Goal: Task Accomplishment & Management: Complete application form

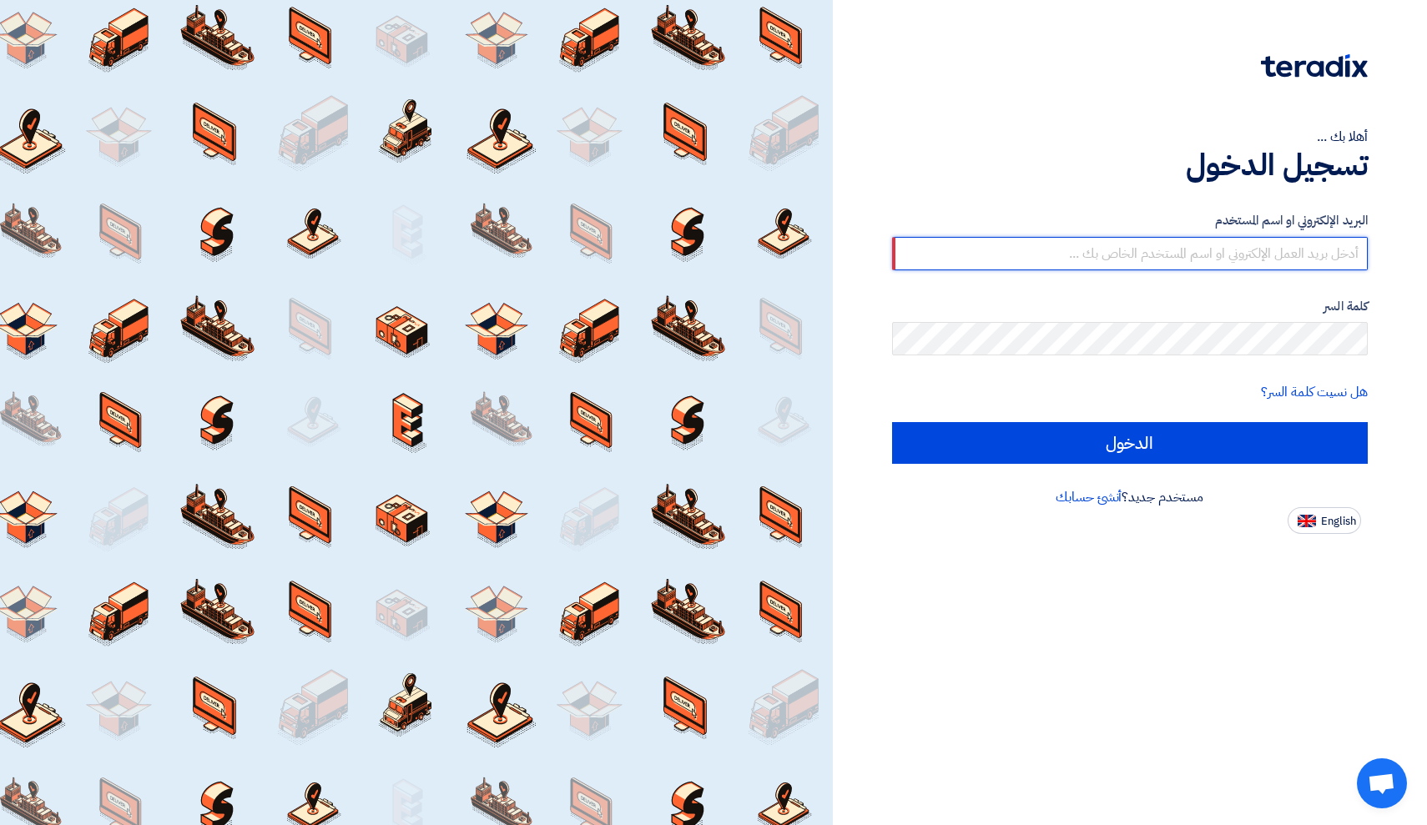
type input "[EMAIL_ADDRESS][DOMAIN_NAME]"
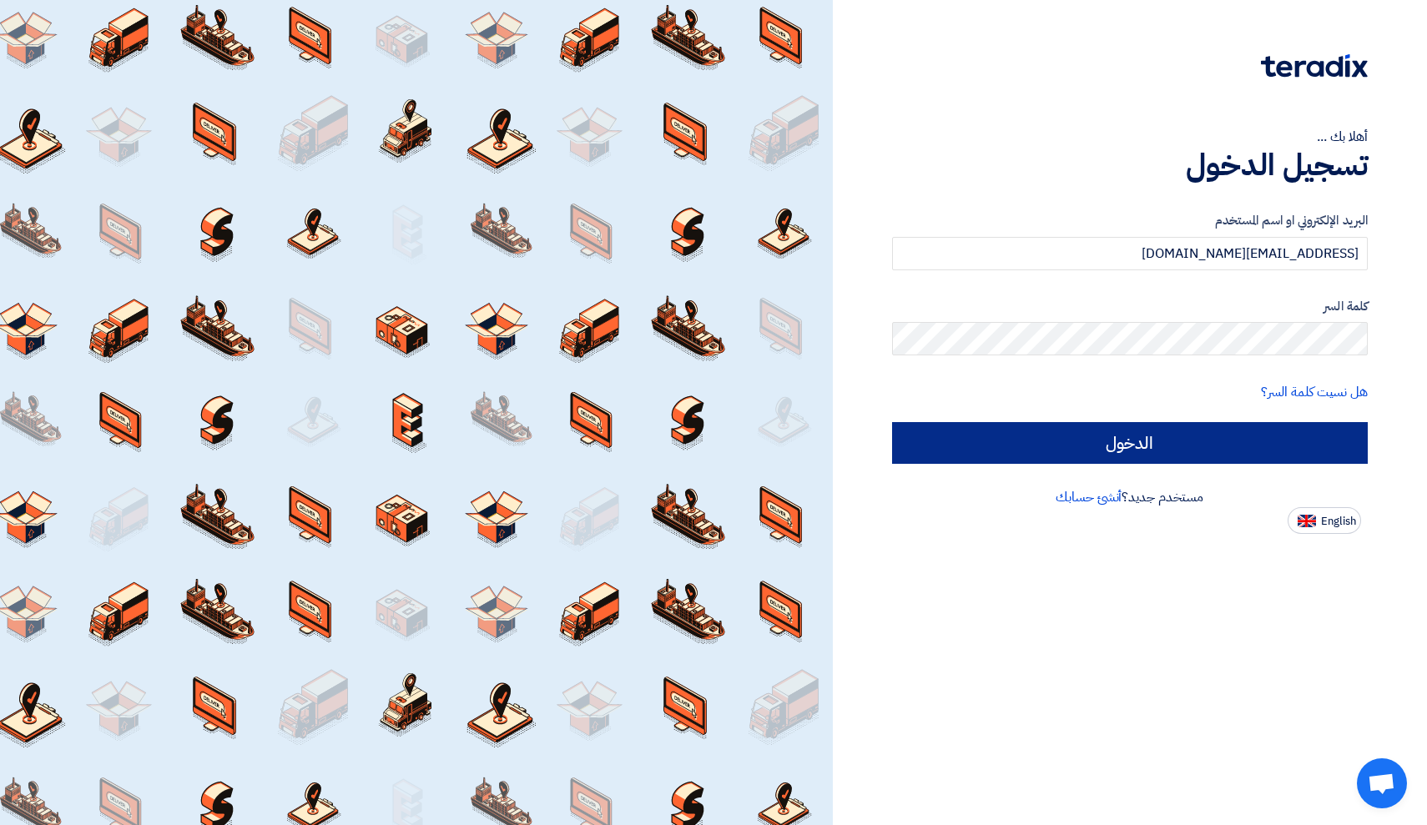
click at [1164, 452] on input "الدخول" at bounding box center [1130, 443] width 477 height 42
type input "Sign in"
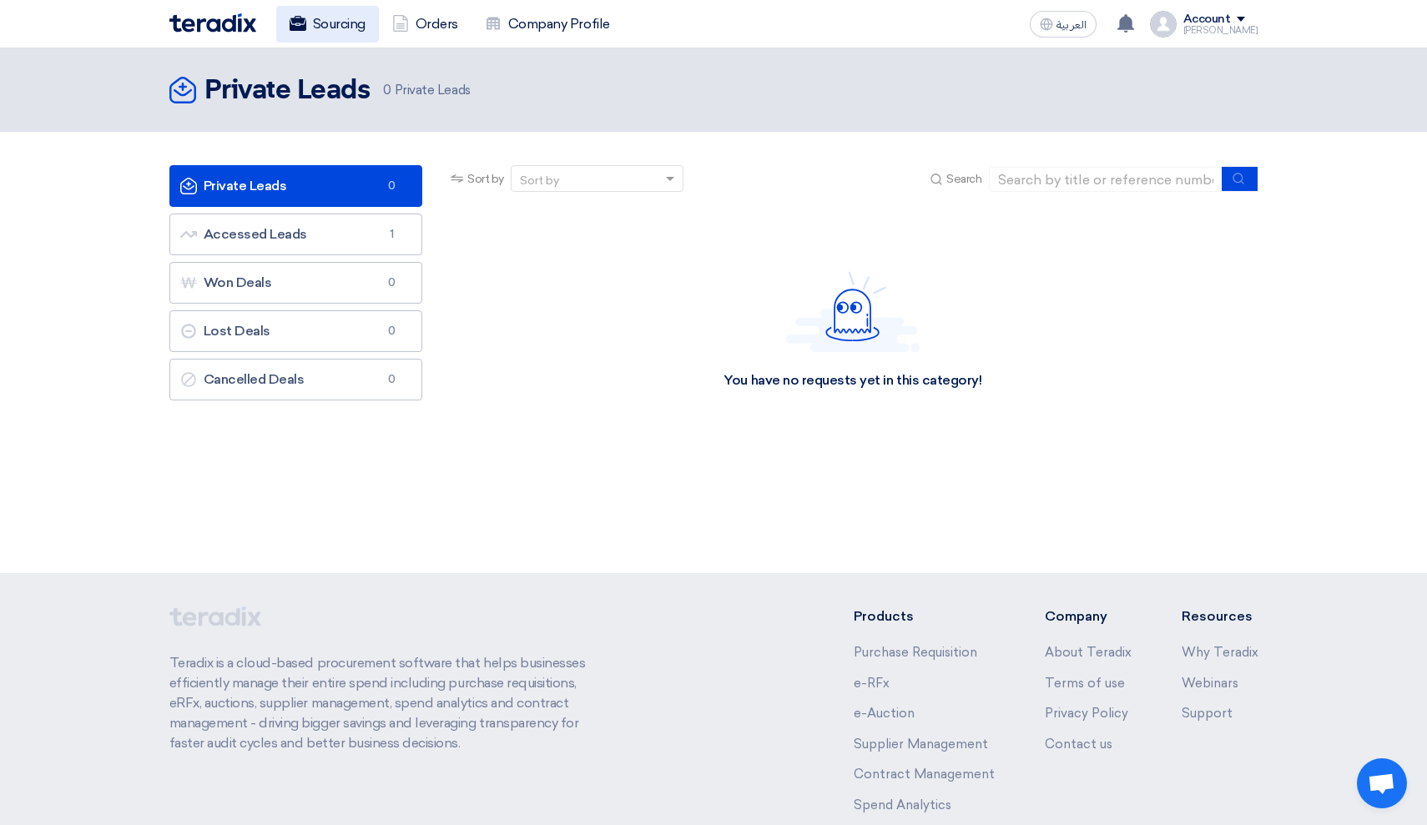
click at [357, 23] on link "Sourcing" at bounding box center [327, 24] width 103 height 37
click at [436, 21] on link "Orders" at bounding box center [425, 24] width 93 height 37
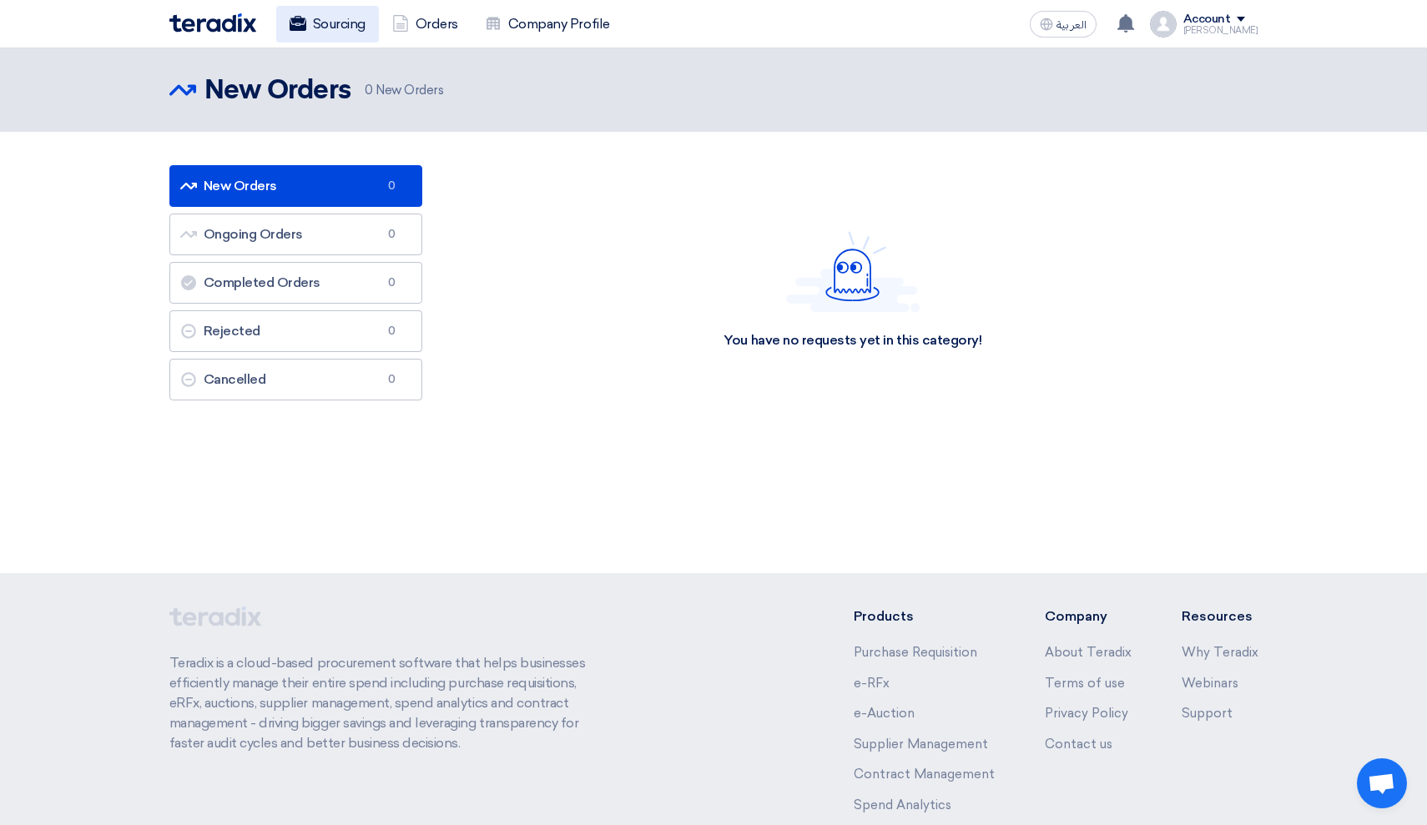
click at [340, 21] on link "Sourcing" at bounding box center [327, 24] width 103 height 37
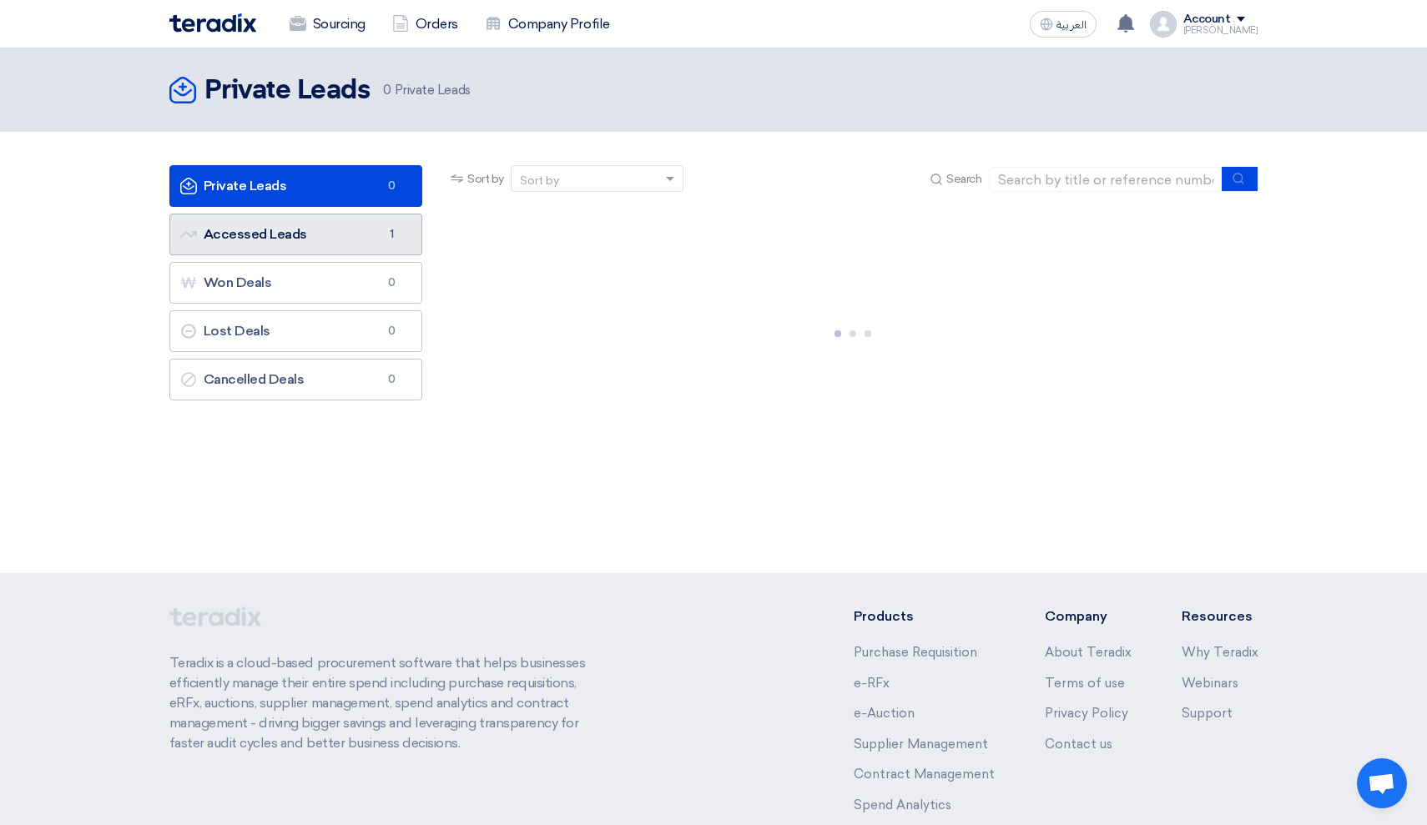
click at [403, 235] on link "Accessed Leads Accessed Leads 1" at bounding box center [296, 235] width 254 height 42
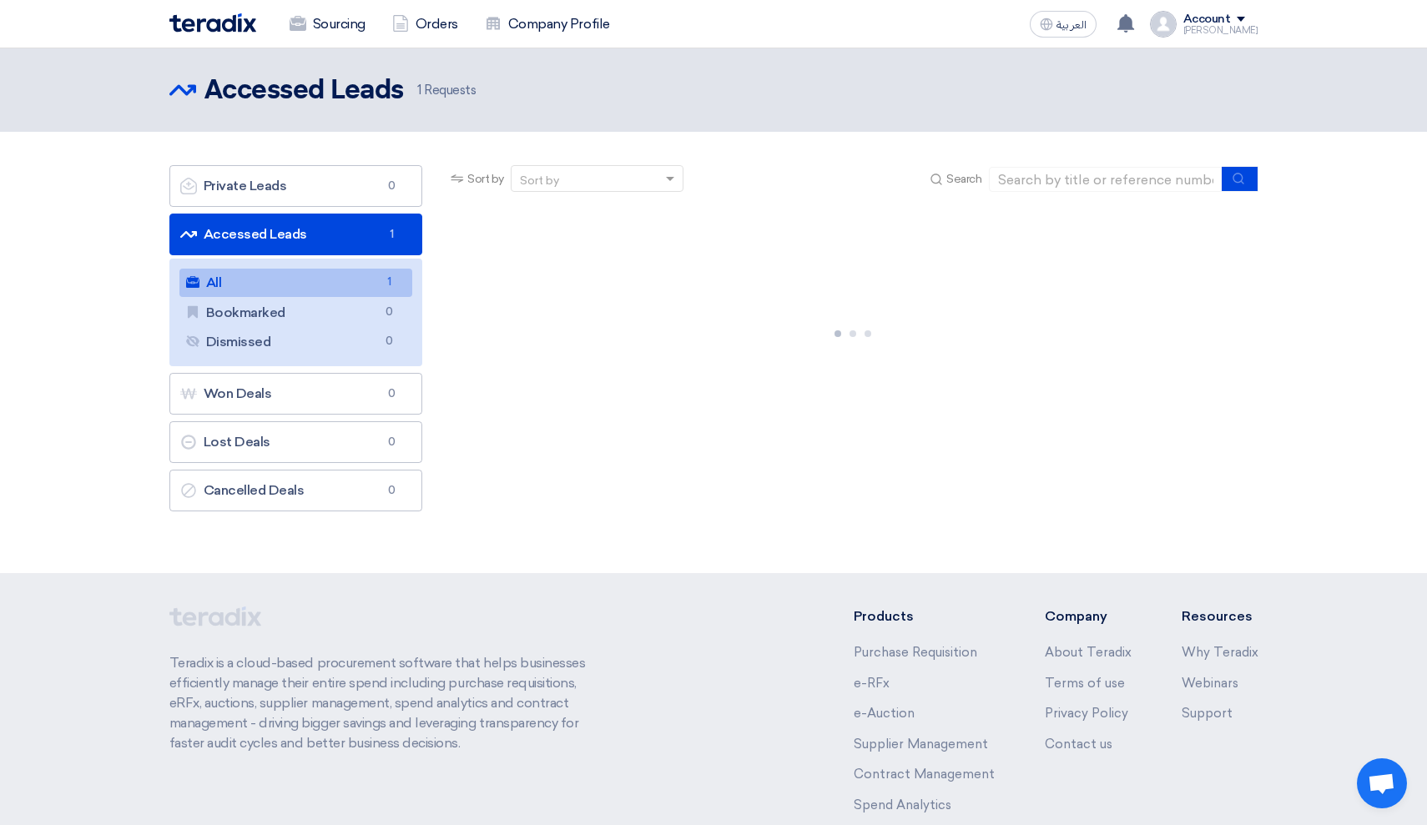
click at [386, 279] on span "1" at bounding box center [389, 283] width 20 height 18
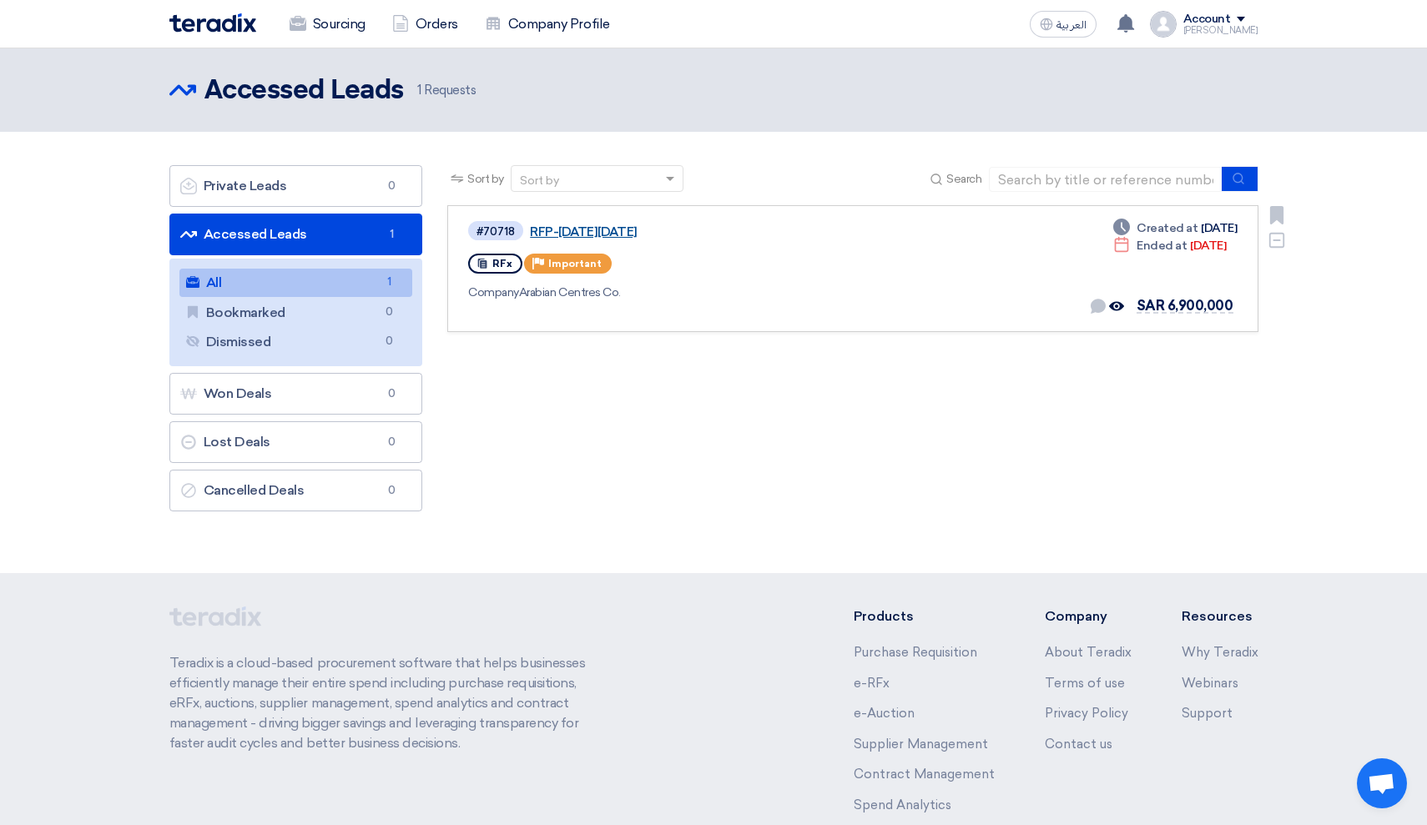
click at [571, 227] on link "RFP-[DATE][DATE]" at bounding box center [738, 232] width 417 height 15
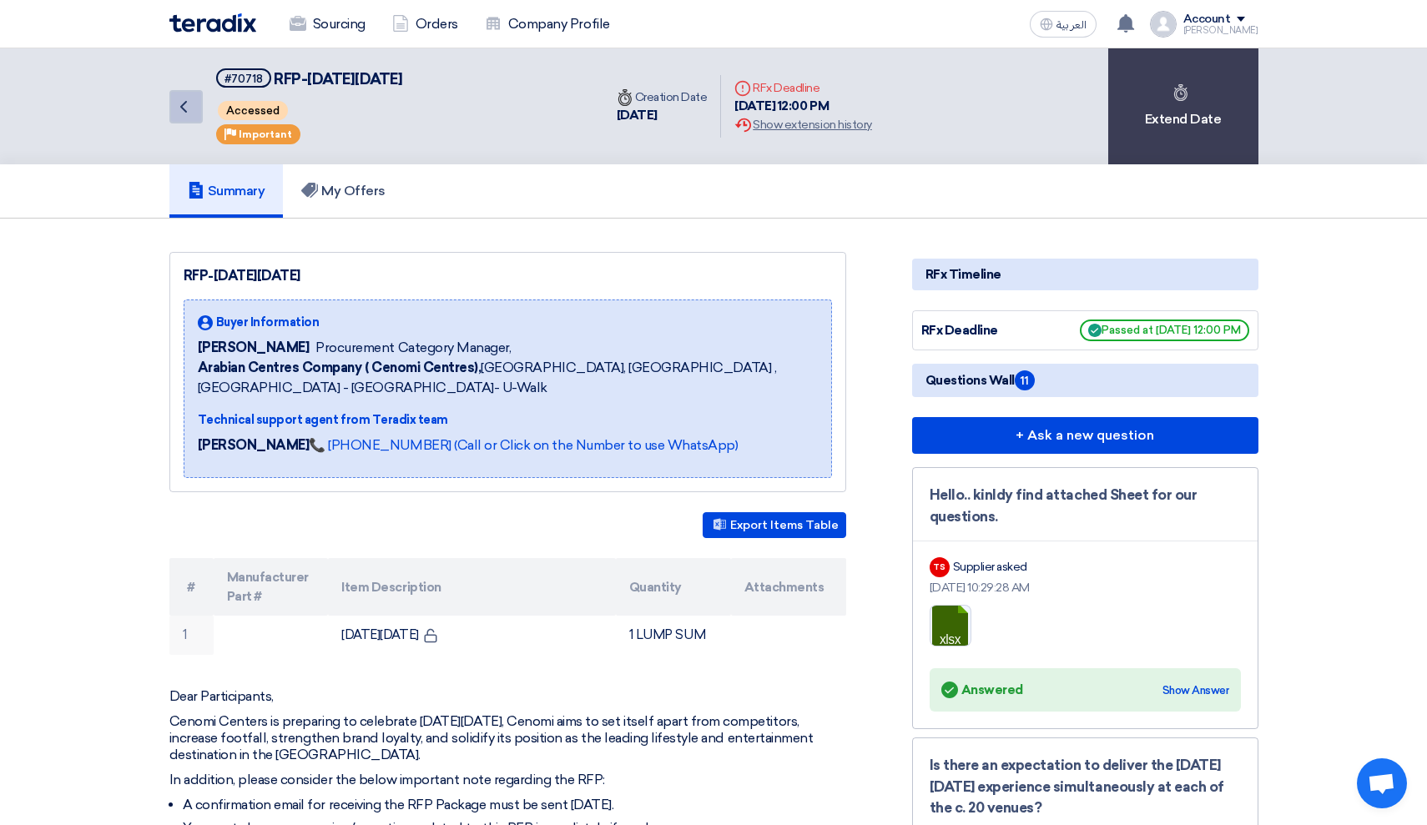
click at [186, 114] on icon "Back" at bounding box center [184, 107] width 20 height 20
click at [350, 193] on h5 "My Offers" at bounding box center [343, 191] width 84 height 17
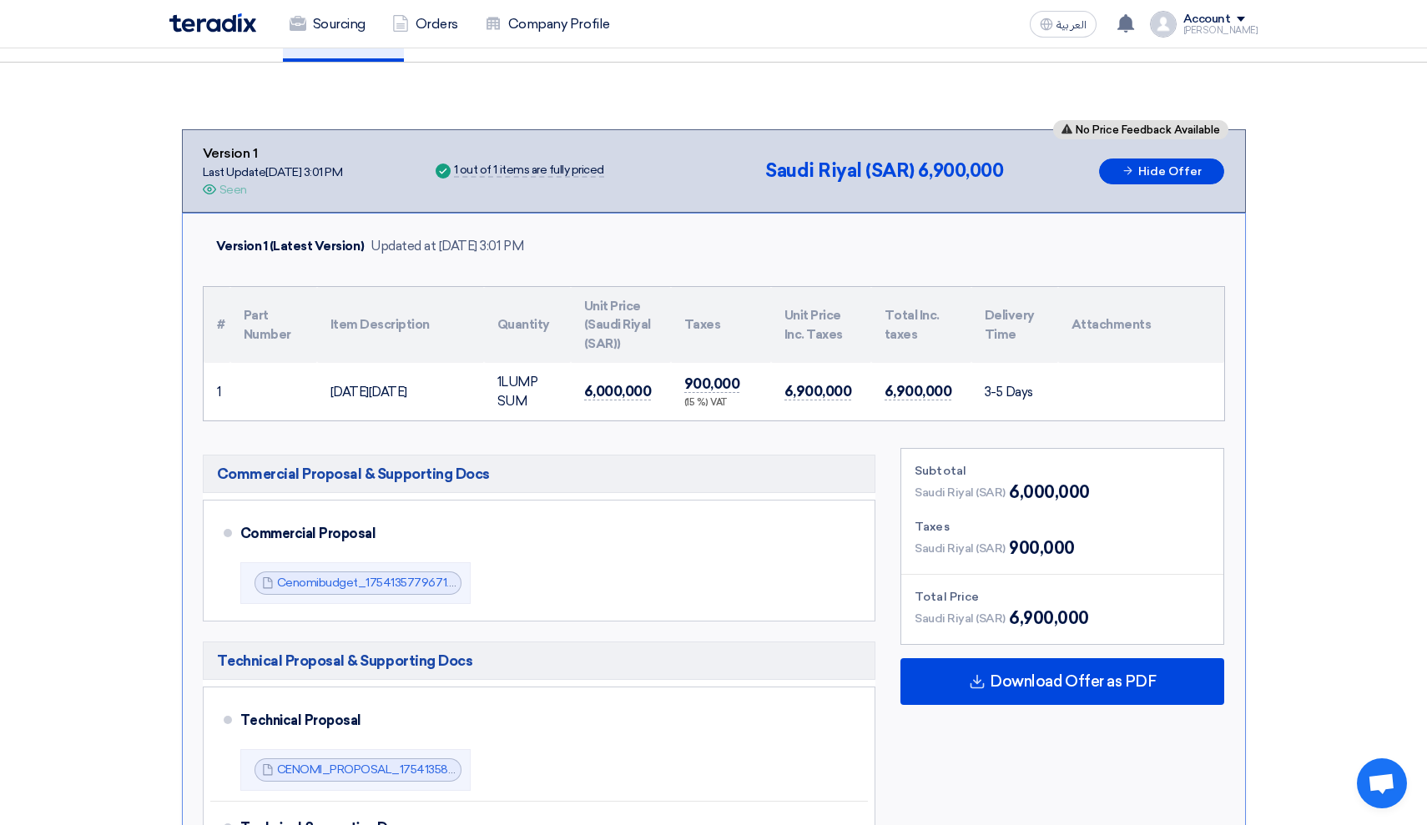
scroll to position [162, 0]
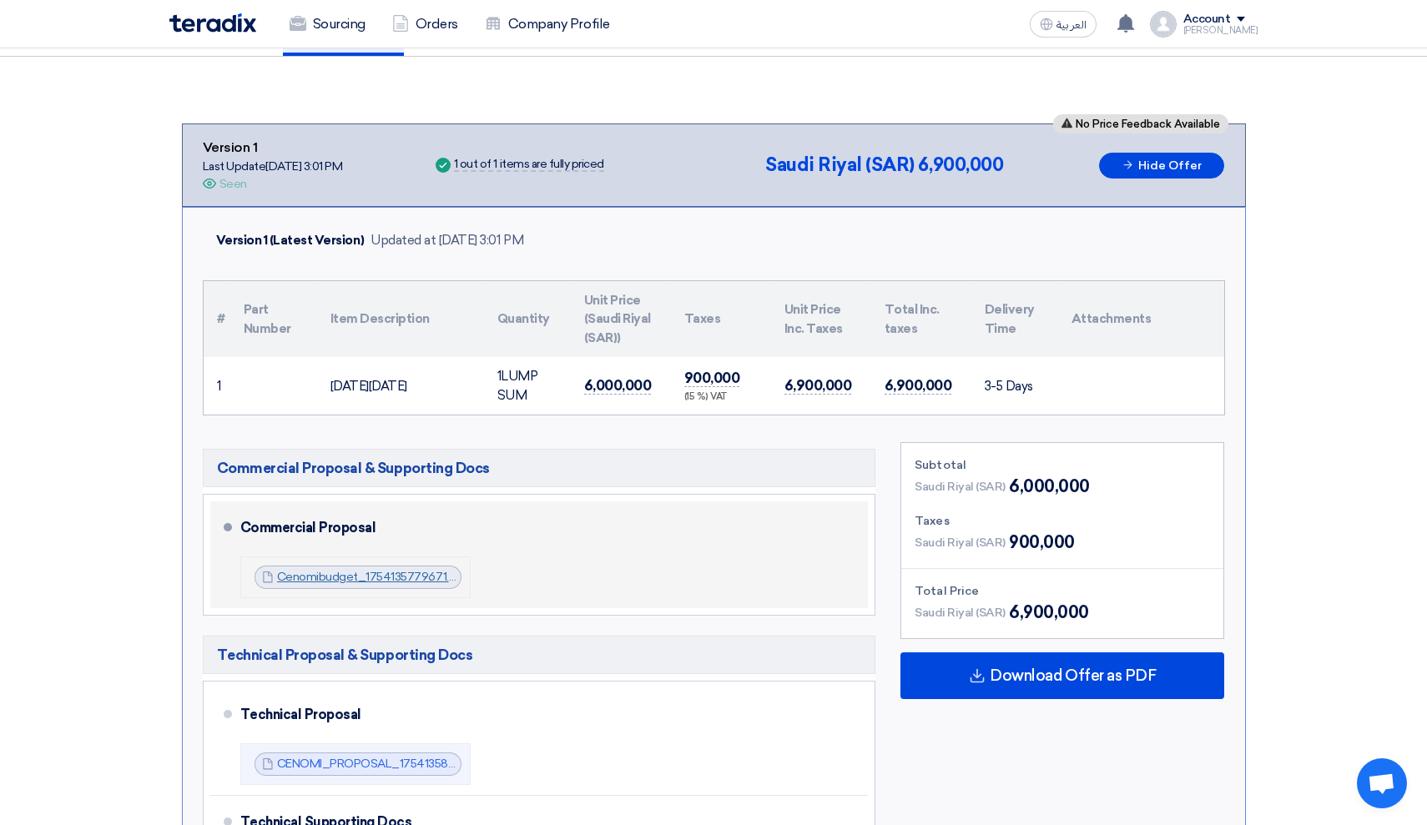
click at [404, 573] on link "Cenomibudget_1754135779671.pdf" at bounding box center [372, 577] width 191 height 14
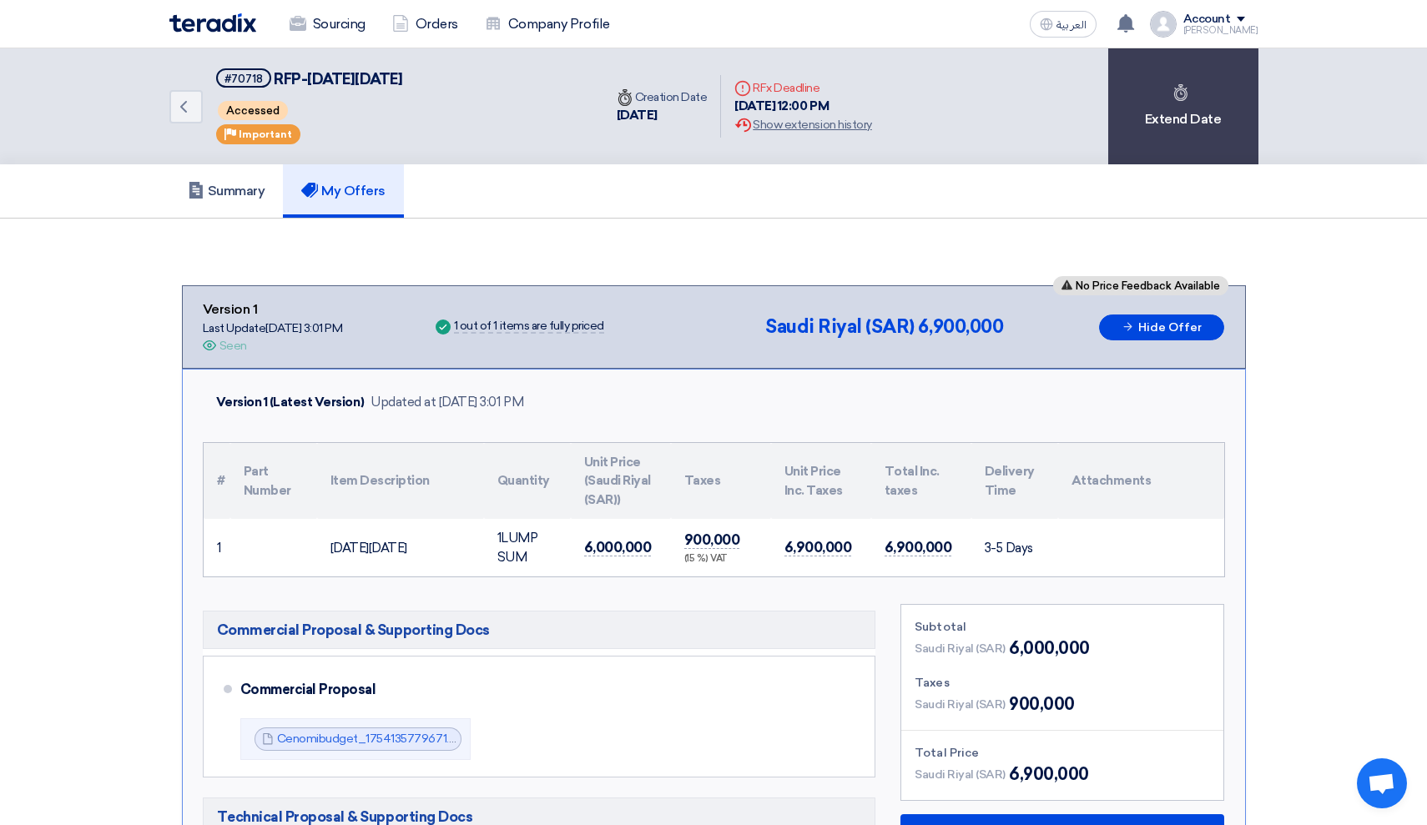
scroll to position [0, 0]
click at [838, 124] on div "Extension History Show extension history" at bounding box center [803, 125] width 137 height 18
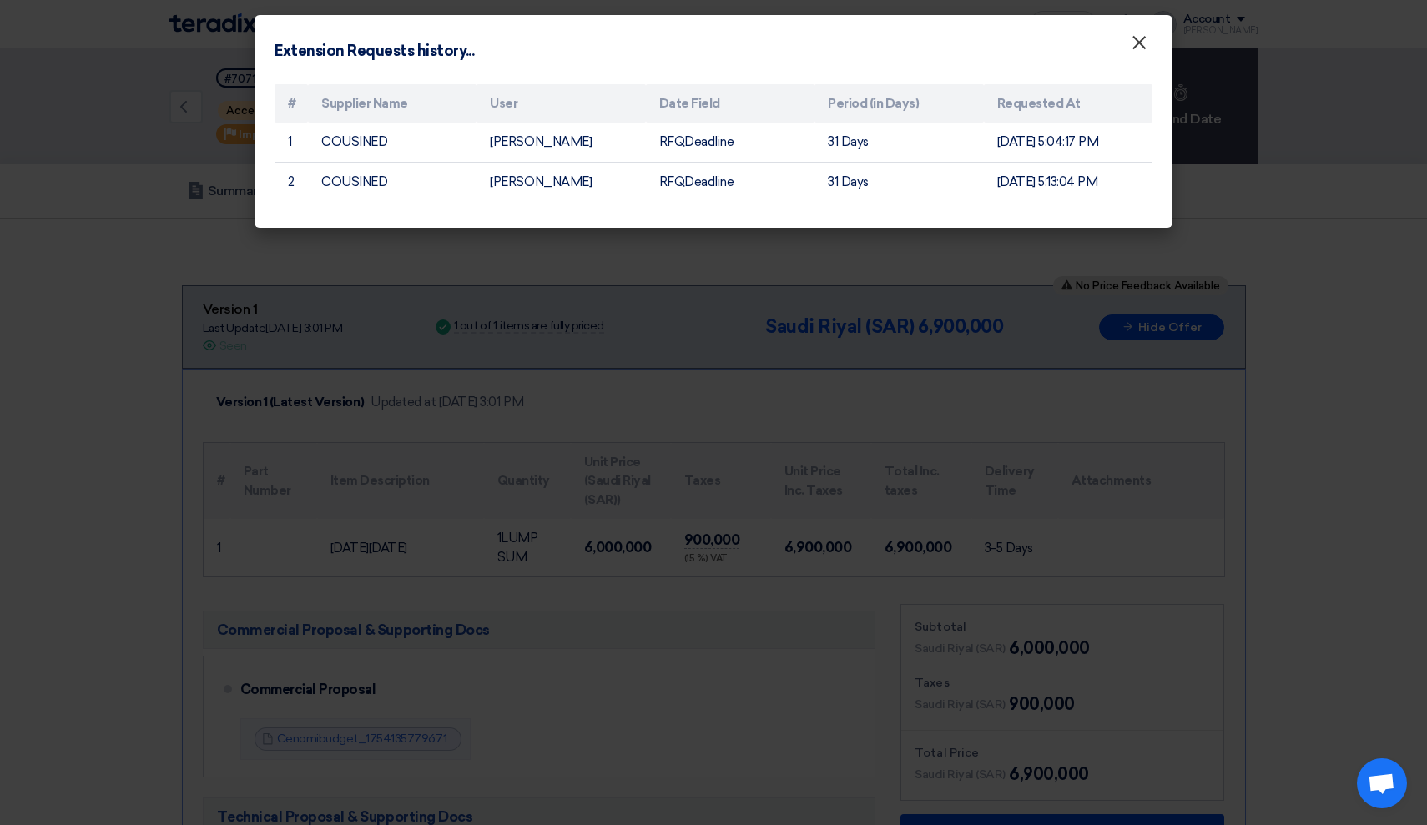
click at [1147, 46] on span "×" at bounding box center [1139, 46] width 17 height 33
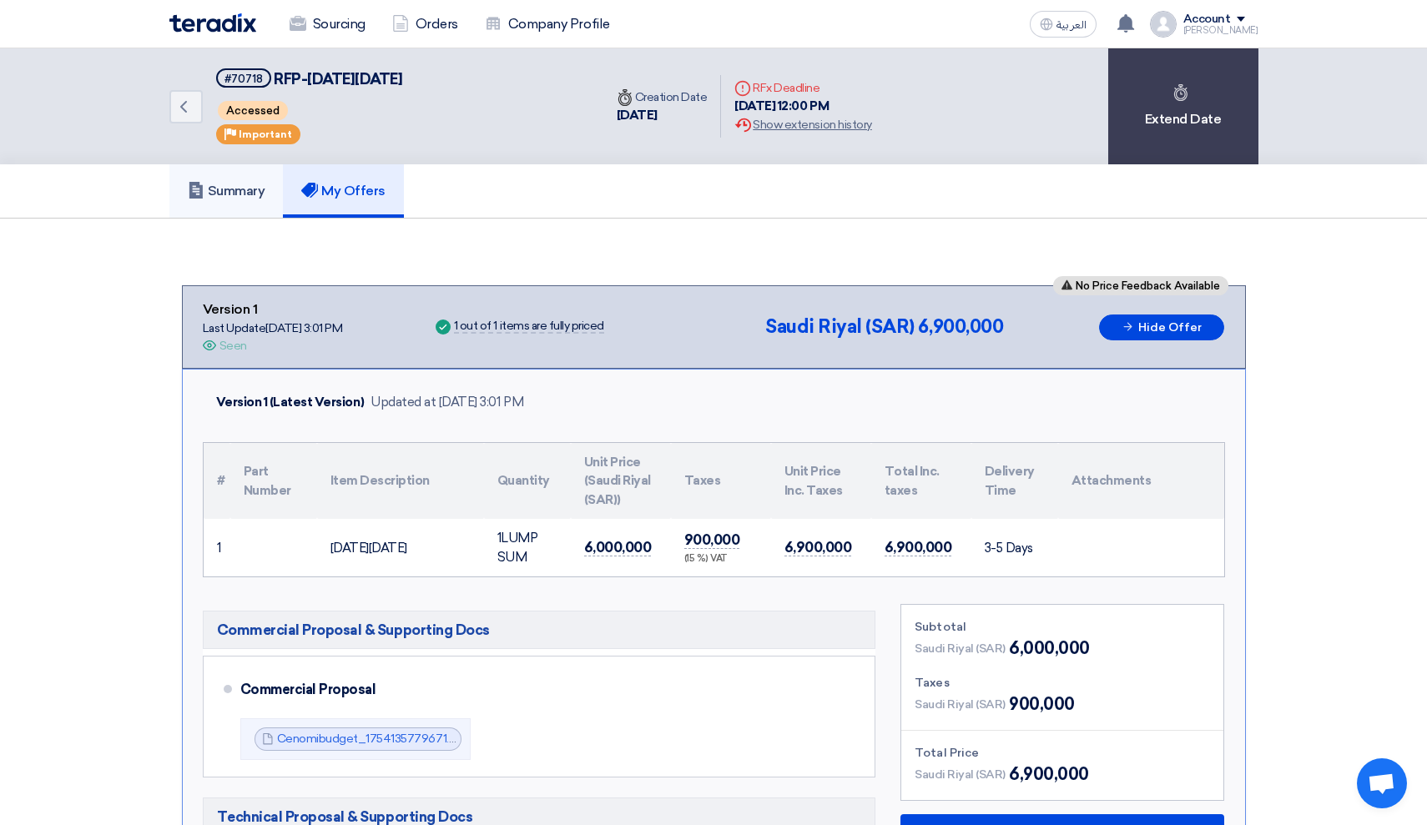
click at [269, 186] on link "Summary" at bounding box center [226, 190] width 114 height 53
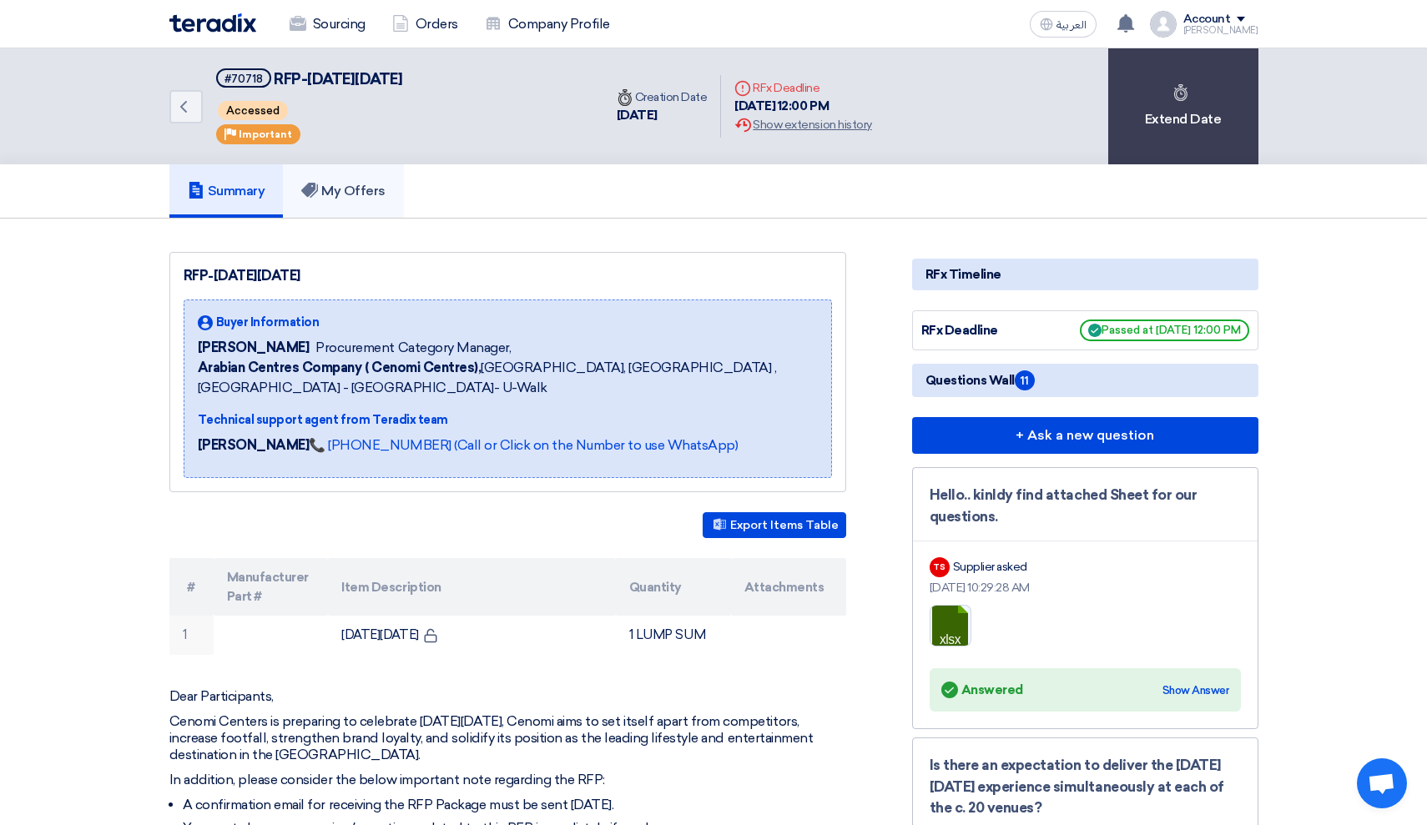
click at [330, 203] on link "My Offers" at bounding box center [343, 190] width 121 height 53
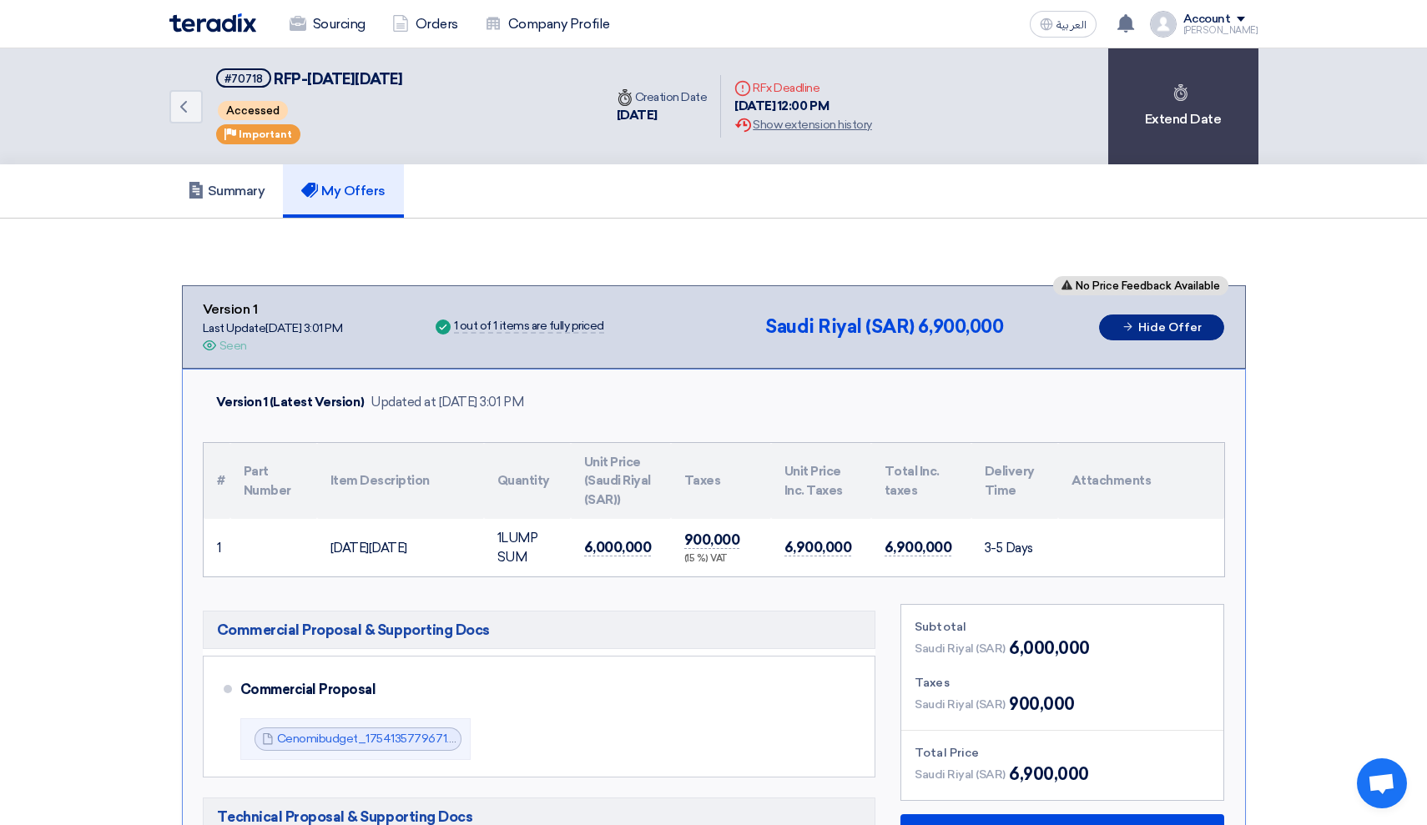
click at [1207, 315] on button "Hide Offer" at bounding box center [1161, 328] width 125 height 26
click at [1146, 327] on button "Hide Offer" at bounding box center [1161, 328] width 125 height 26
click at [1136, 319] on button "Hide Offer" at bounding box center [1161, 328] width 125 height 26
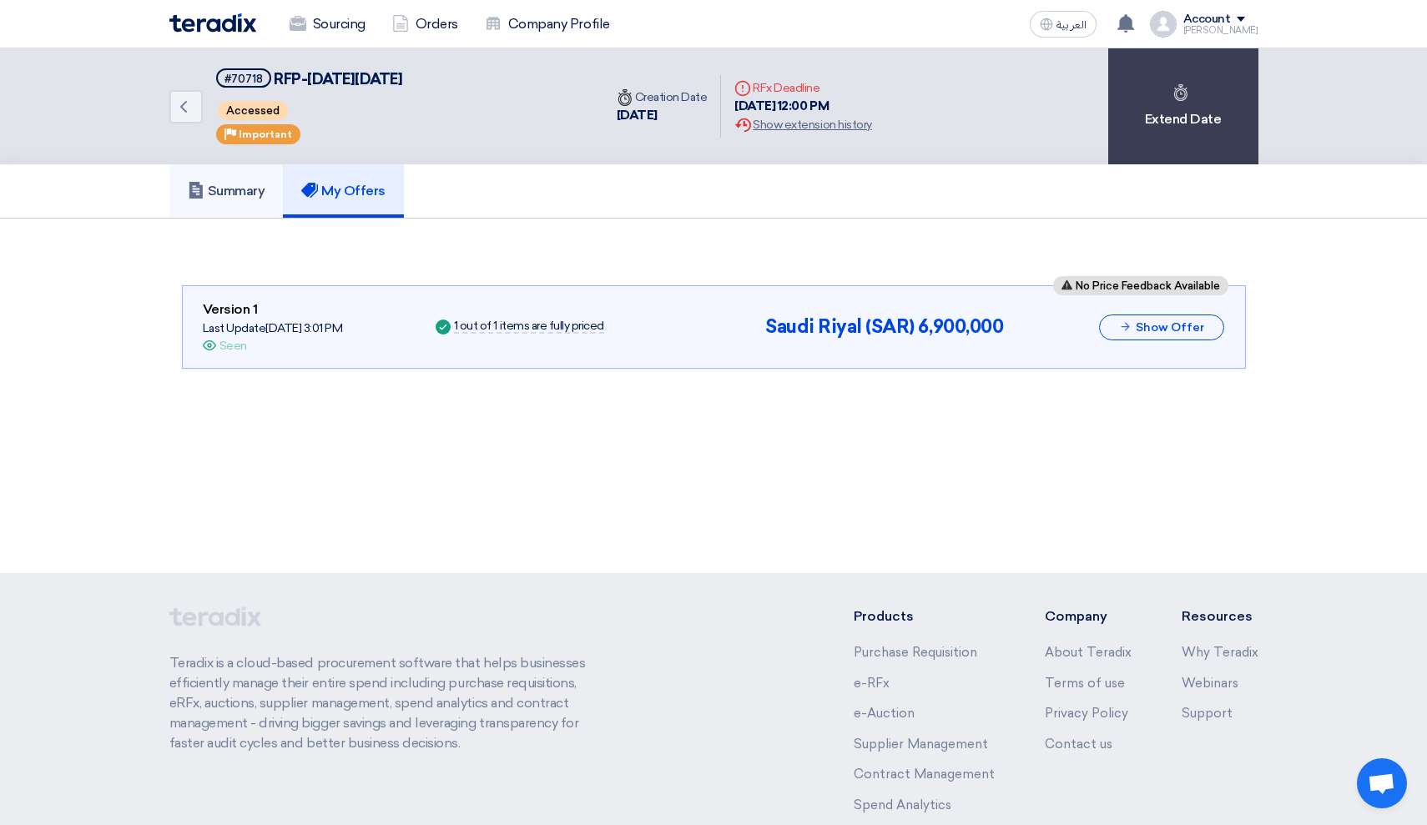
click at [238, 198] on h5 "Summary" at bounding box center [227, 191] width 78 height 17
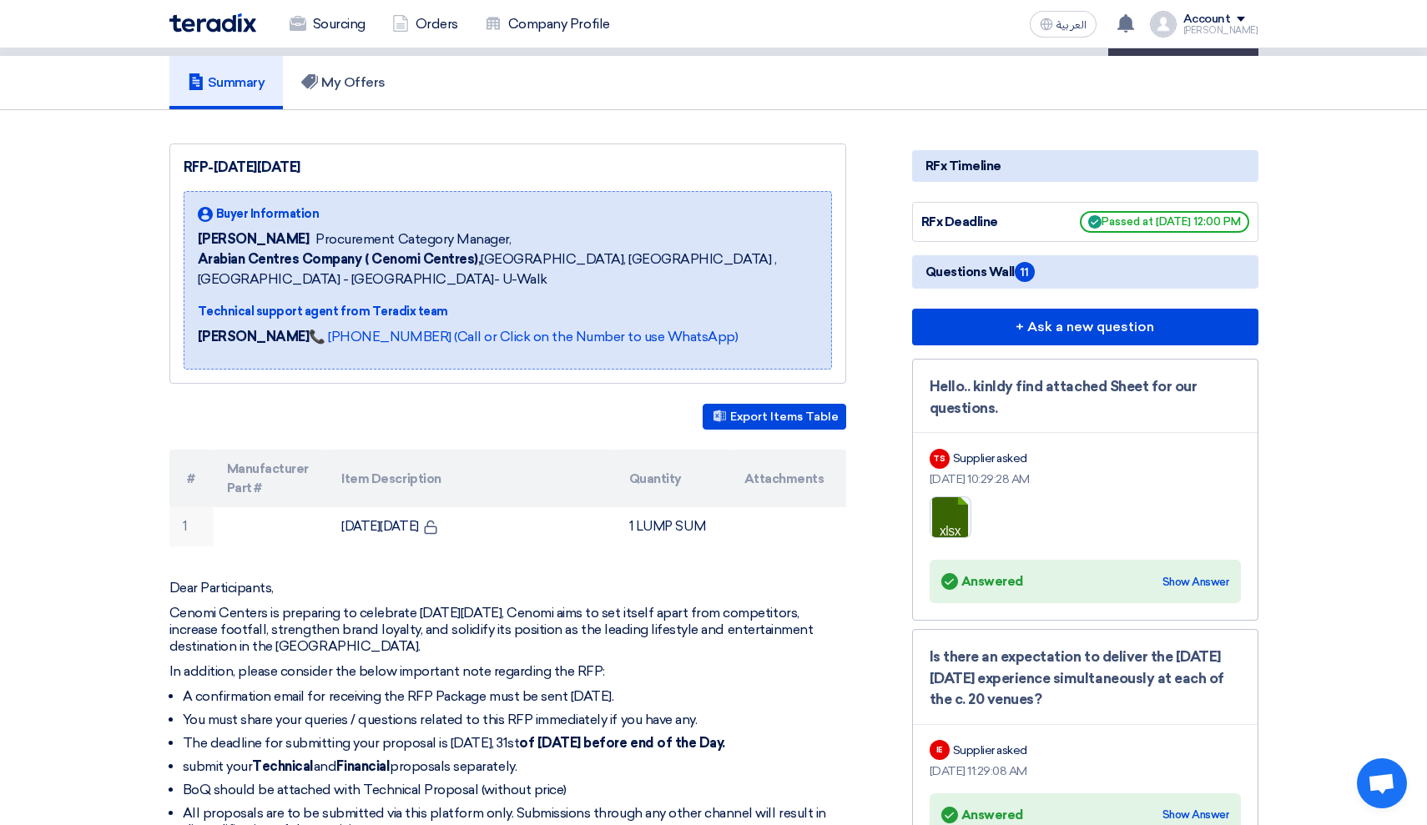
scroll to position [84, 0]
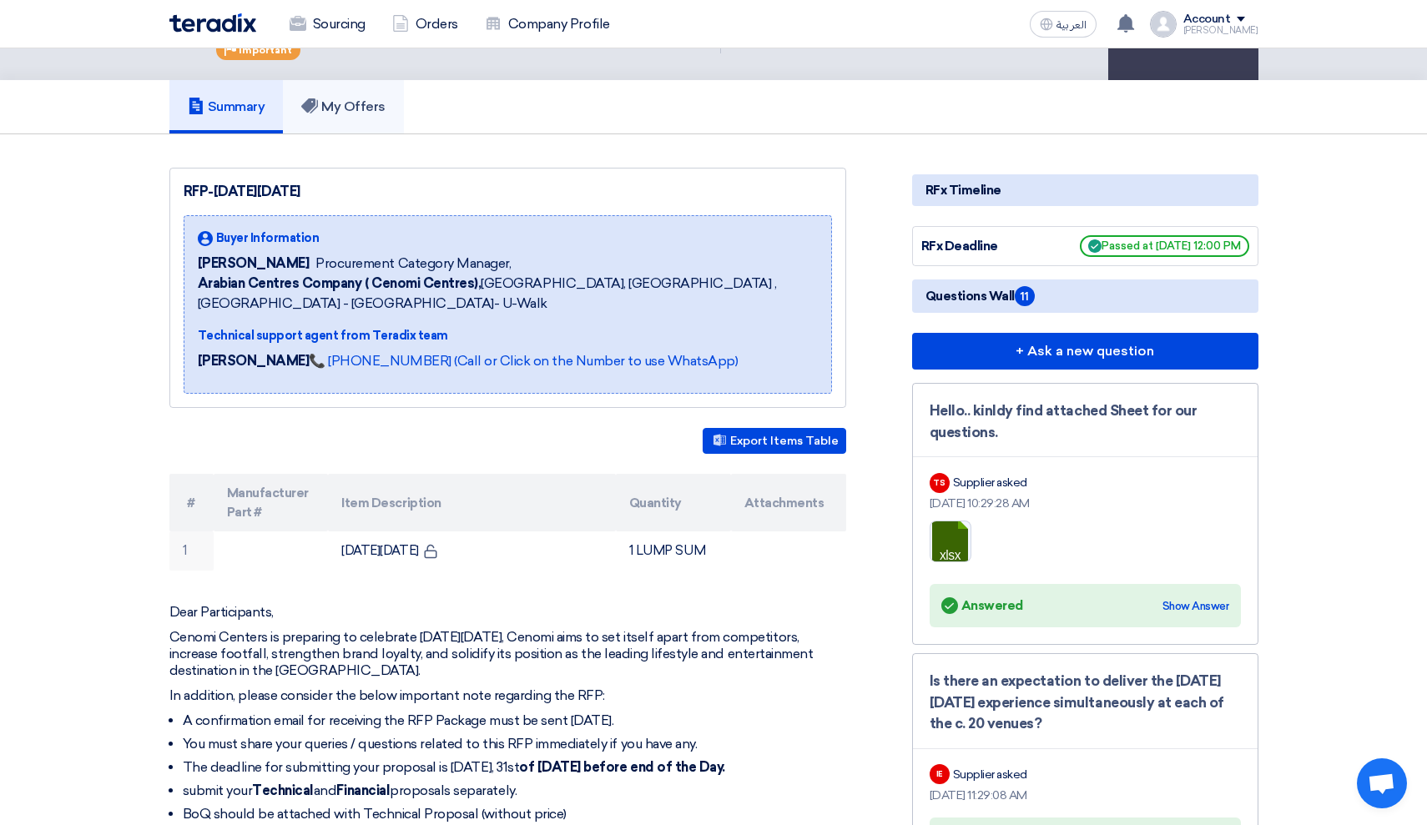
click at [363, 92] on link "My Offers" at bounding box center [343, 106] width 121 height 53
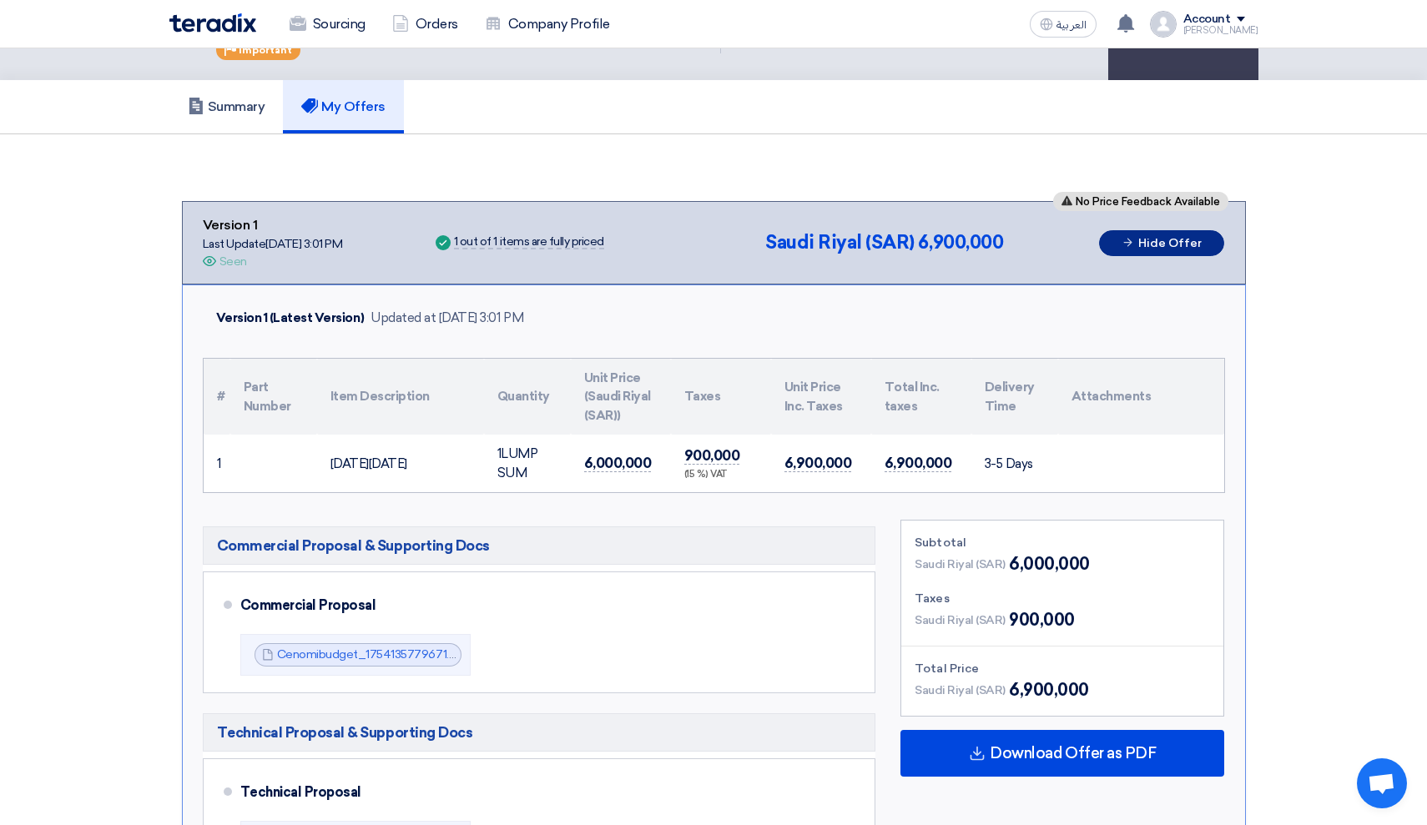
click at [1143, 233] on button "Hide Offer" at bounding box center [1161, 243] width 125 height 26
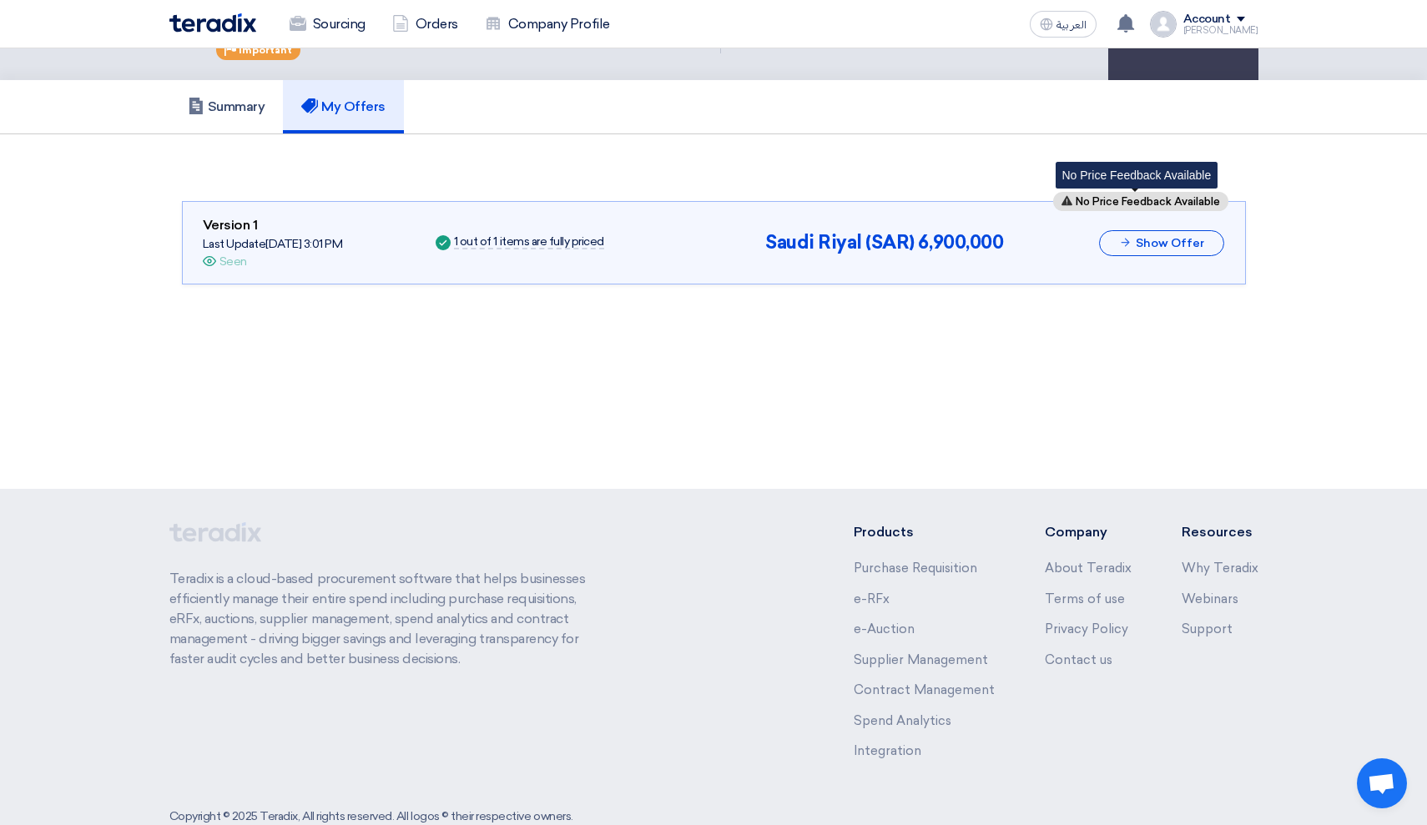
click at [1130, 201] on span "No Price Feedback Available" at bounding box center [1148, 201] width 144 height 11
click at [1127, 248] on icon at bounding box center [1125, 242] width 13 height 13
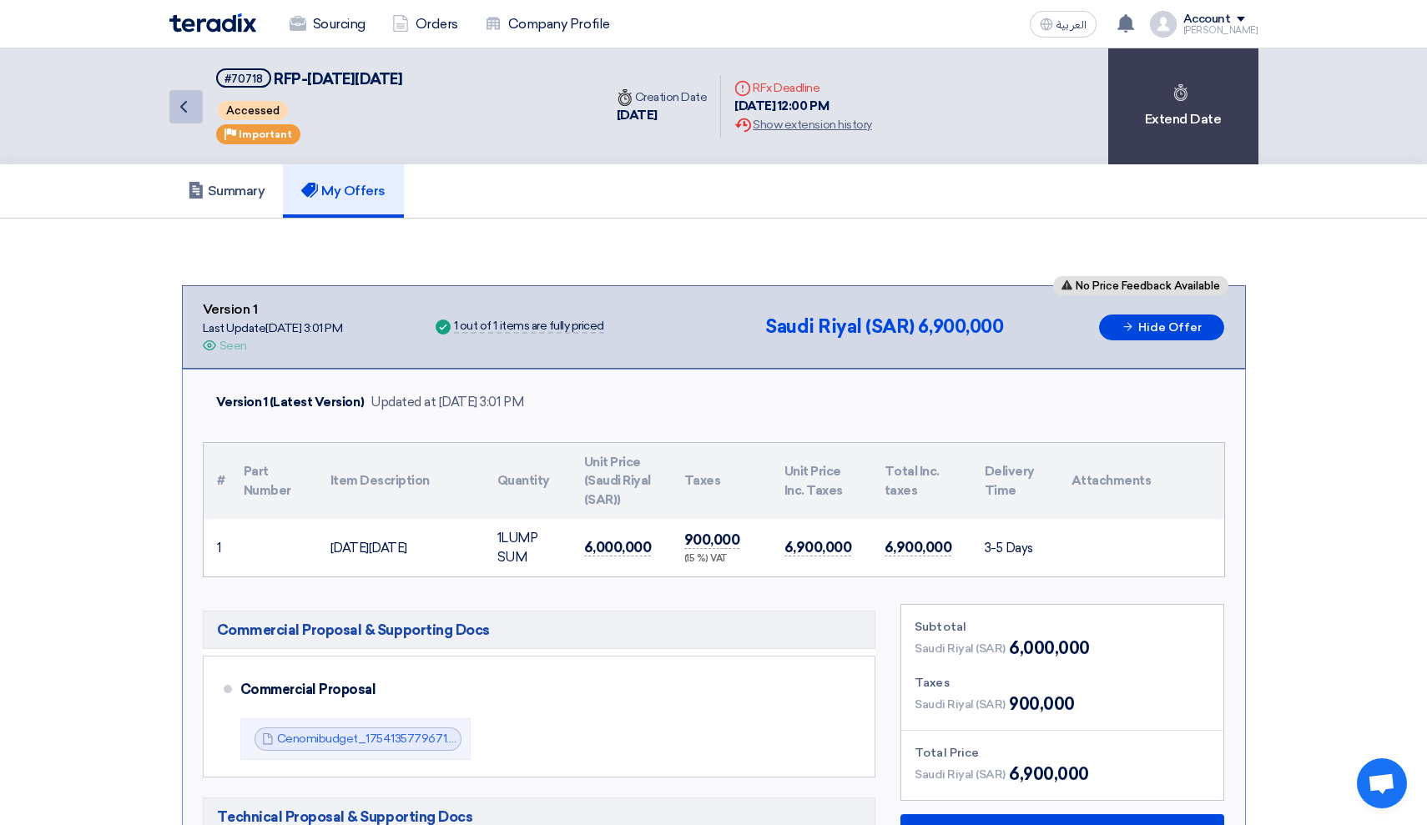
click at [189, 111] on icon "Back" at bounding box center [184, 107] width 20 height 20
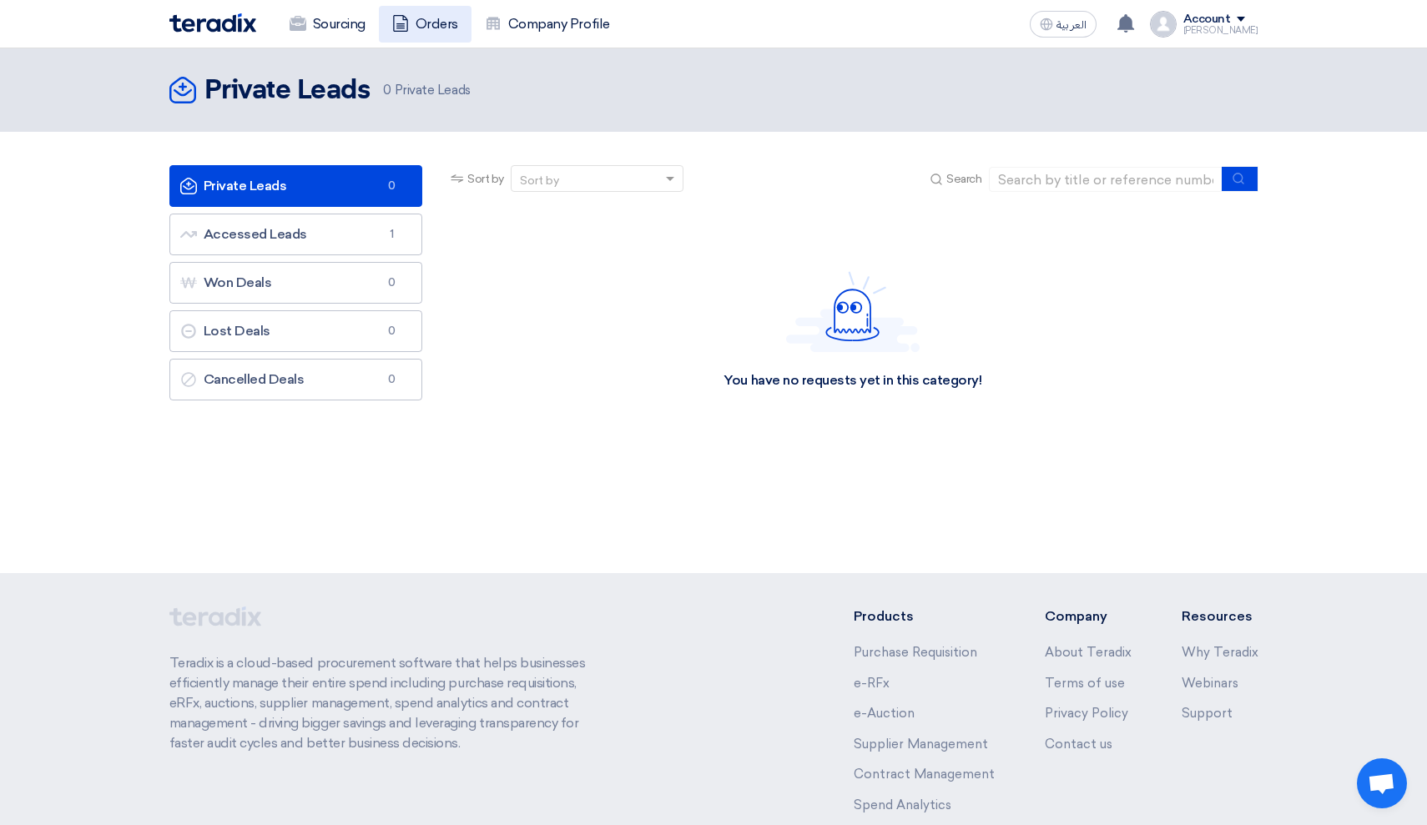
click at [408, 20] on icon at bounding box center [400, 23] width 17 height 17
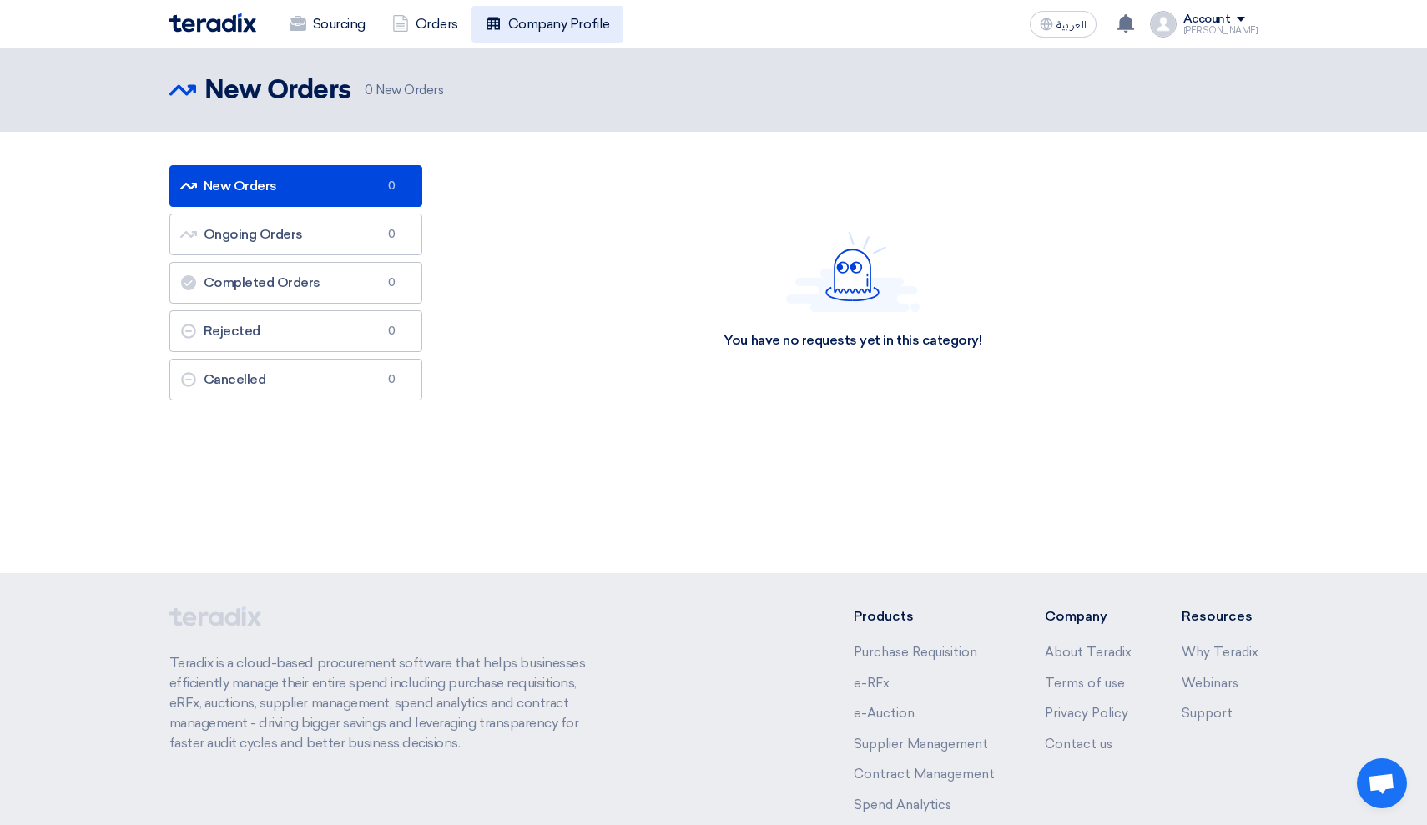
click at [551, 9] on link "Company Profile" at bounding box center [548, 24] width 152 height 37
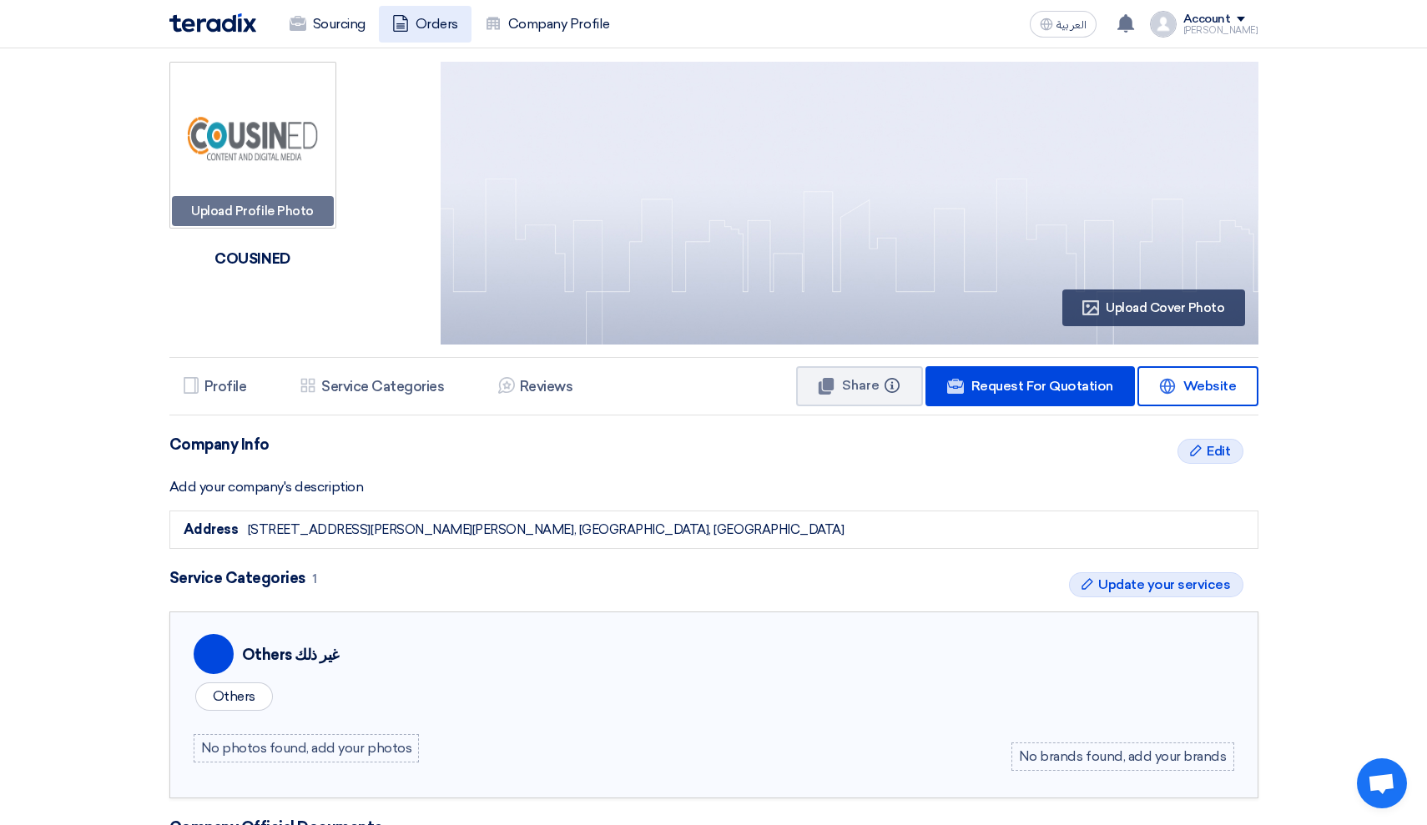
click at [437, 18] on link "Orders" at bounding box center [425, 24] width 93 height 37
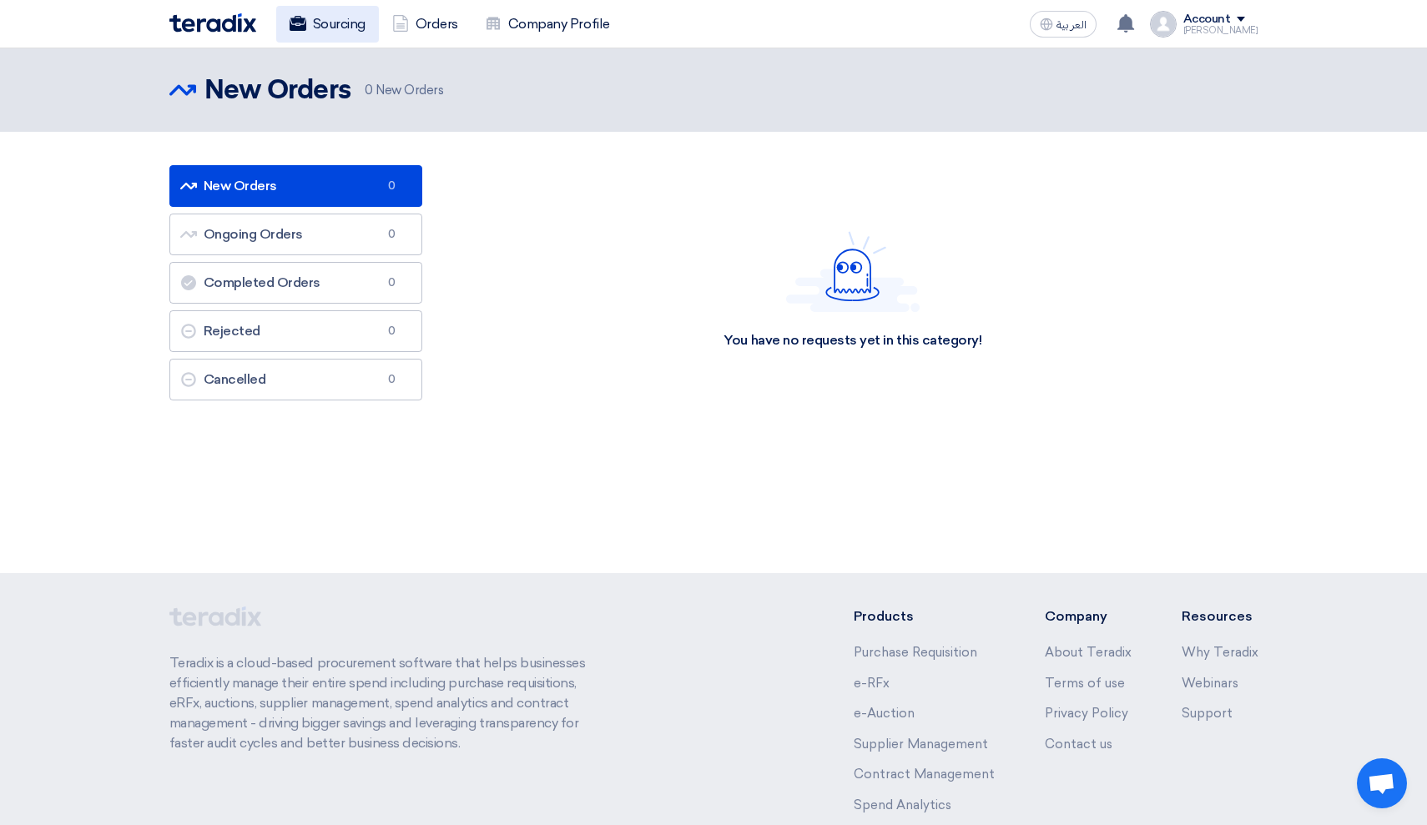
click at [357, 34] on link "Sourcing" at bounding box center [327, 24] width 103 height 37
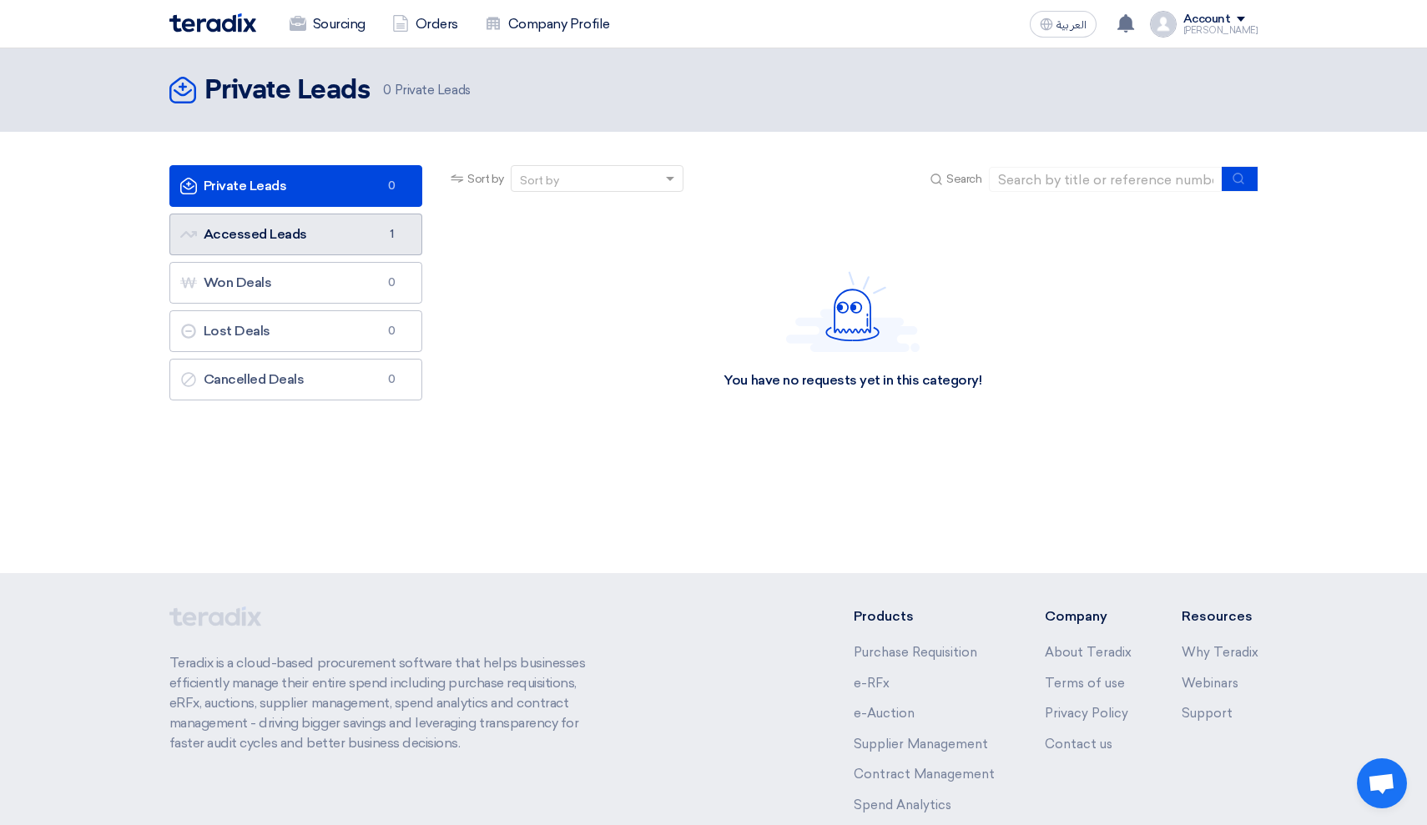
click at [360, 233] on link "Accessed Leads Accessed Leads 1" at bounding box center [296, 235] width 254 height 42
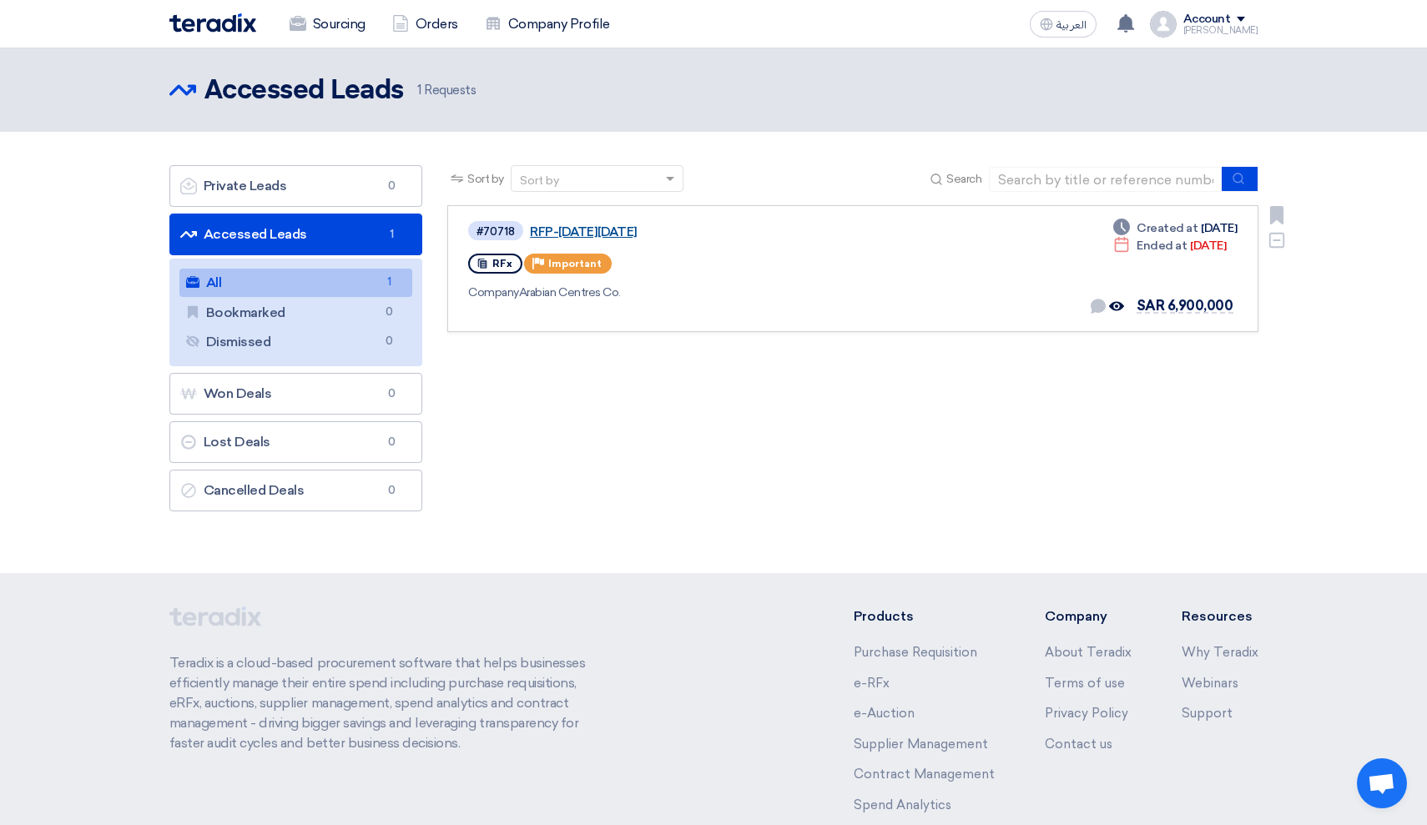
click at [636, 227] on link "RFP-[DATE][DATE]" at bounding box center [738, 232] width 417 height 15
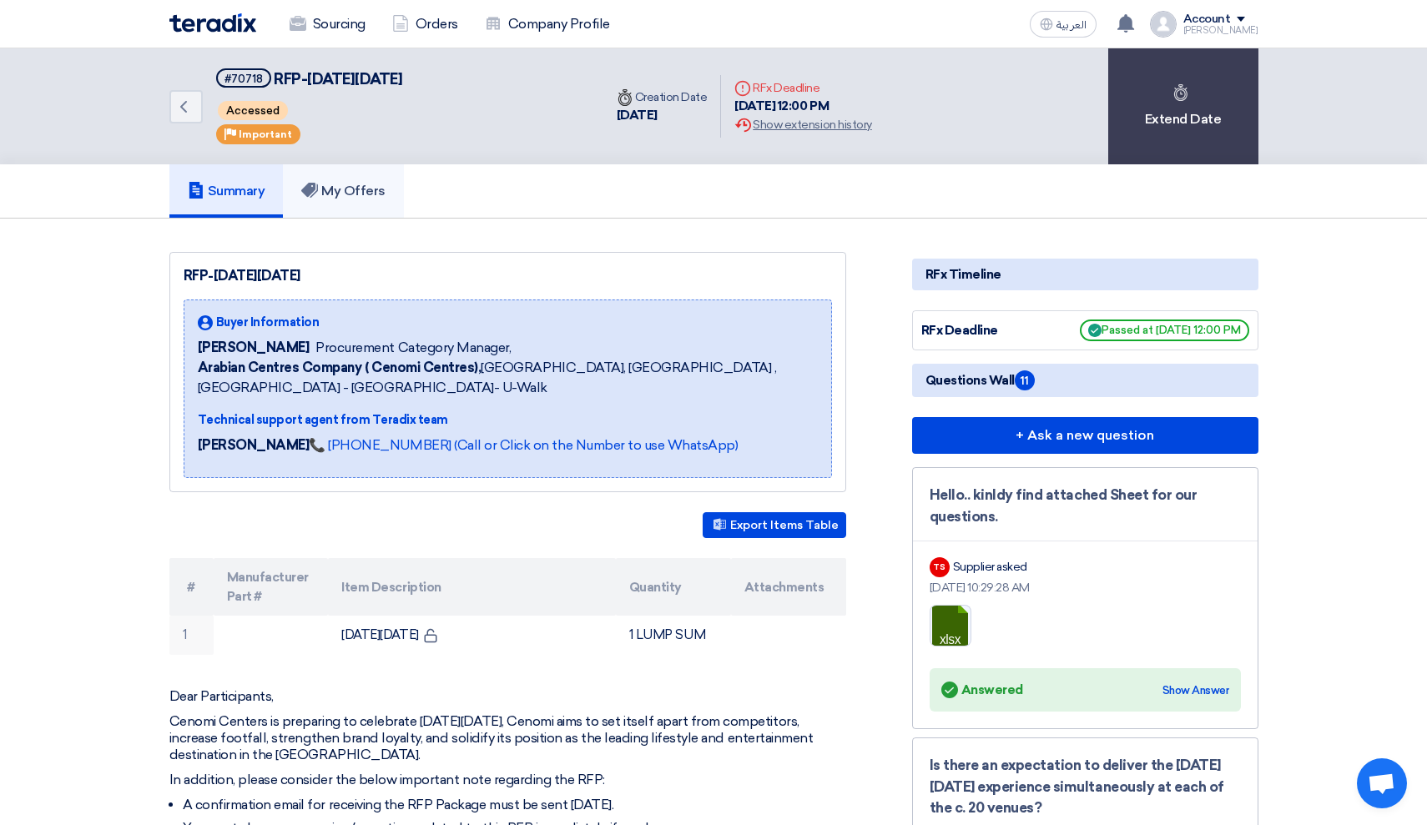
click at [364, 183] on h5 "My Offers" at bounding box center [343, 191] width 84 height 17
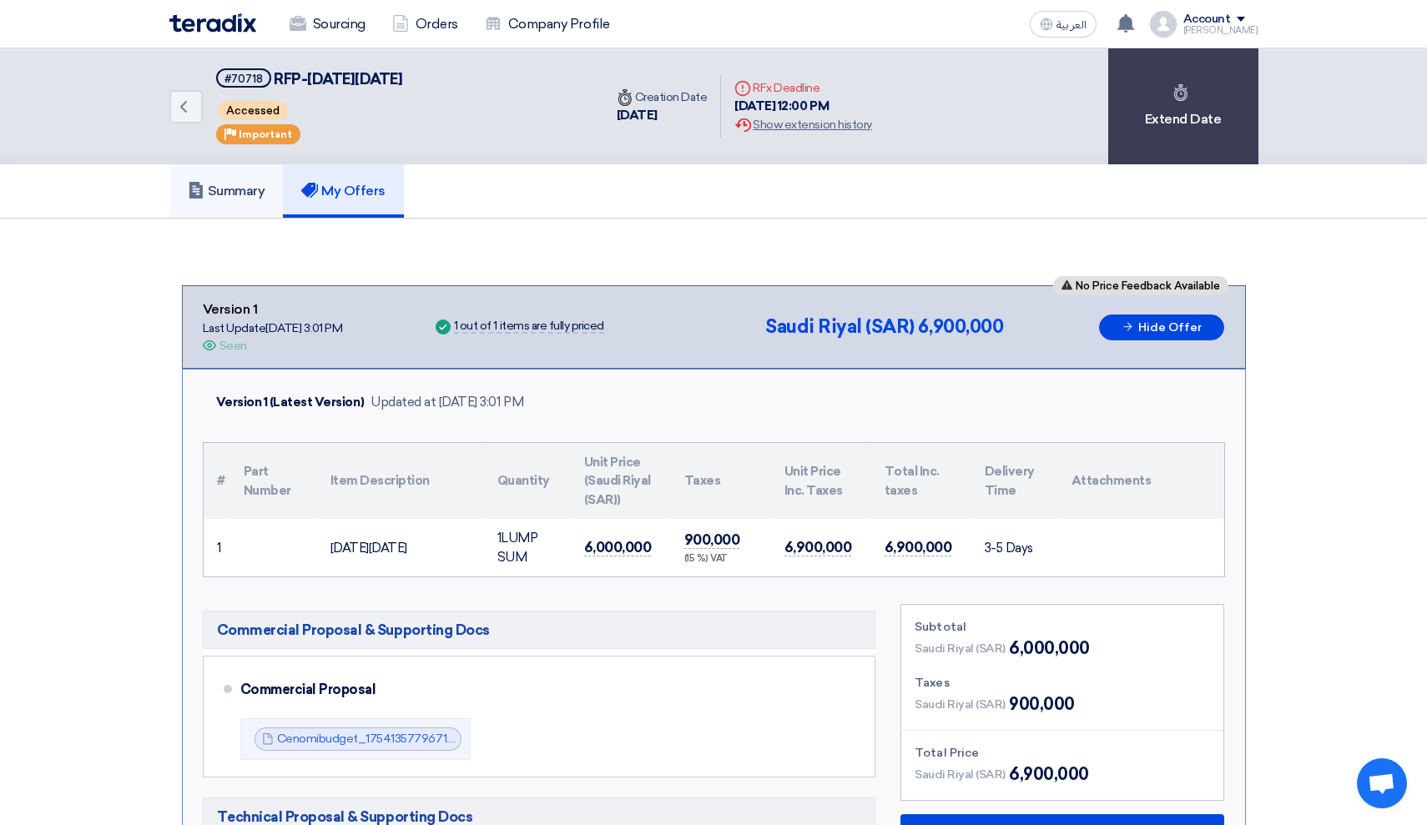
click at [227, 208] on link "Summary" at bounding box center [226, 190] width 114 height 53
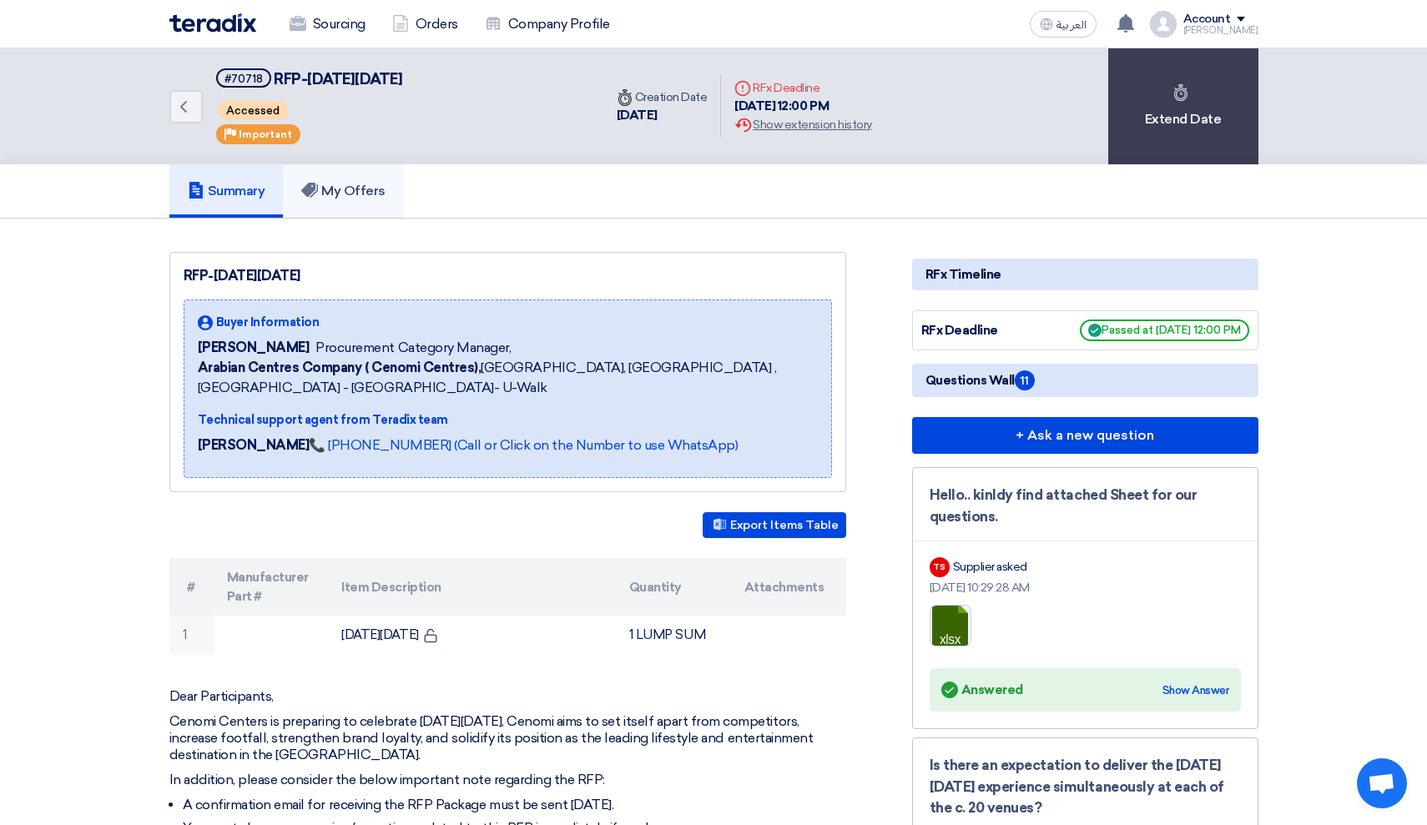
click at [351, 177] on link "My Offers" at bounding box center [343, 190] width 121 height 53
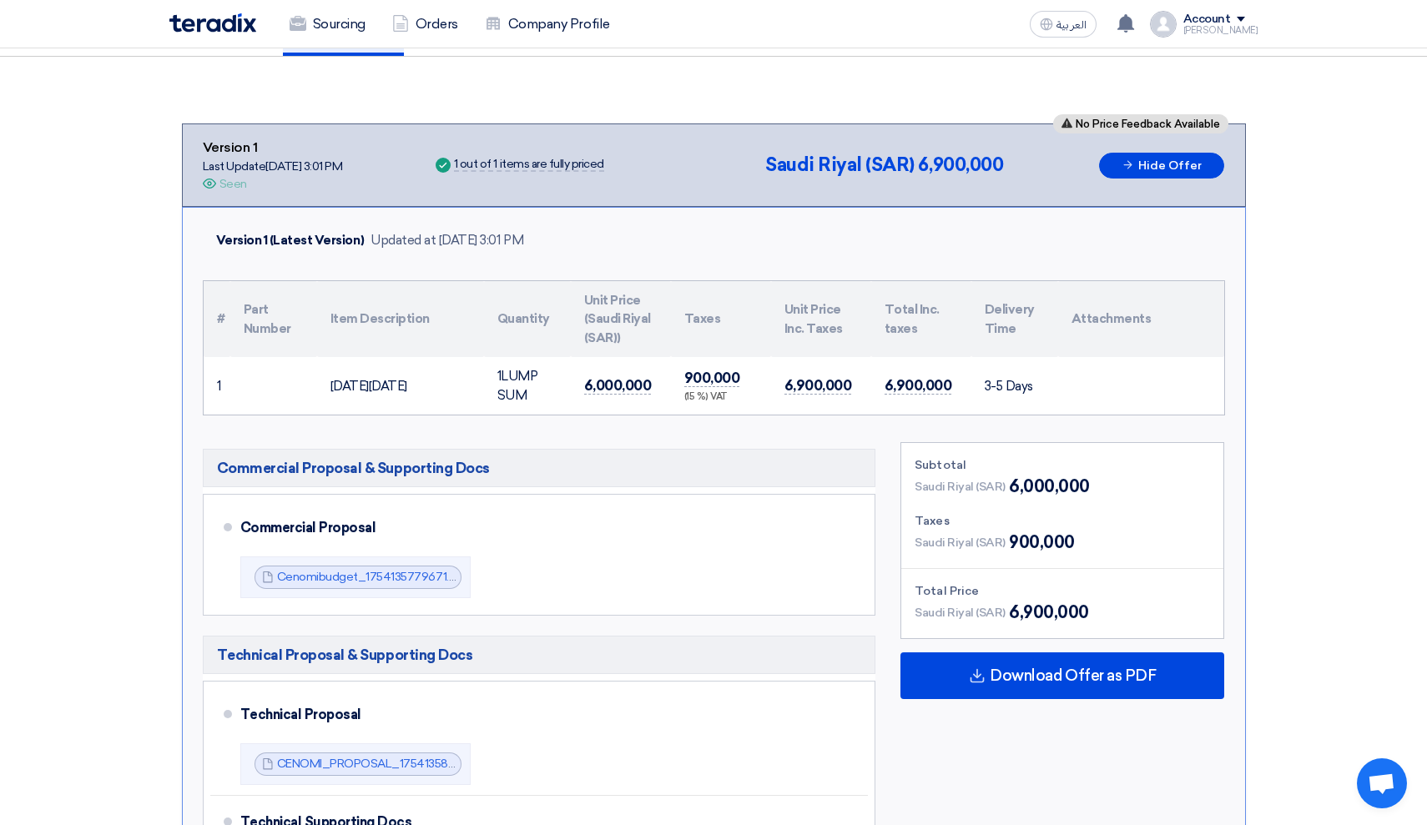
scroll to position [161, 0]
click at [1140, 157] on button "Hide Offer" at bounding box center [1161, 167] width 125 height 26
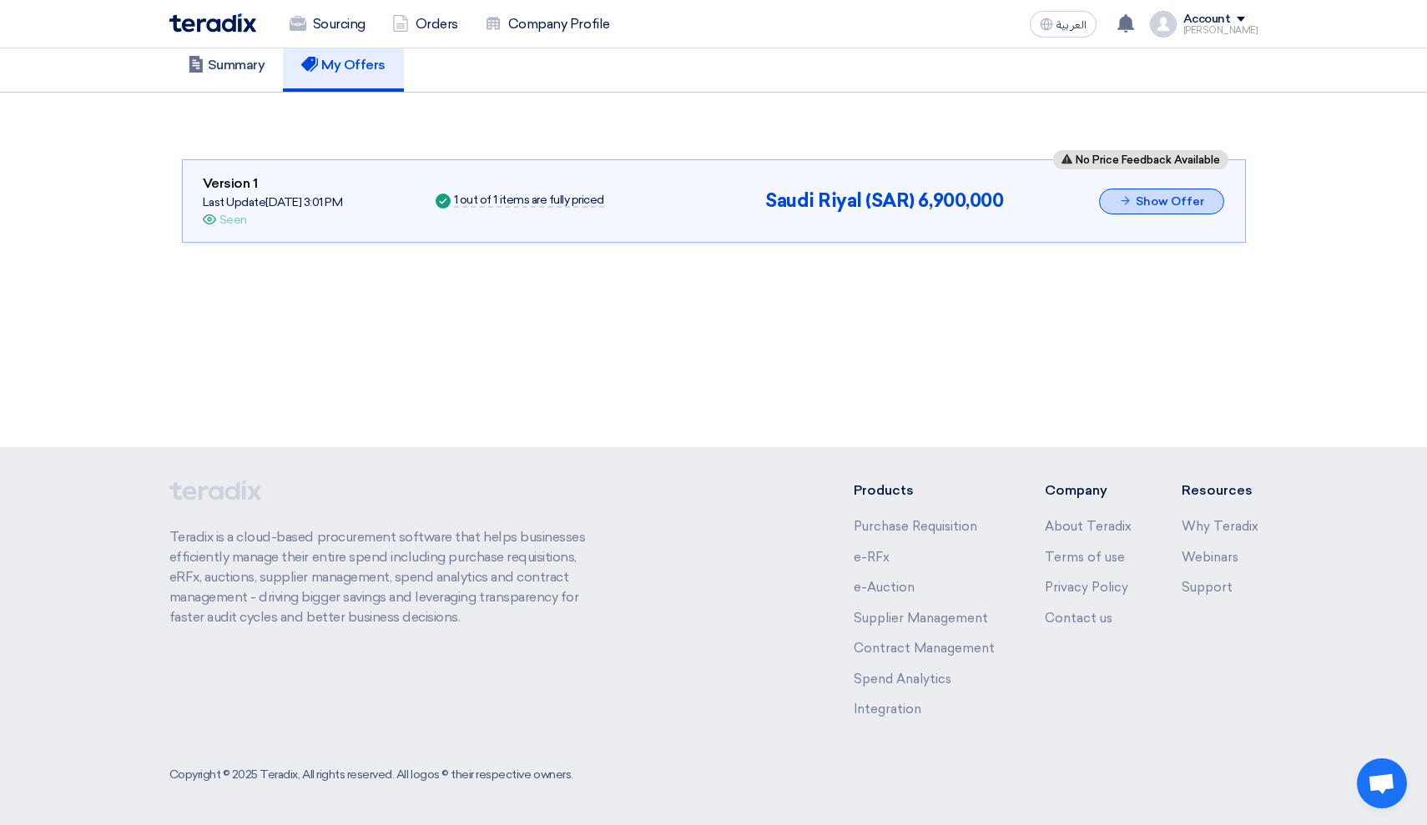
scroll to position [123, 0]
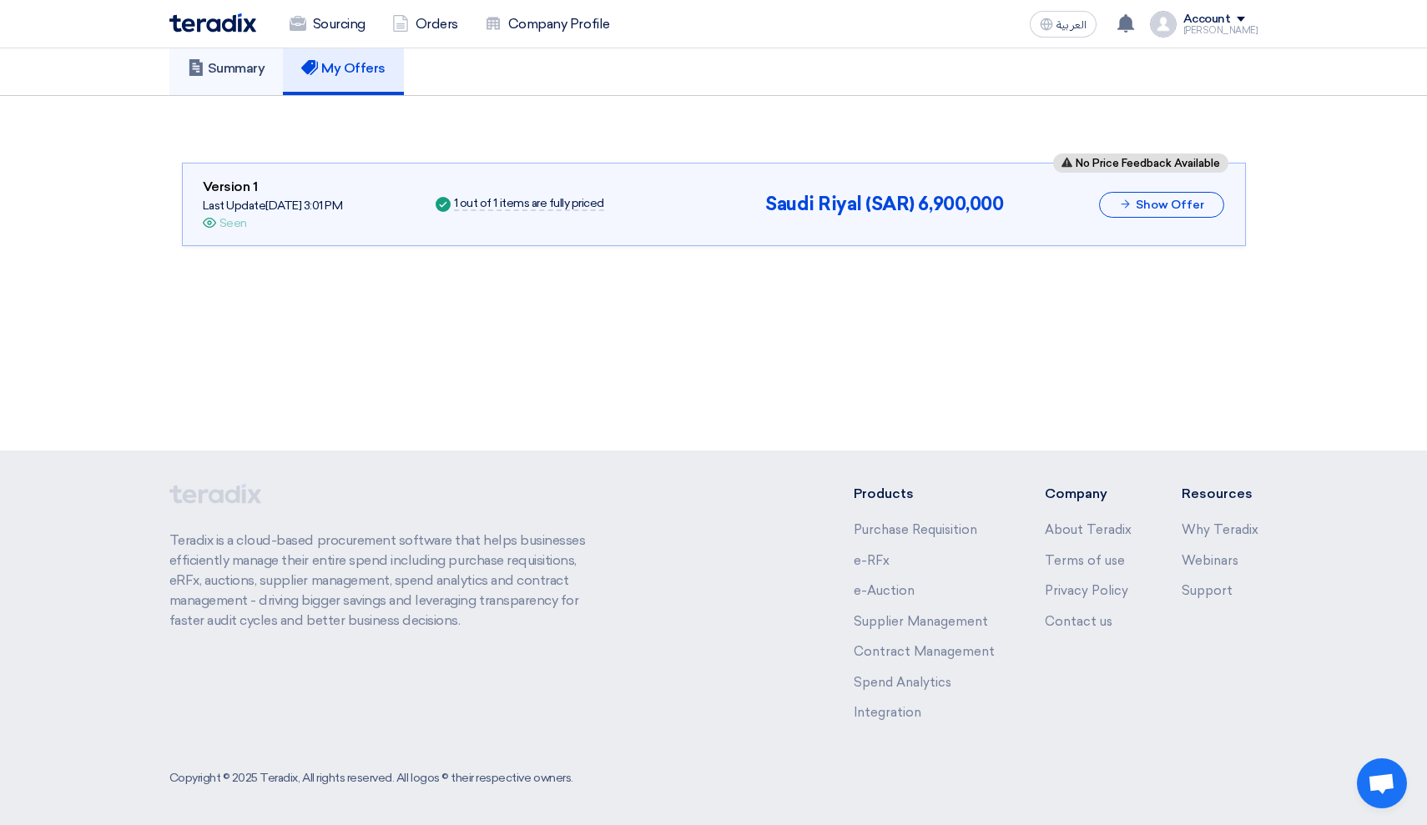
click at [222, 61] on h5 "Summary" at bounding box center [227, 68] width 78 height 17
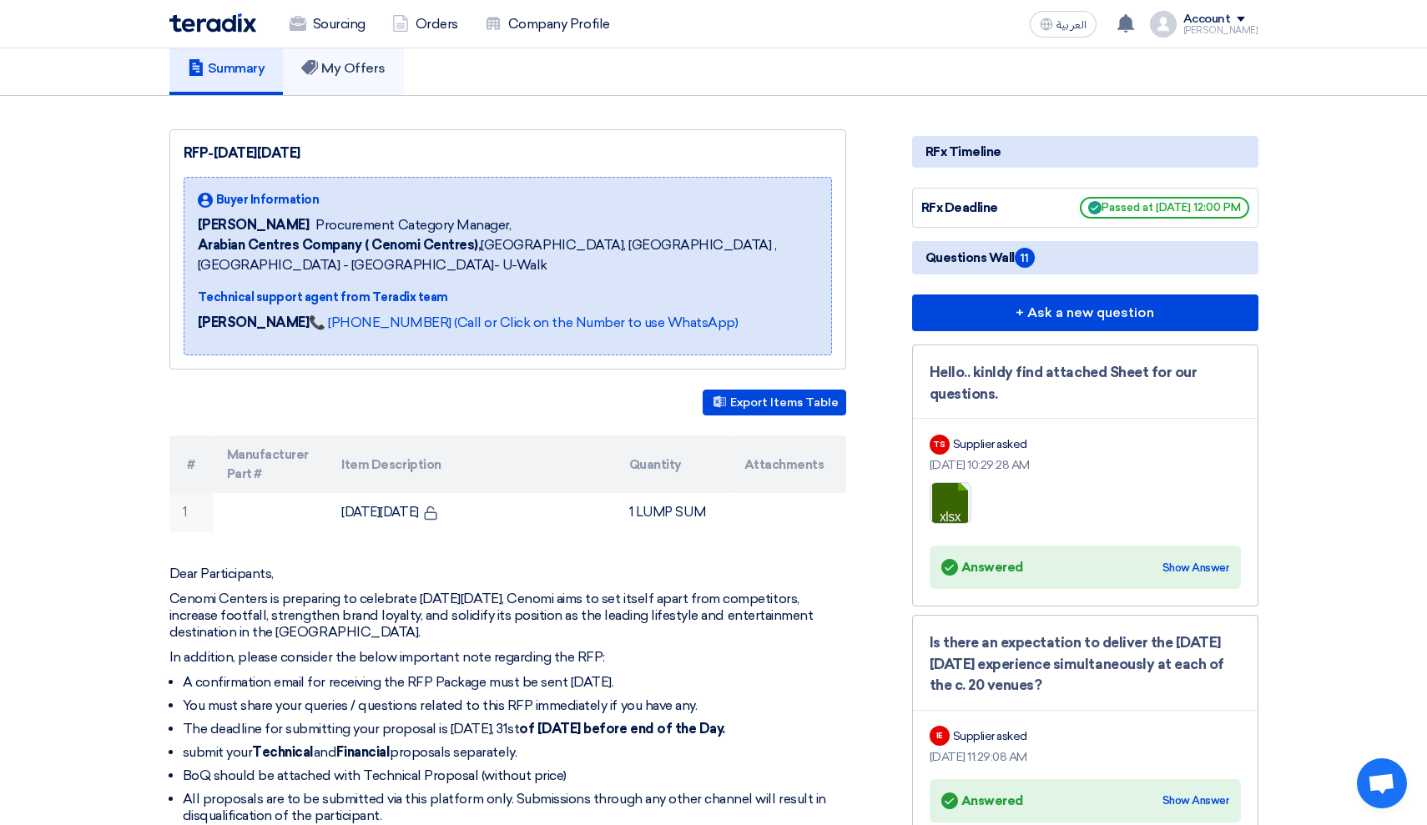
click at [352, 73] on h5 "My Offers" at bounding box center [343, 68] width 84 height 17
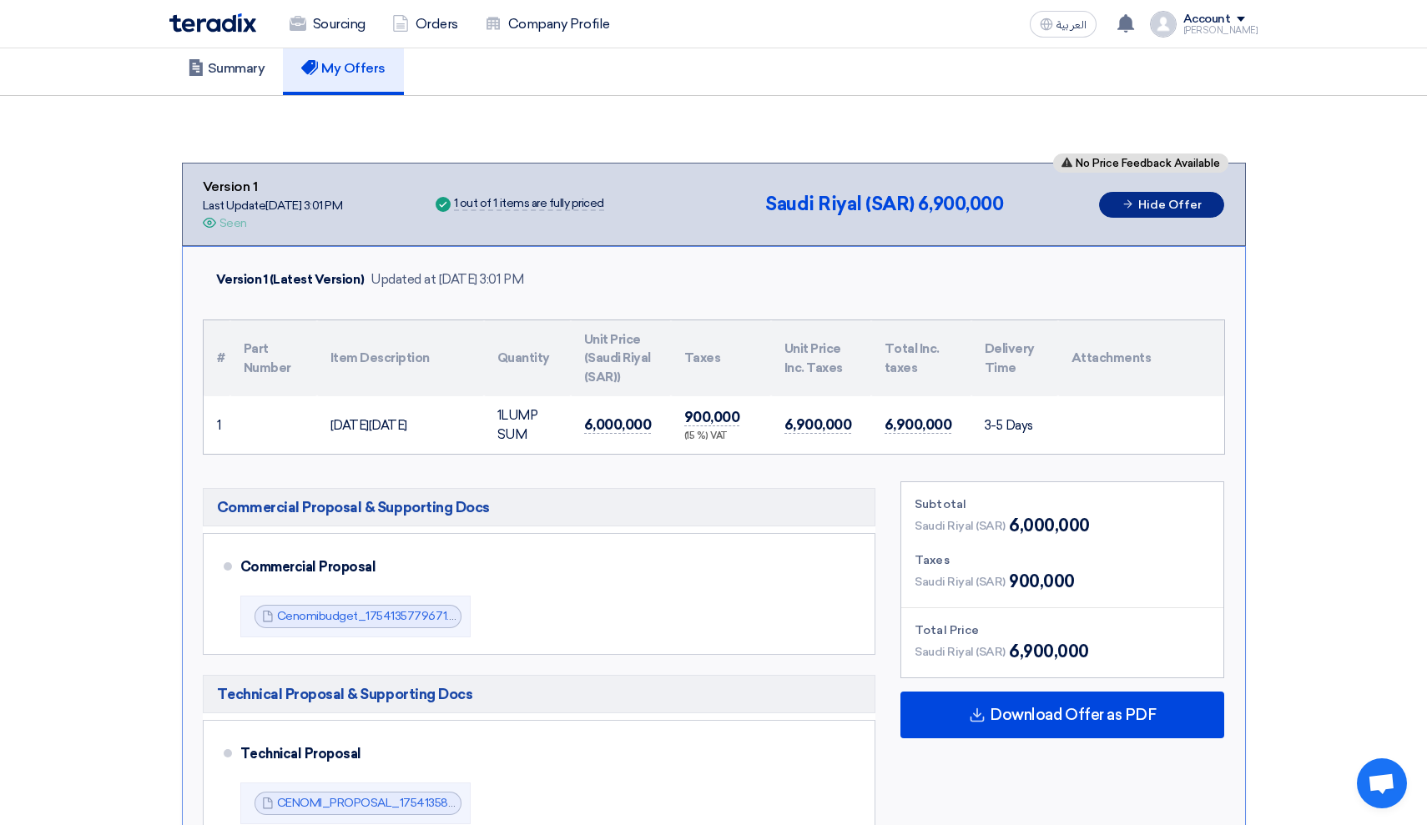
click at [1194, 211] on button "Hide Offer" at bounding box center [1161, 205] width 125 height 26
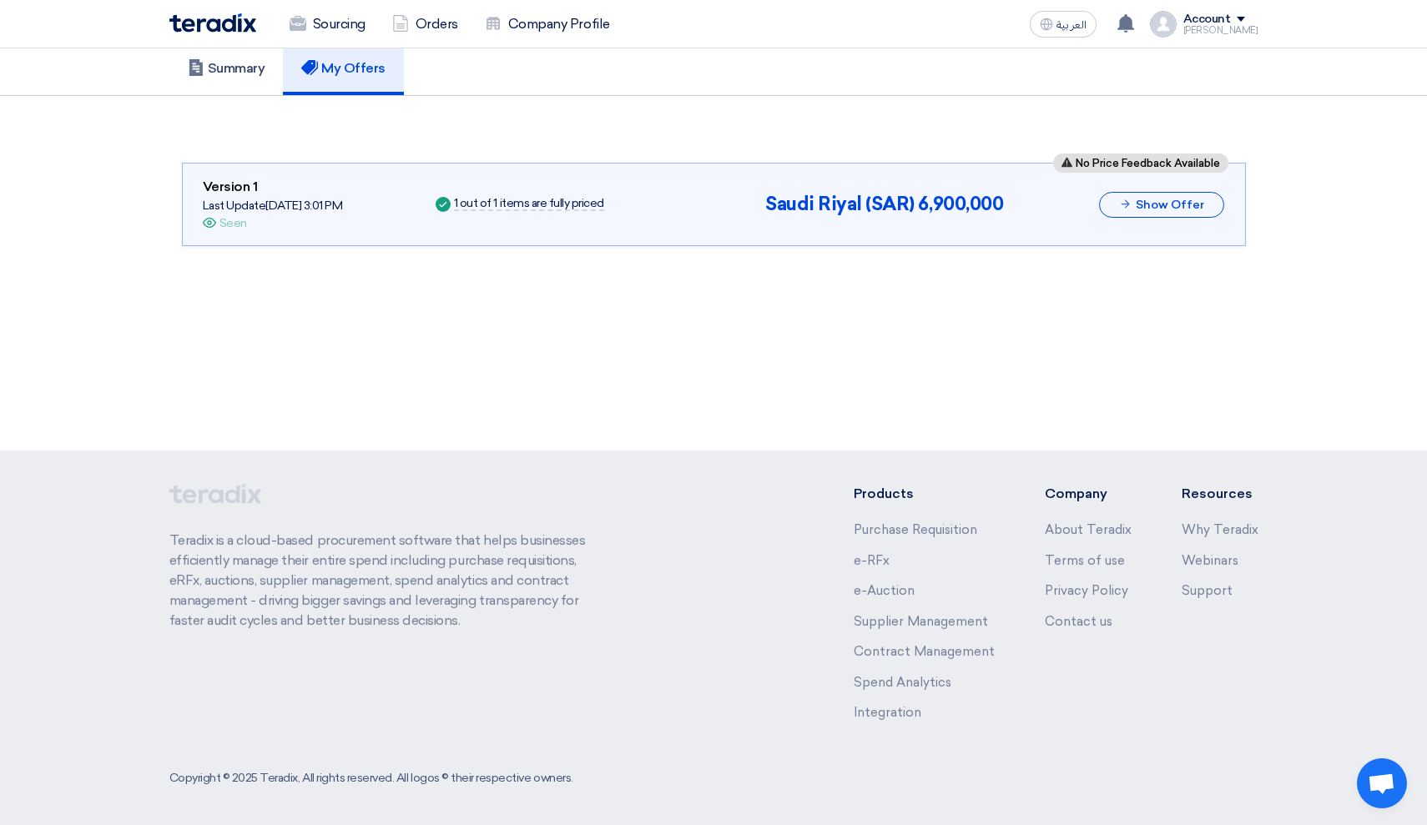
click at [1219, 20] on div "Account" at bounding box center [1208, 20] width 48 height 14
click at [837, 109] on section "No Price Feedback Available Version 1 Last Update 2 Aug 2025, 3:01 PM Offer is …" at bounding box center [713, 204] width 1427 height 217
click at [243, 75] on h5 "Summary" at bounding box center [227, 68] width 78 height 17
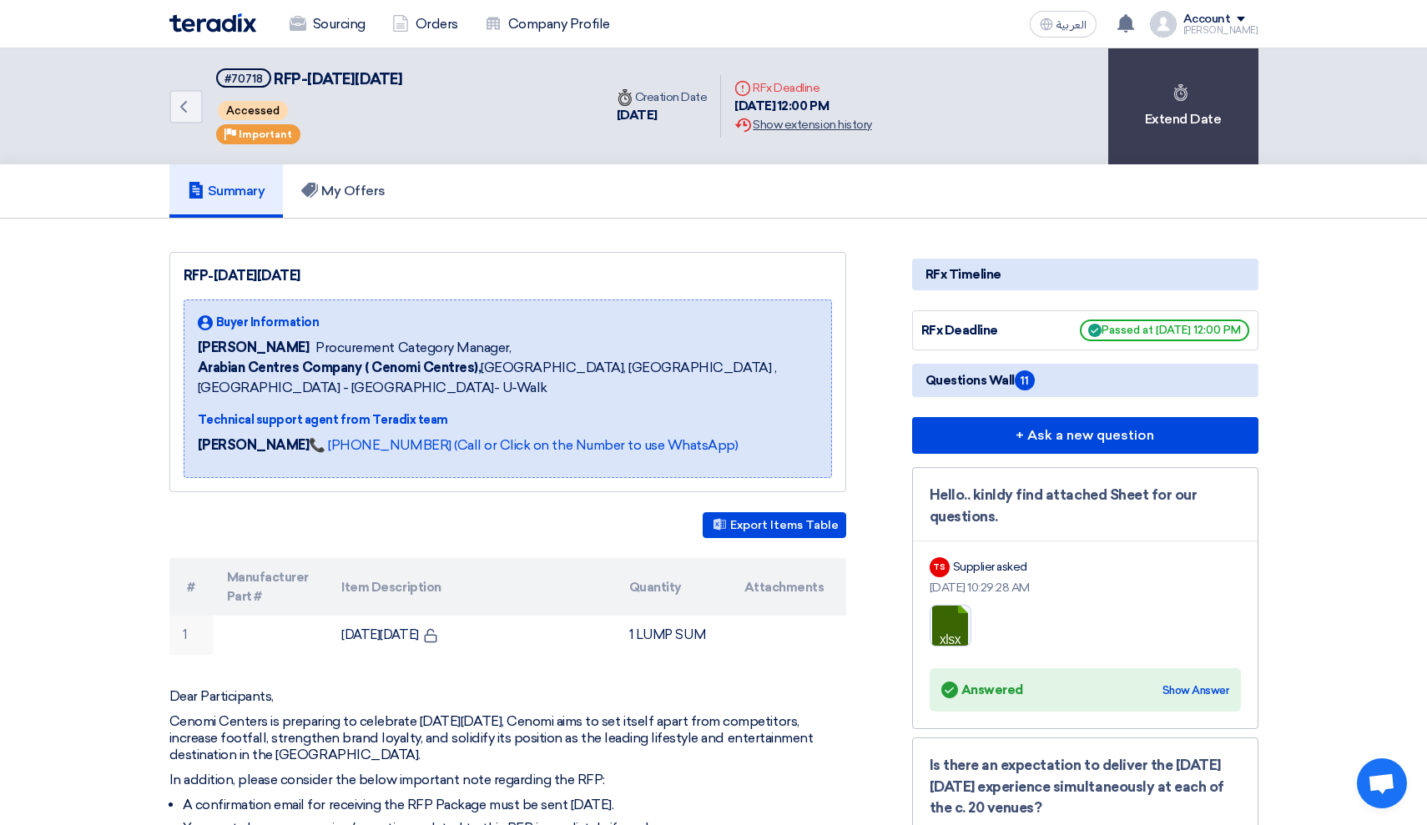
click at [773, 117] on div "Extension History Show extension history" at bounding box center [803, 125] width 137 height 18
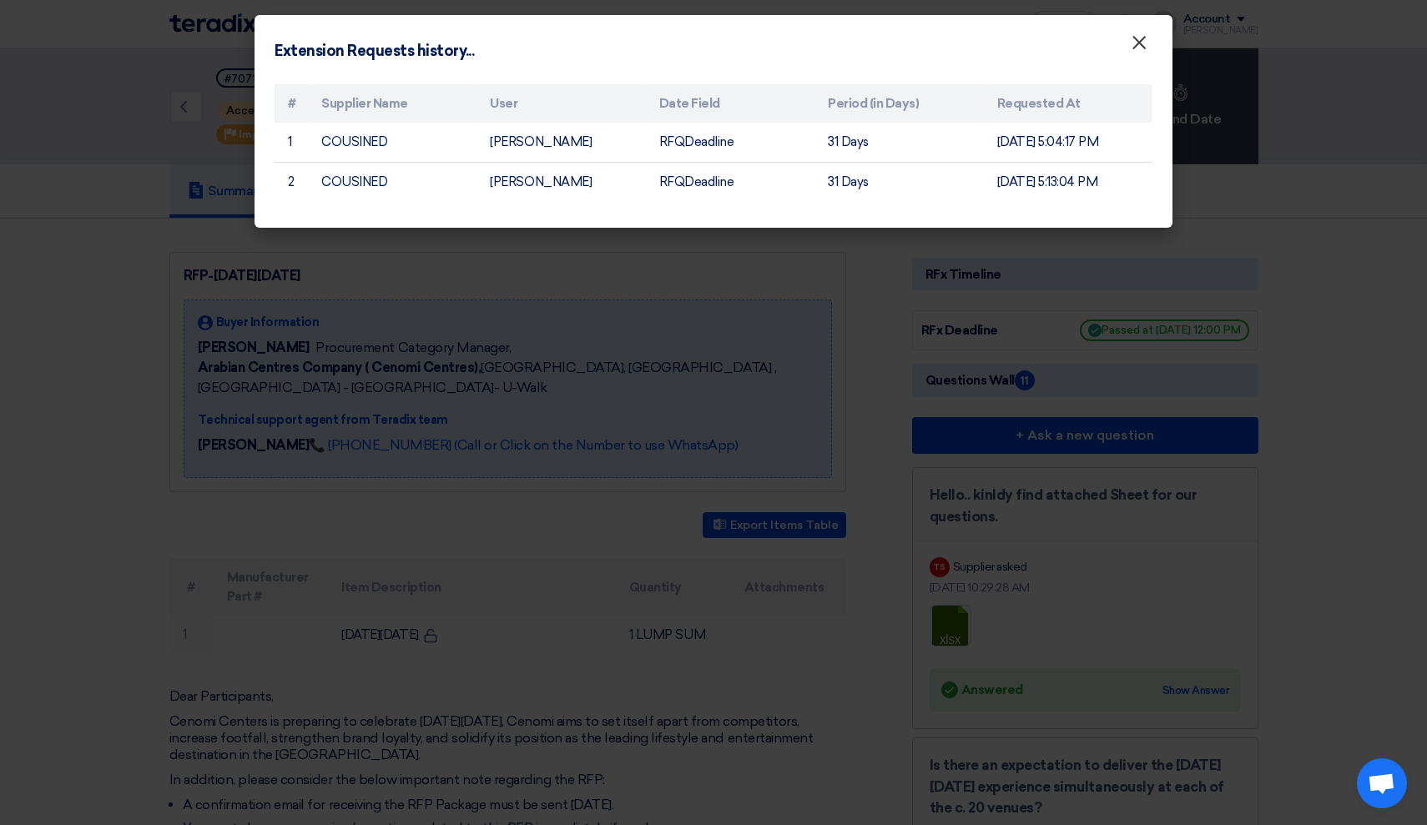
click at [1133, 51] on span "×" at bounding box center [1139, 46] width 17 height 33
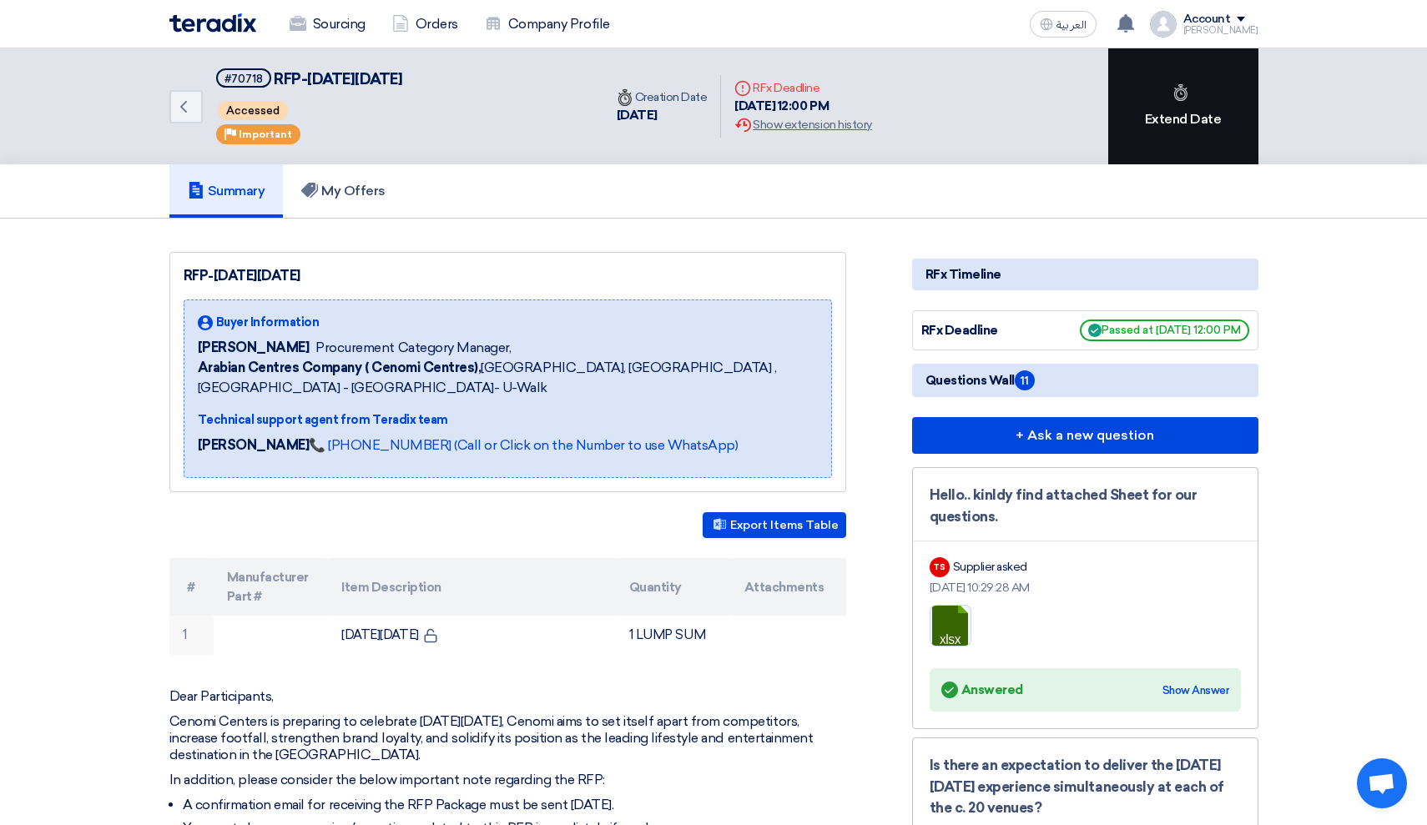
click at [1198, 103] on div "Extend Date" at bounding box center [1183, 106] width 150 height 116
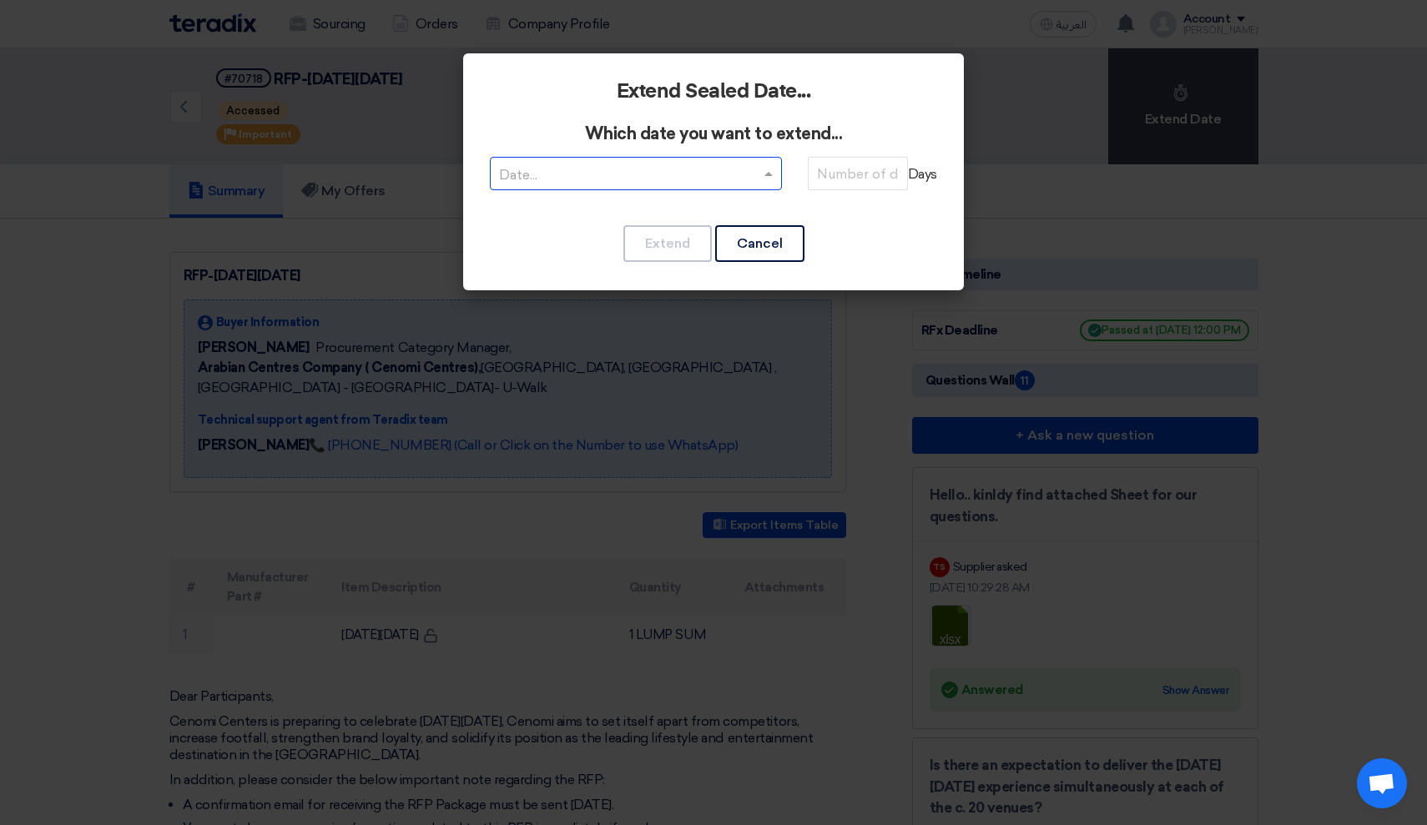
click at [722, 162] on input "text" at bounding box center [627, 176] width 257 height 28
click at [696, 203] on span "RFQDeadline: Sun Aug 03 2025" at bounding box center [635, 207] width 135 height 16
click at [846, 179] on input "number" at bounding box center [858, 173] width 100 height 33
type input "1"
click at [695, 244] on button "Extend" at bounding box center [667, 243] width 88 height 37
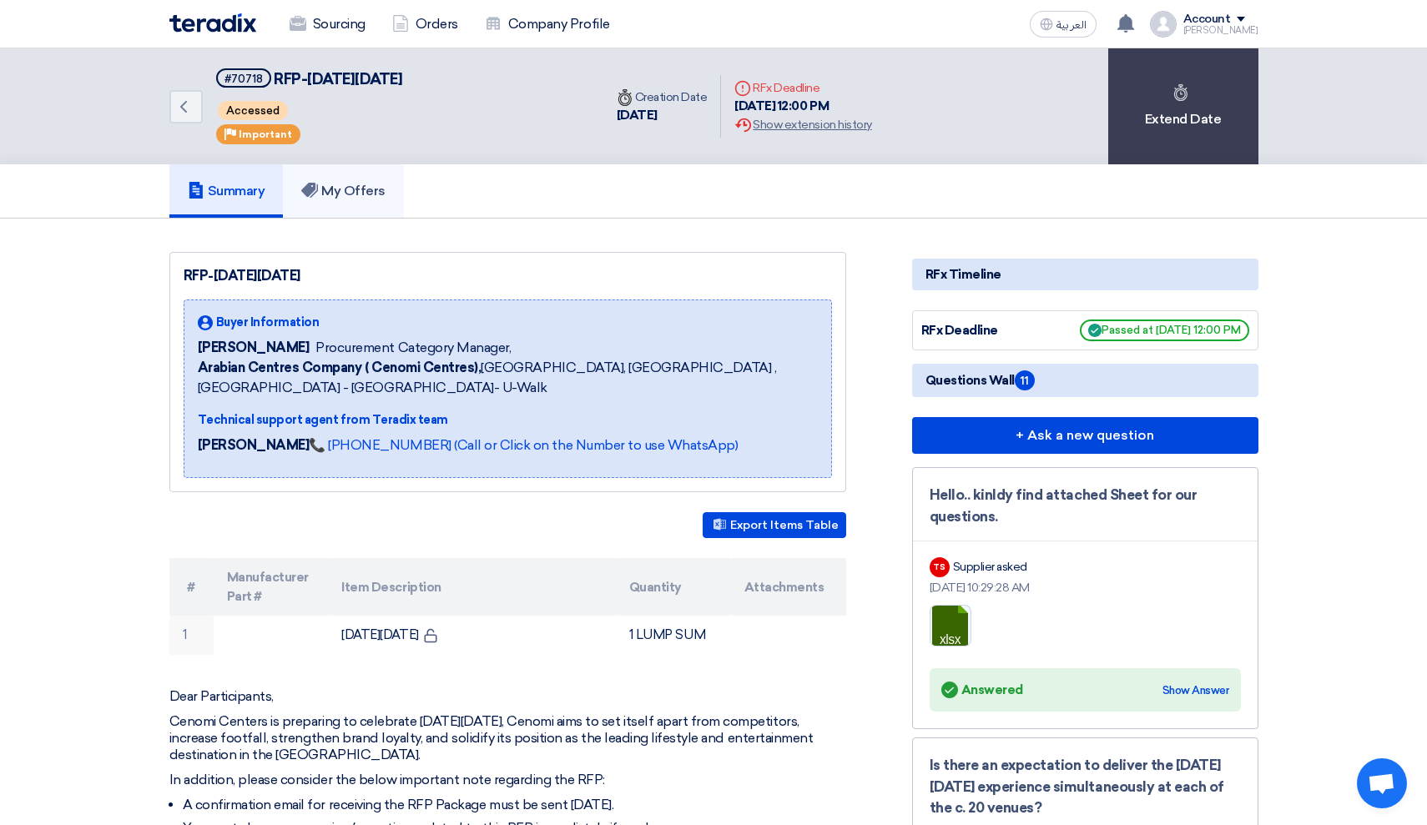
click at [346, 196] on h5 "My Offers" at bounding box center [343, 191] width 84 height 17
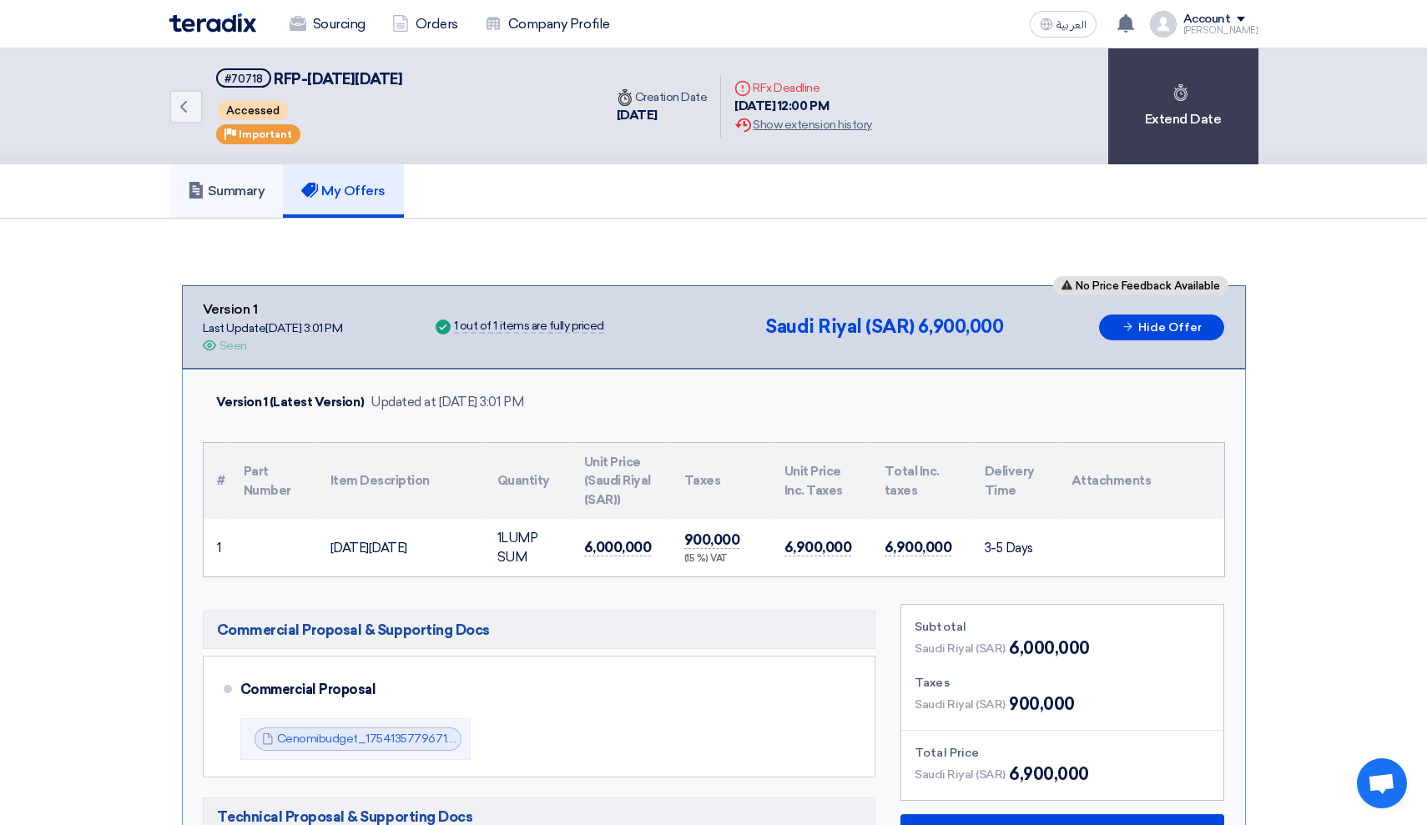
click at [209, 183] on h5 "Summary" at bounding box center [227, 191] width 78 height 17
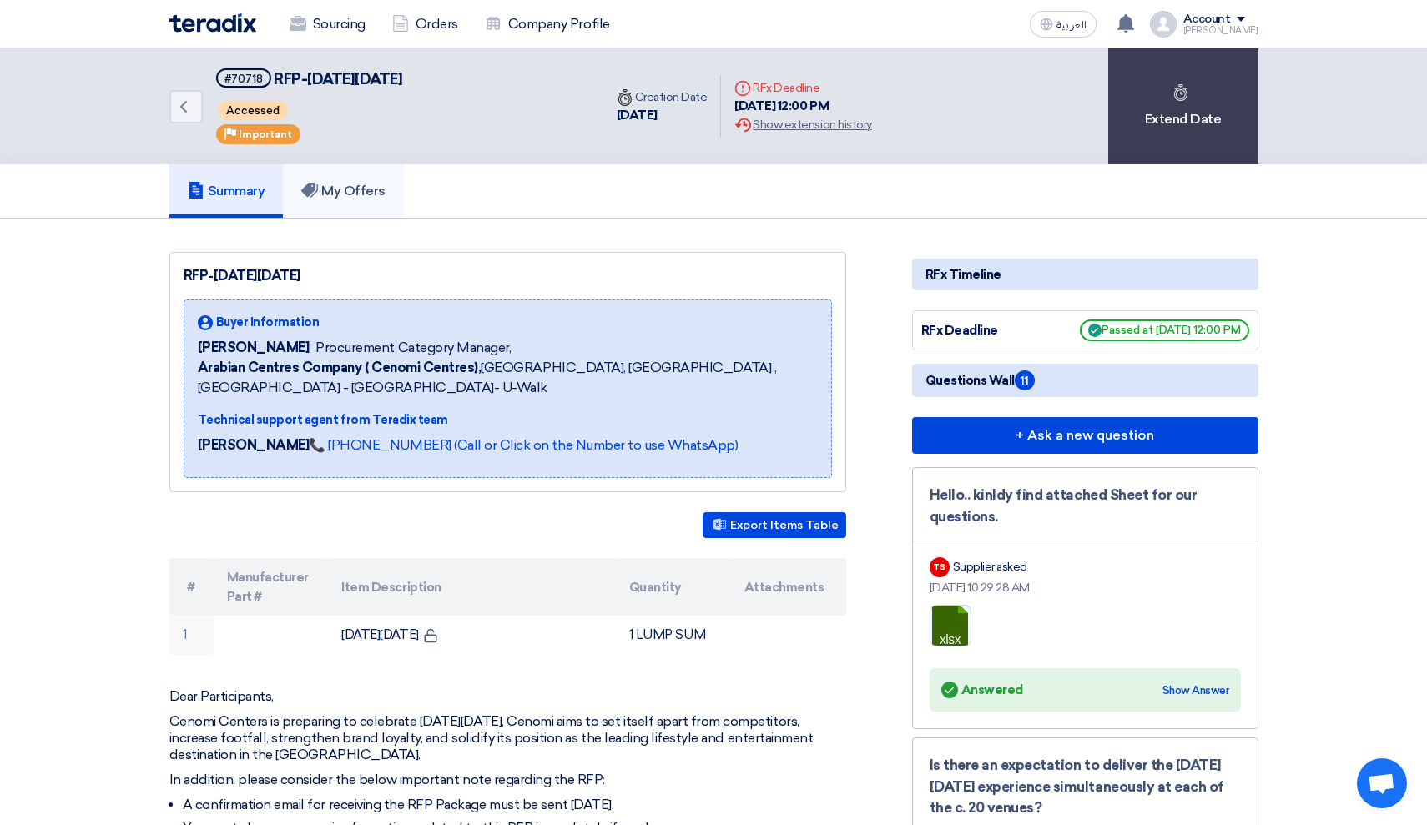
click at [343, 206] on link "My Offers" at bounding box center [343, 190] width 121 height 53
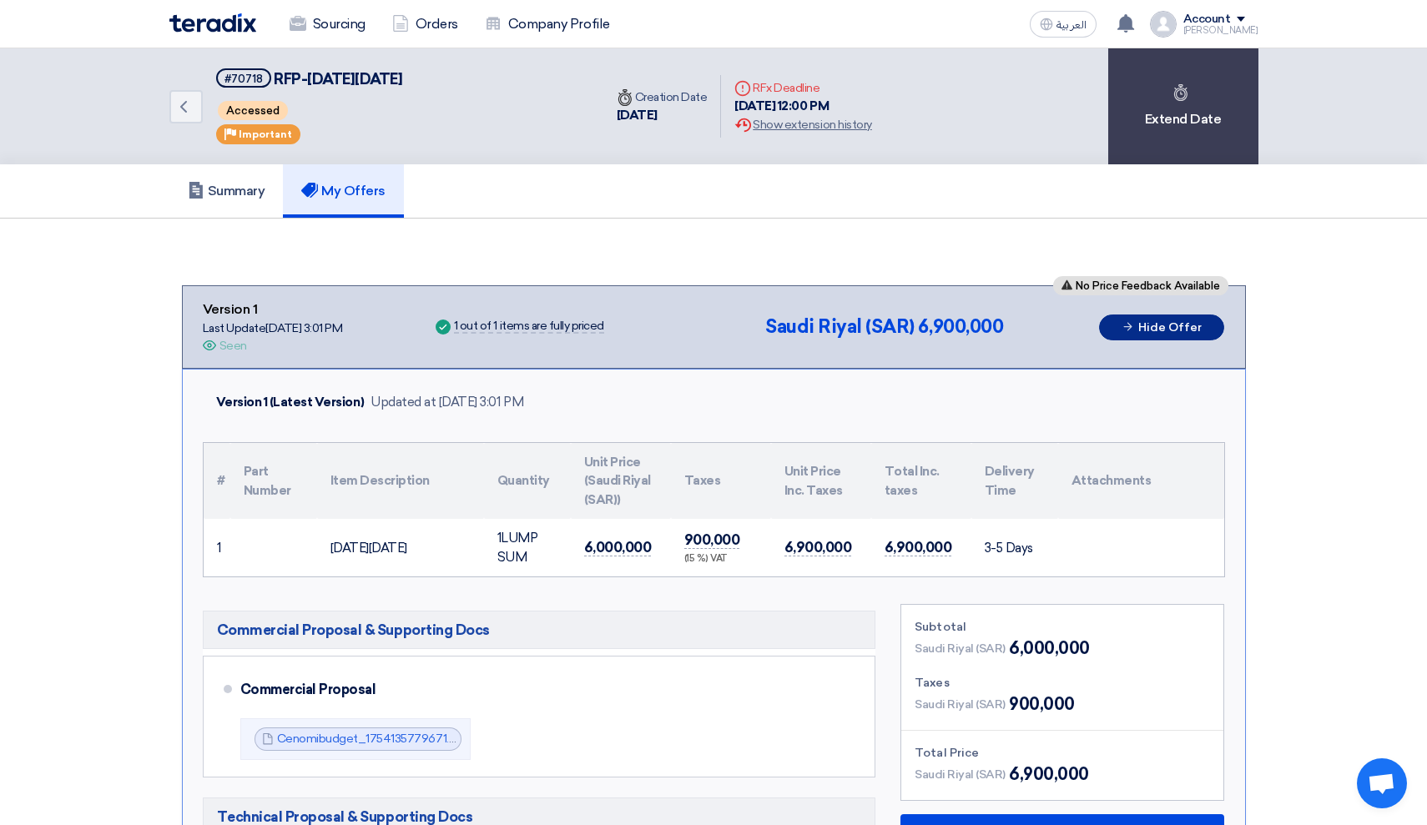
click at [1172, 329] on button "Hide Offer" at bounding box center [1161, 328] width 125 height 26
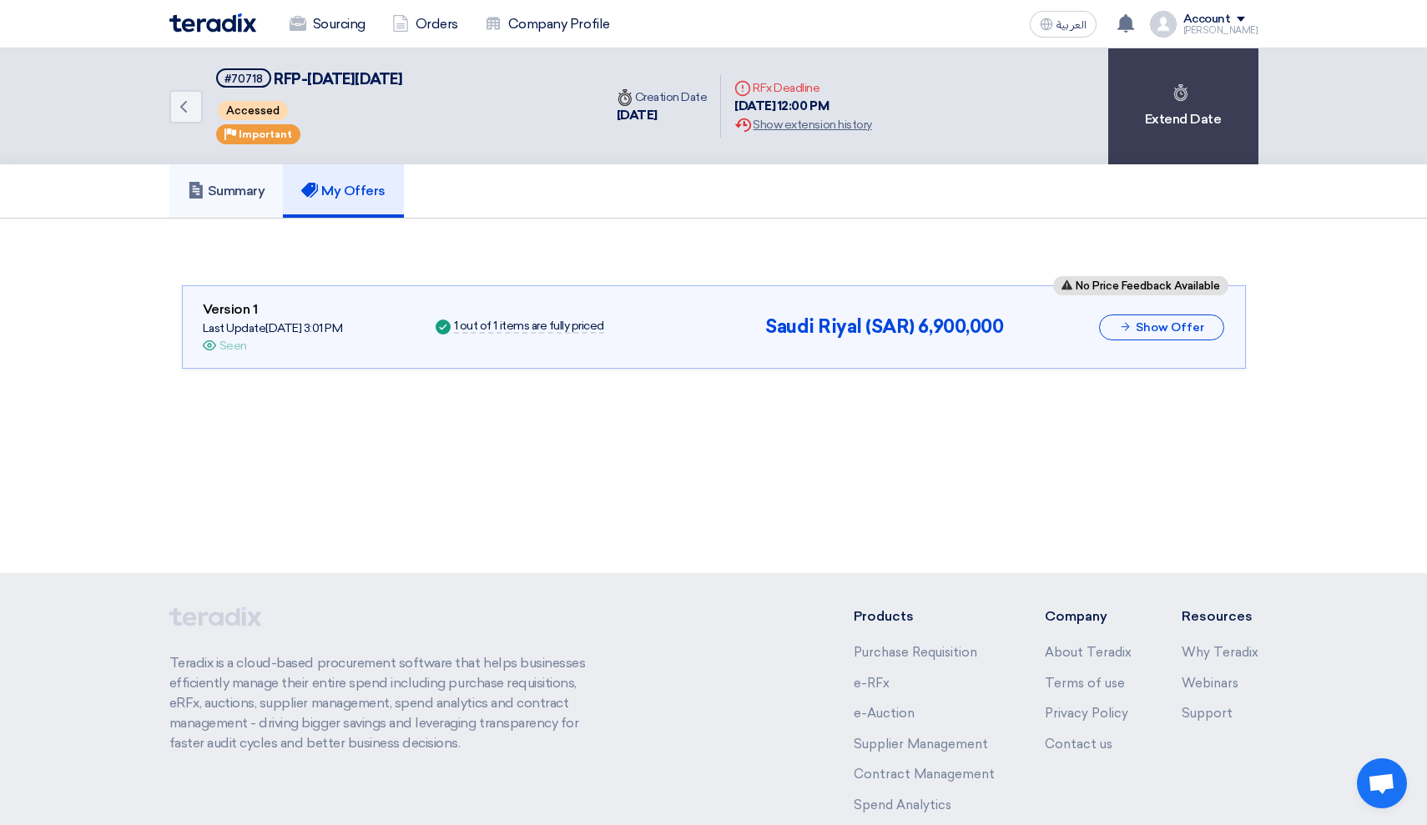
click at [196, 182] on icon at bounding box center [196, 190] width 17 height 17
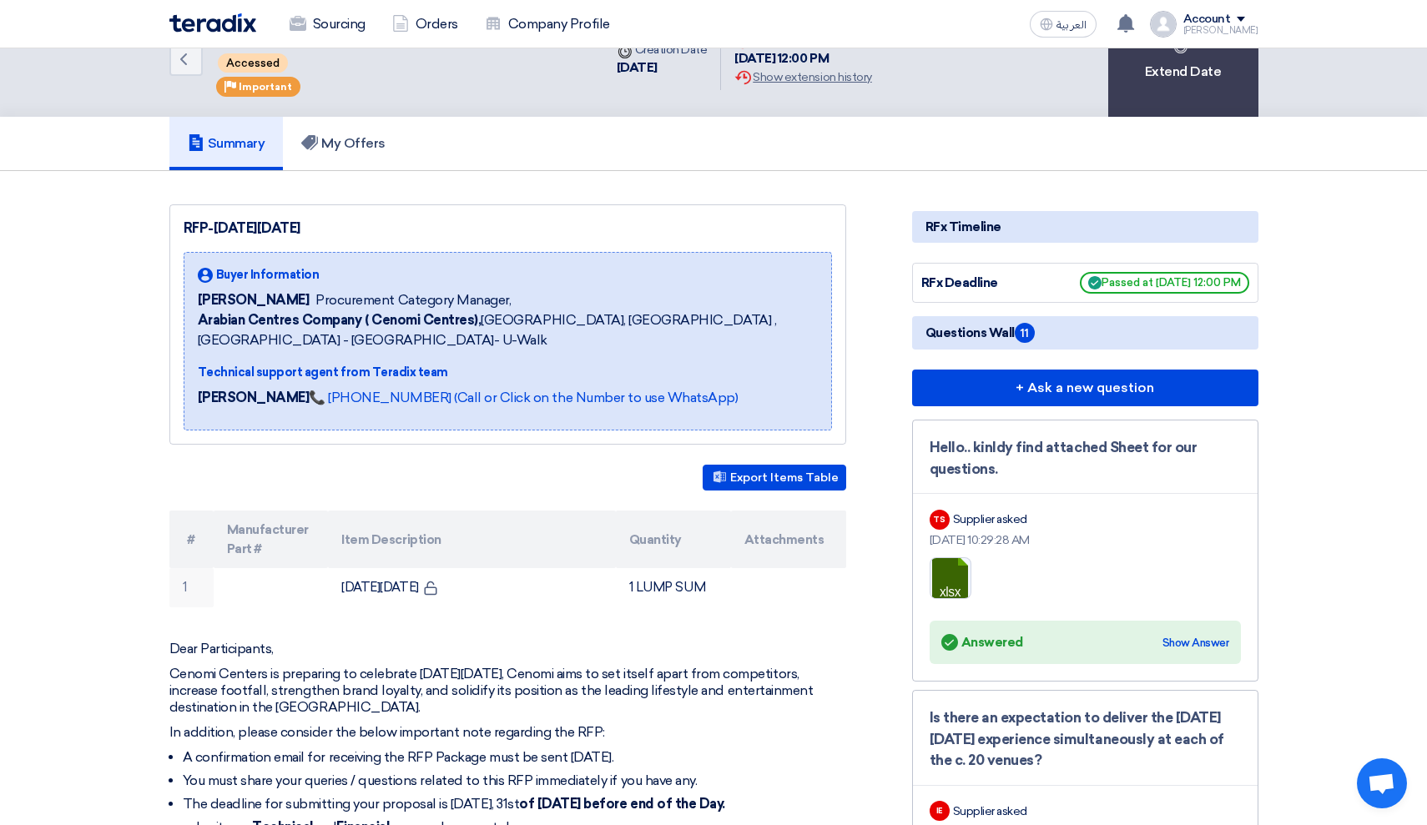
scroll to position [28, 0]
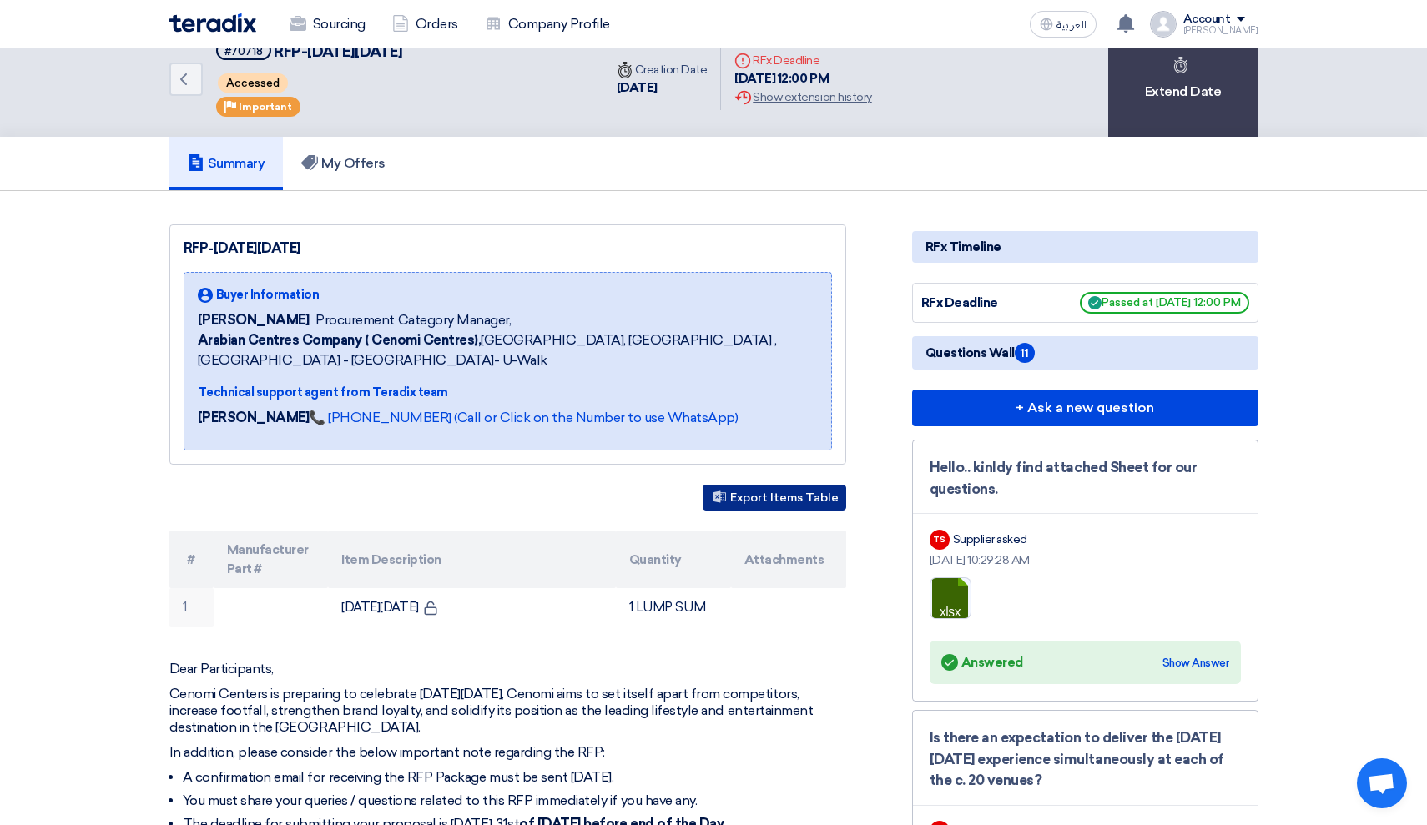
click at [795, 502] on button "Export Items Table" at bounding box center [775, 498] width 144 height 26
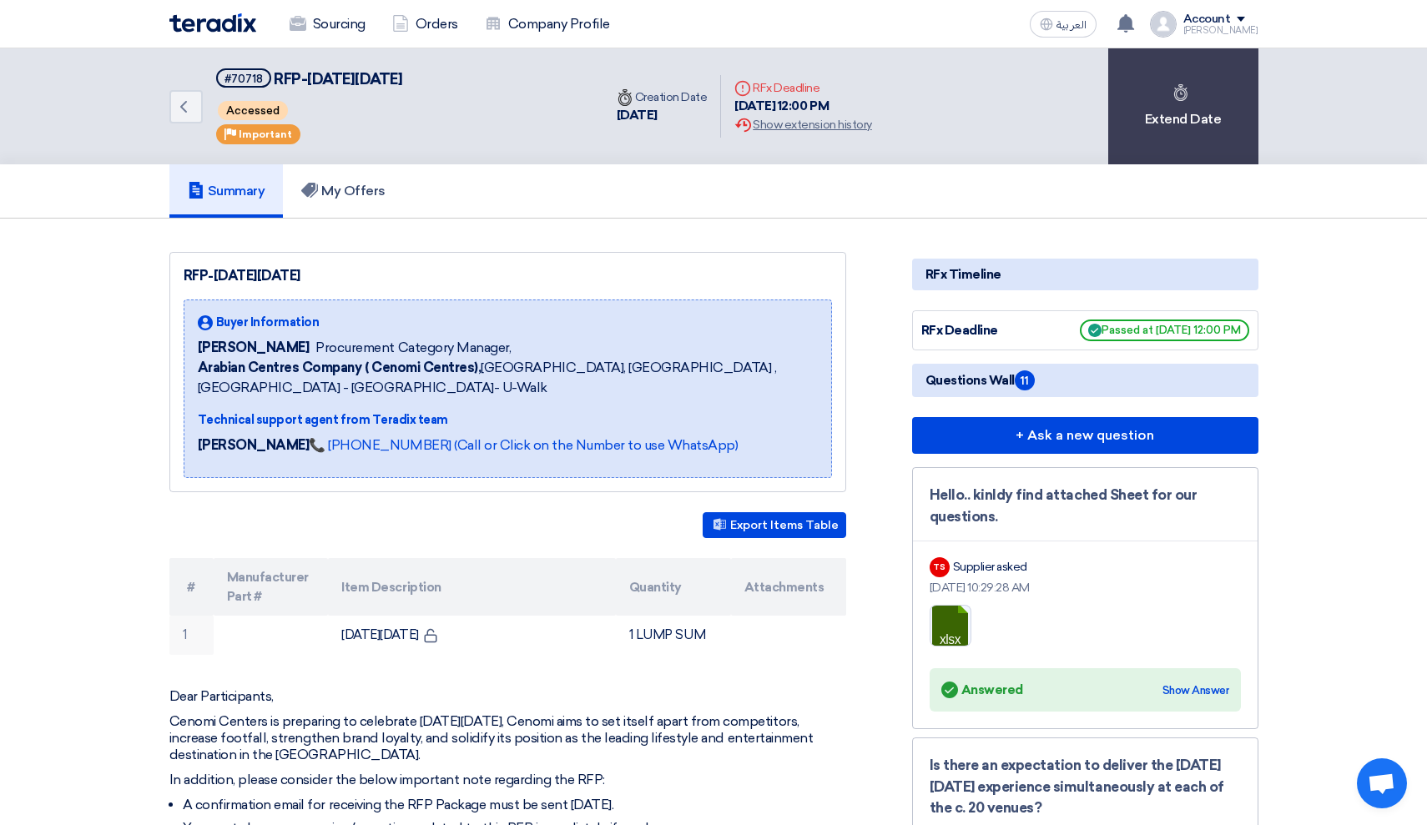
scroll to position [28, 0]
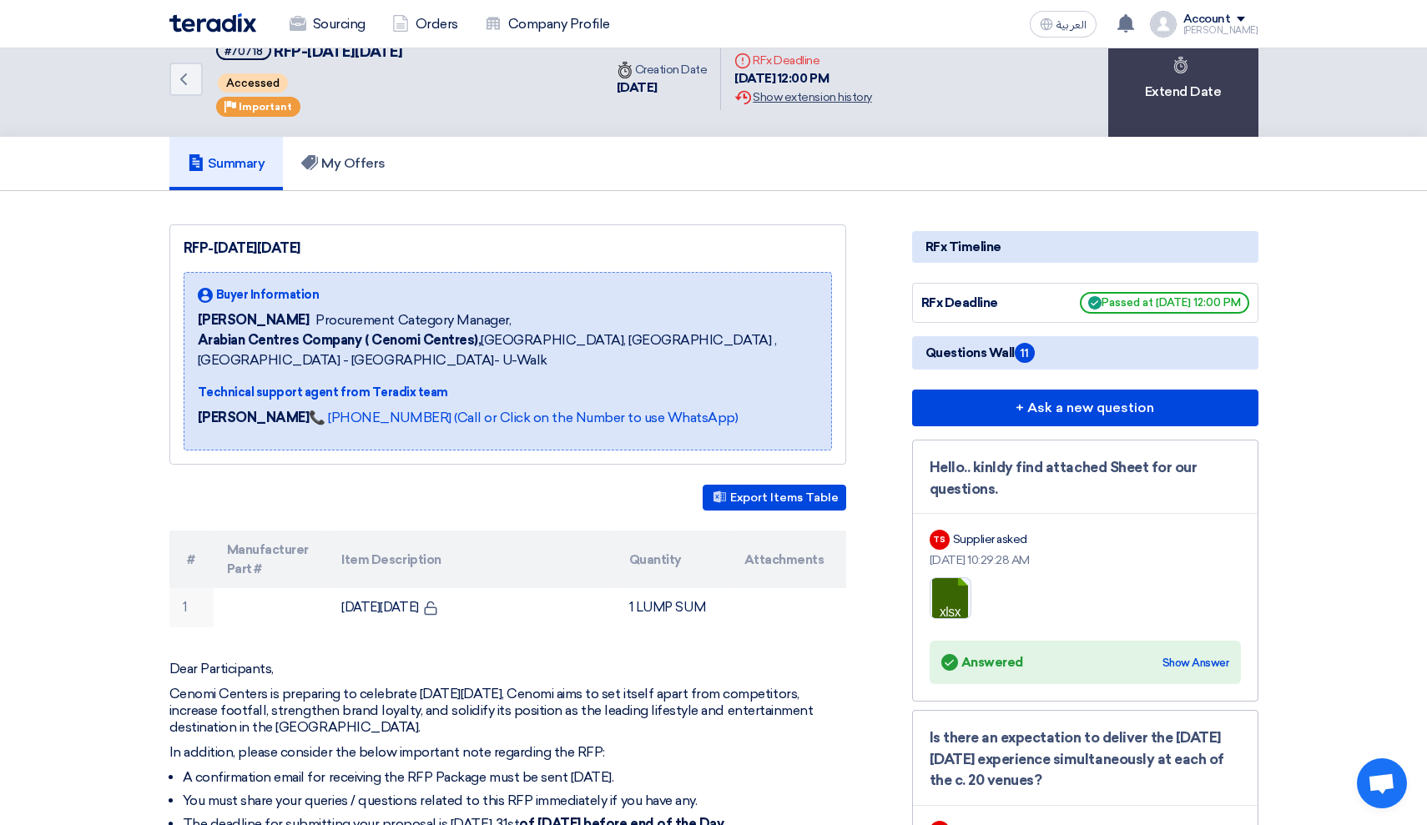
click at [849, 93] on div "Extension History Show extension history" at bounding box center [803, 97] width 137 height 18
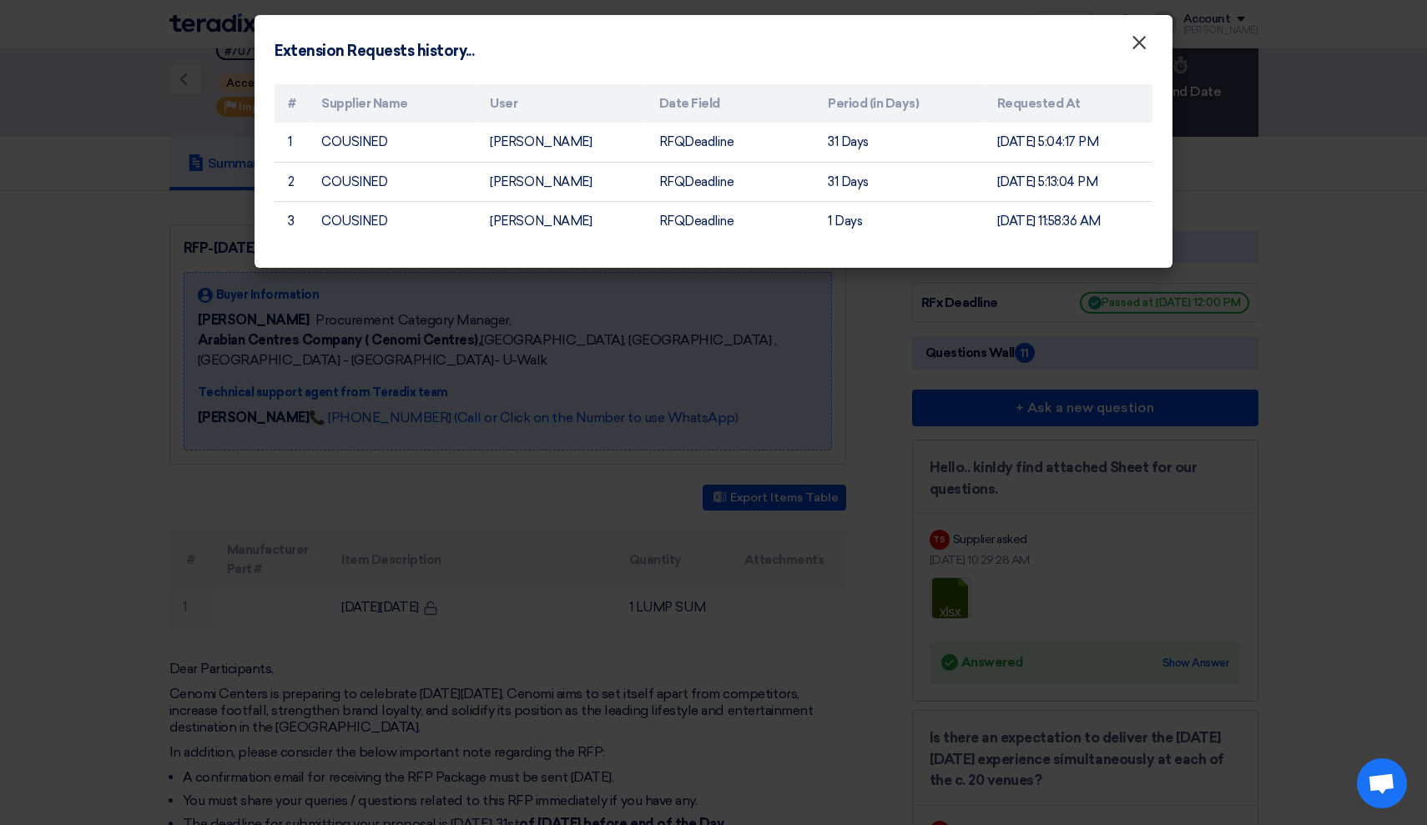
click at [1137, 38] on span "×" at bounding box center [1139, 46] width 17 height 33
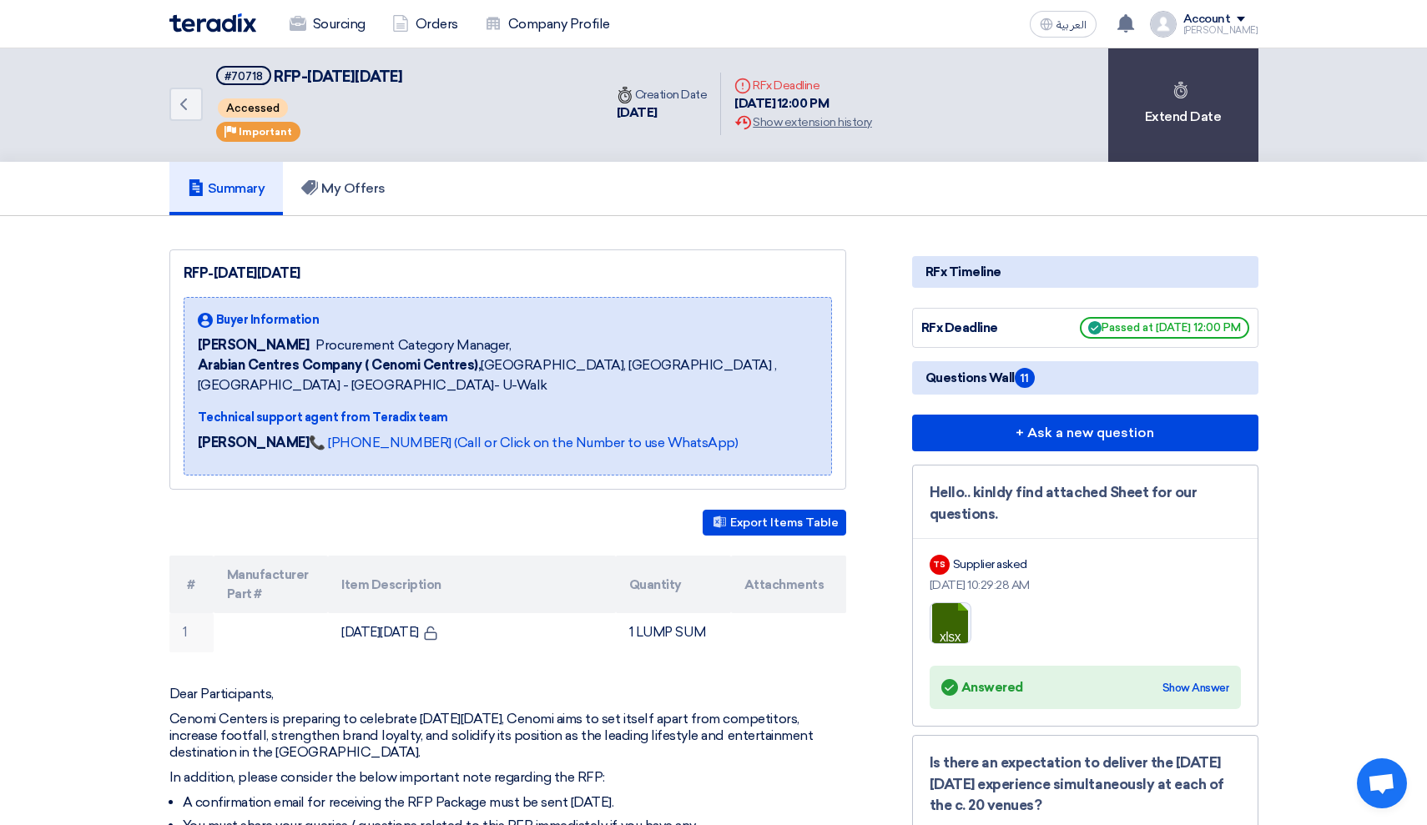
scroll to position [0, 0]
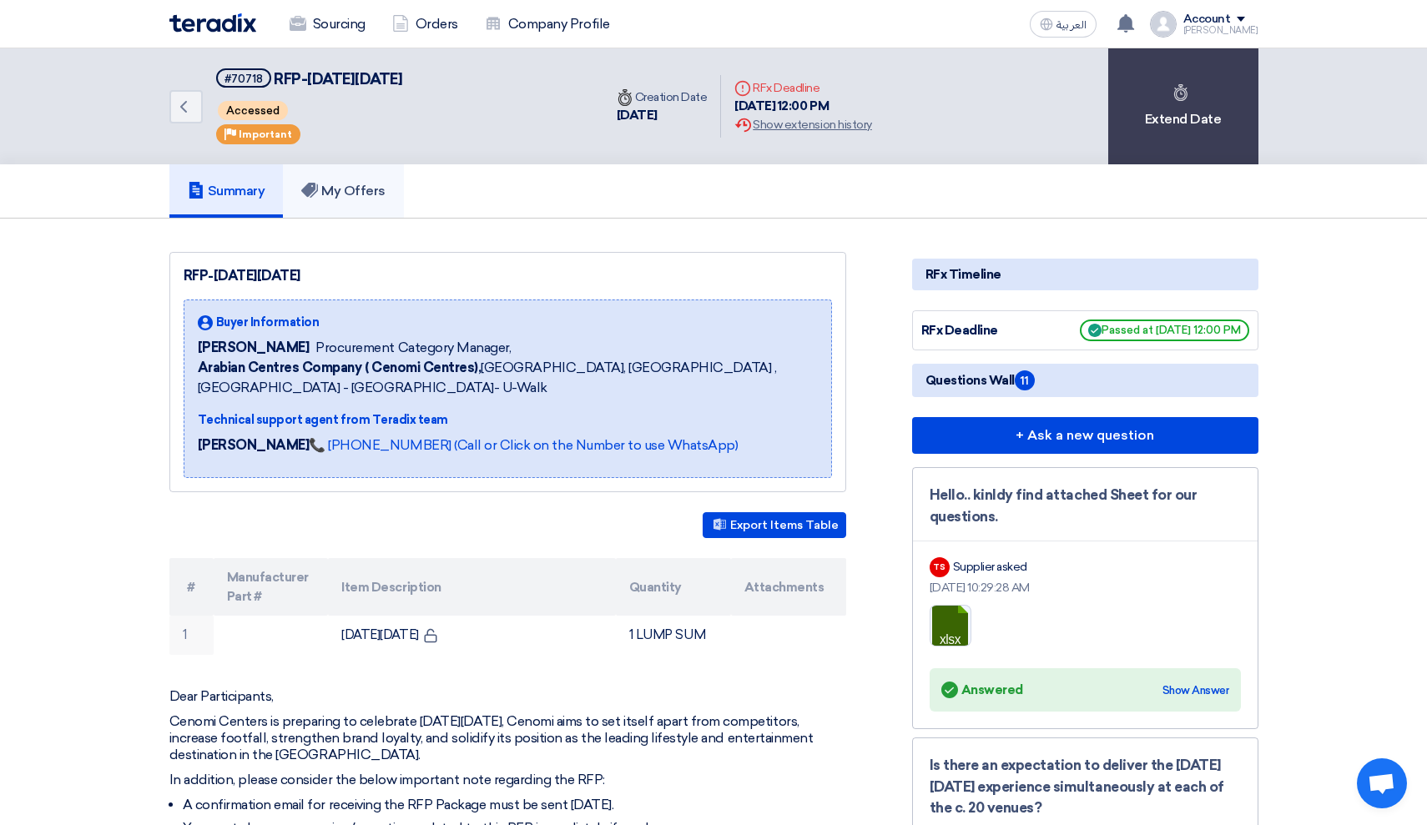
click at [358, 193] on h5 "My Offers" at bounding box center [343, 191] width 84 height 17
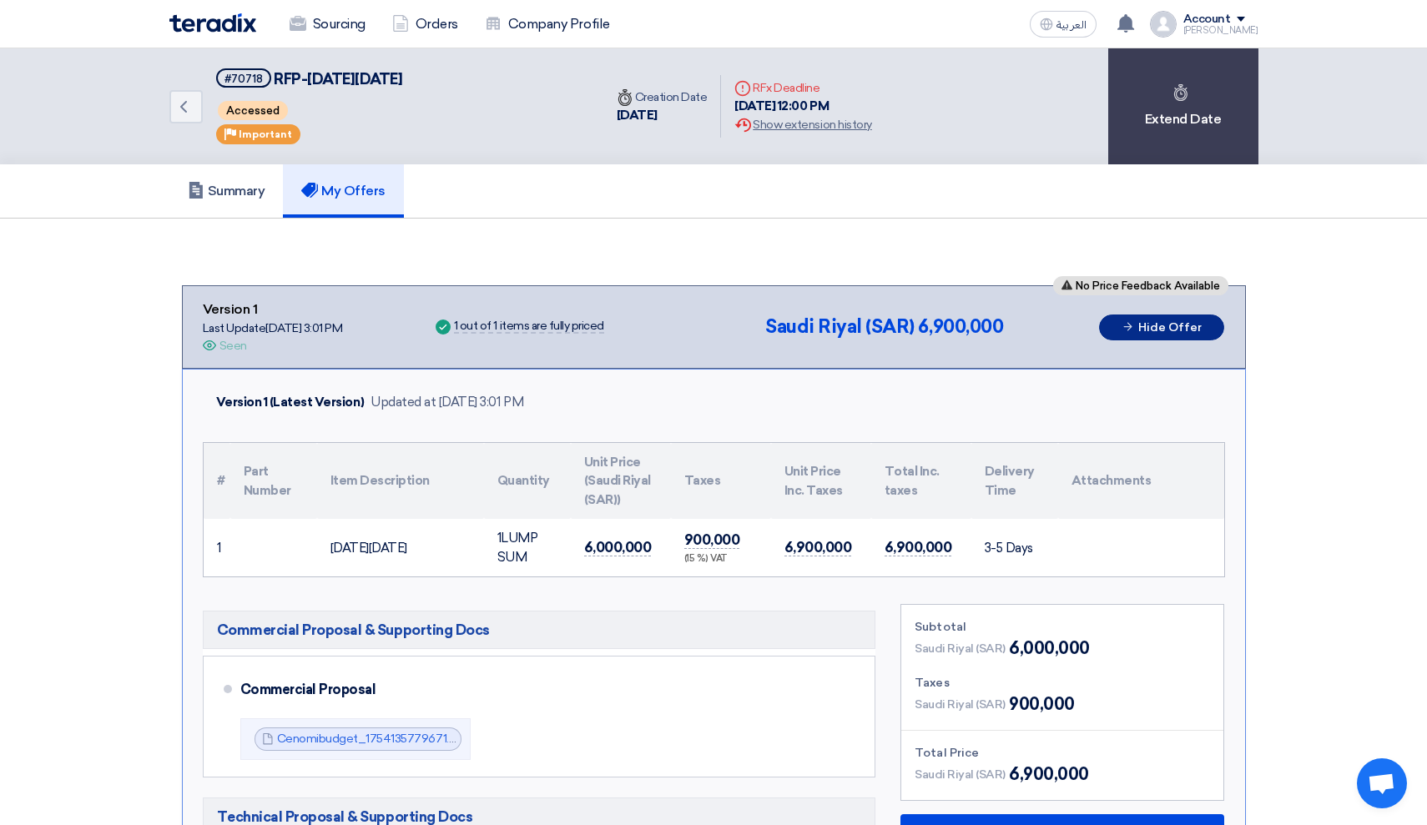
click at [1184, 331] on button "Hide Offer" at bounding box center [1161, 328] width 125 height 26
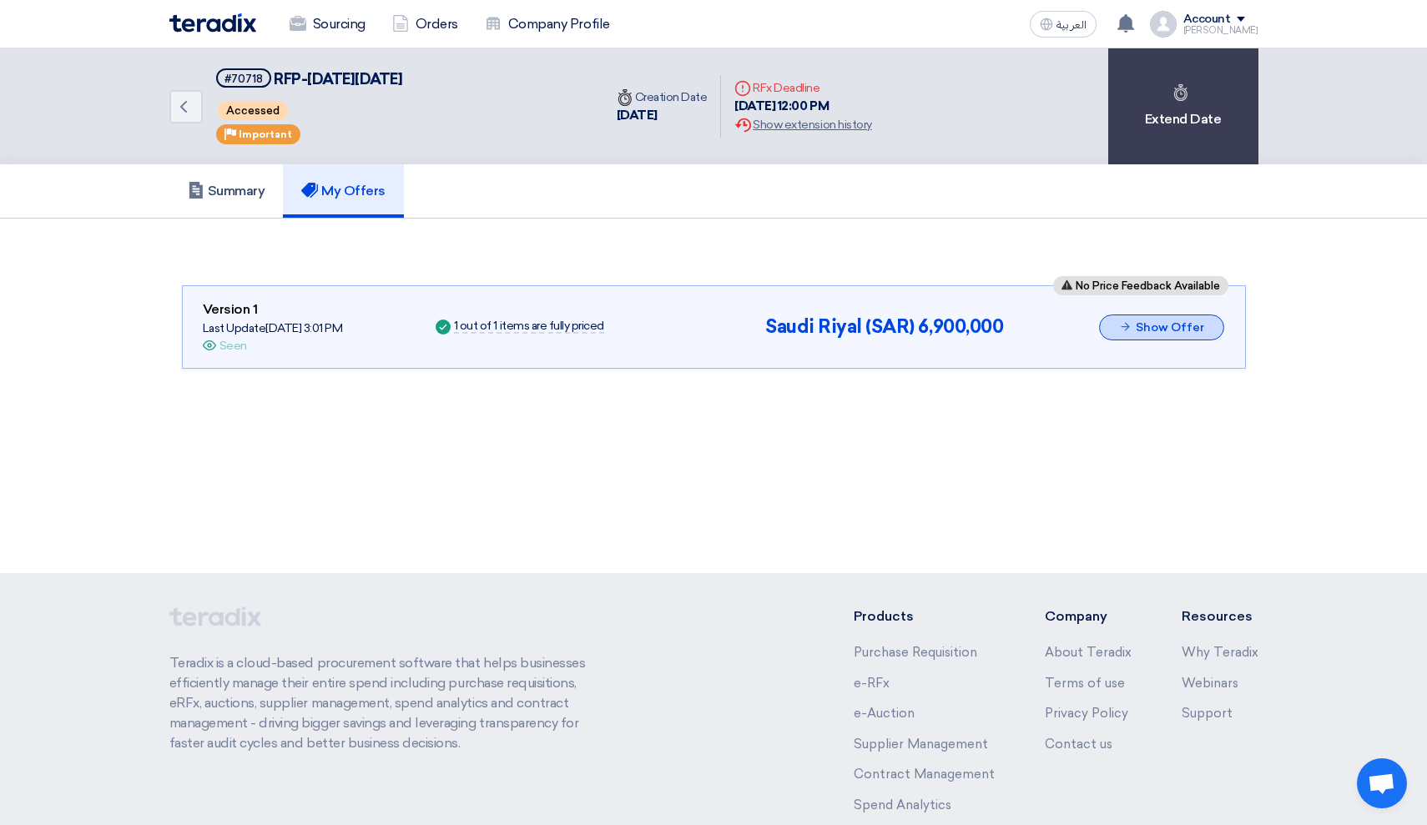
click at [1121, 325] on icon at bounding box center [1125, 327] width 13 height 13
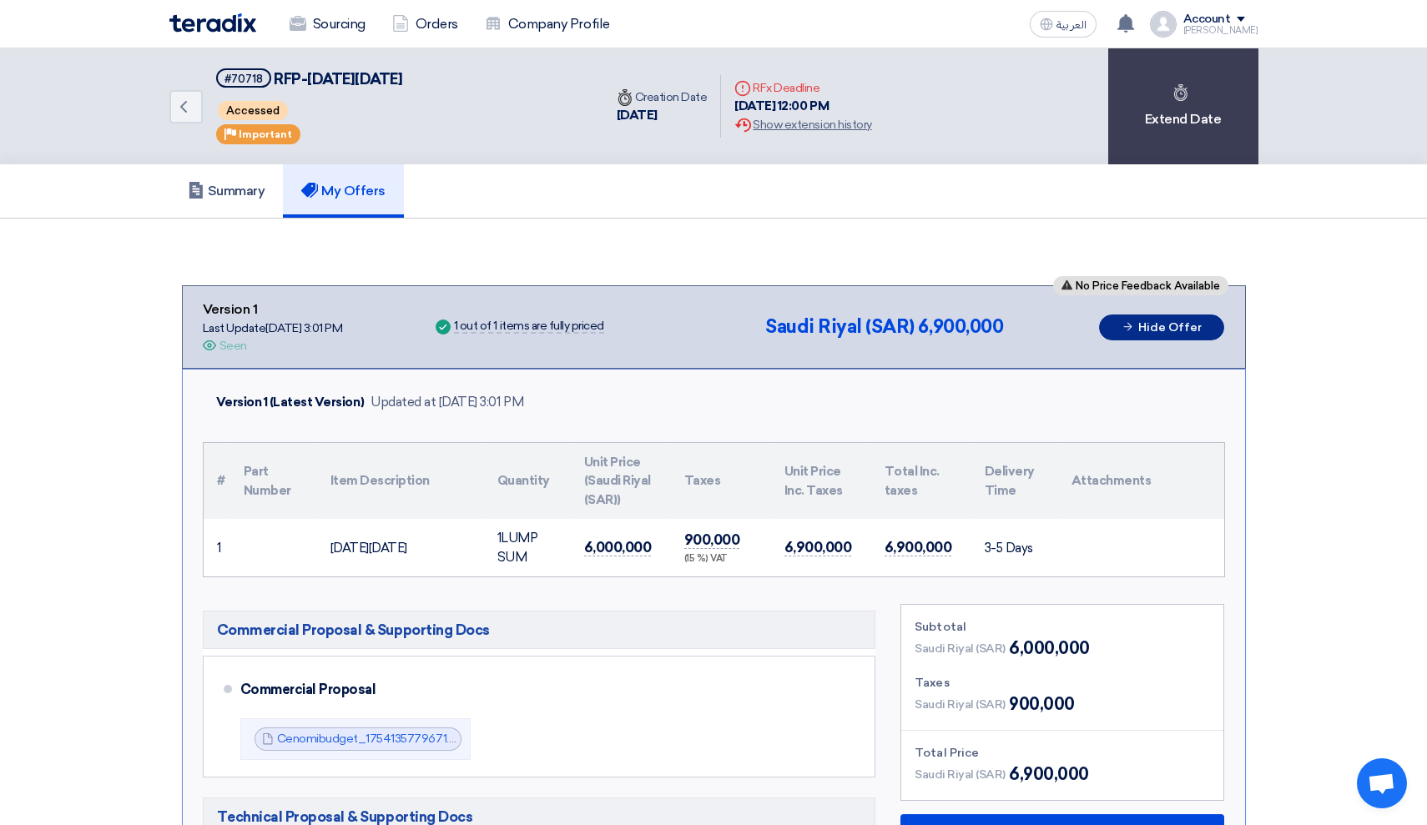
click at [1191, 323] on button "Hide Offer" at bounding box center [1161, 328] width 125 height 26
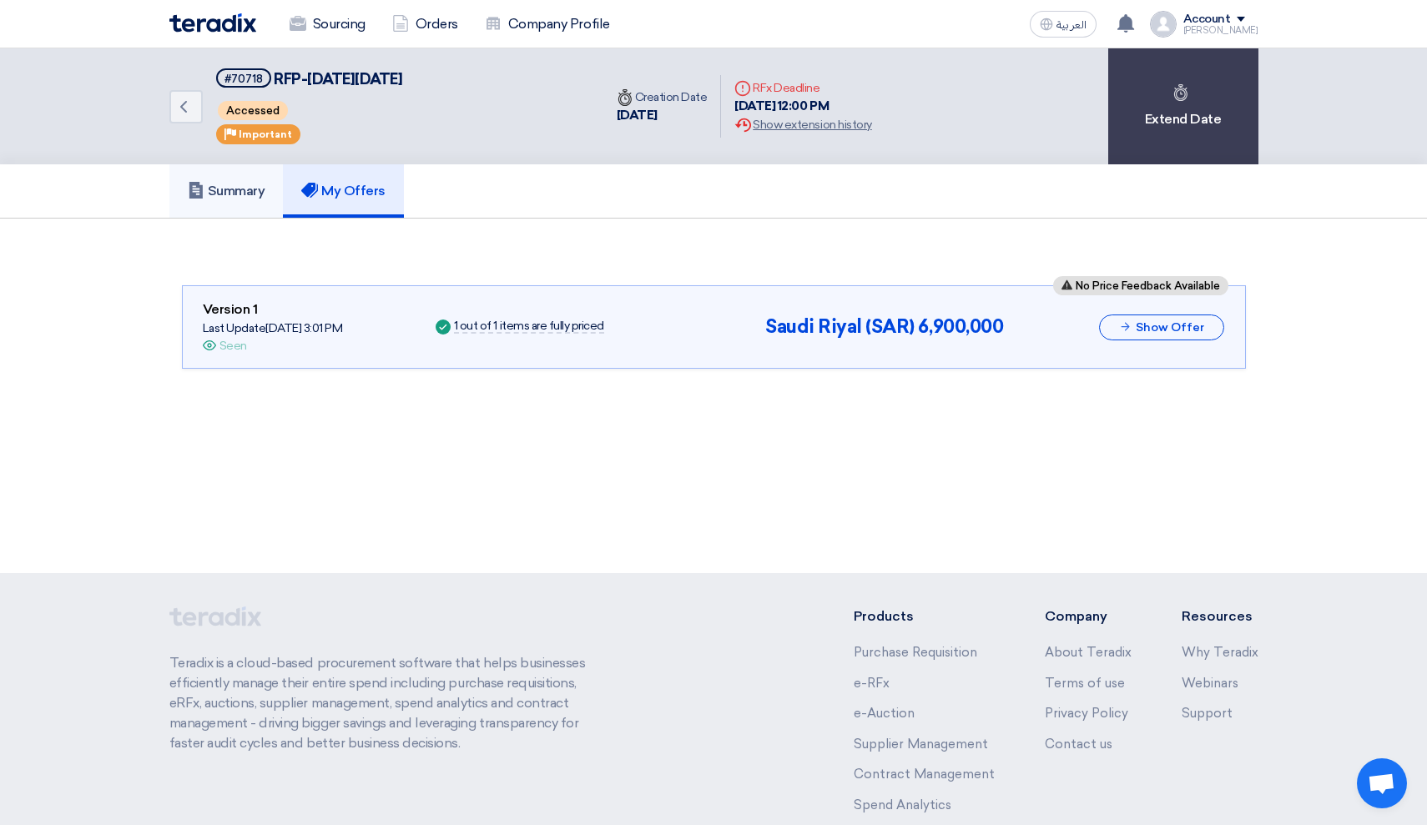
click at [241, 178] on link "Summary" at bounding box center [226, 190] width 114 height 53
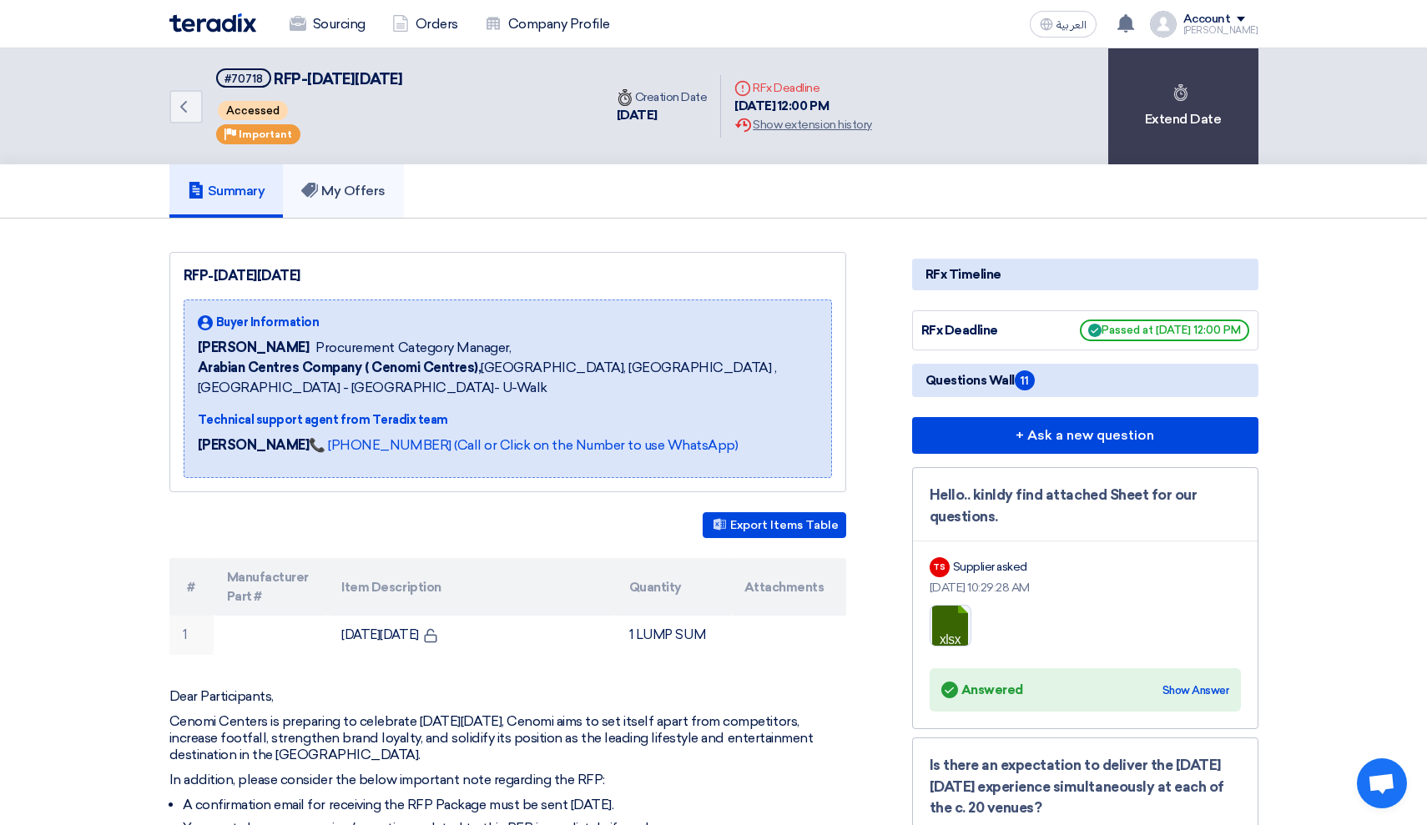
click at [364, 193] on h5 "My Offers" at bounding box center [343, 191] width 84 height 17
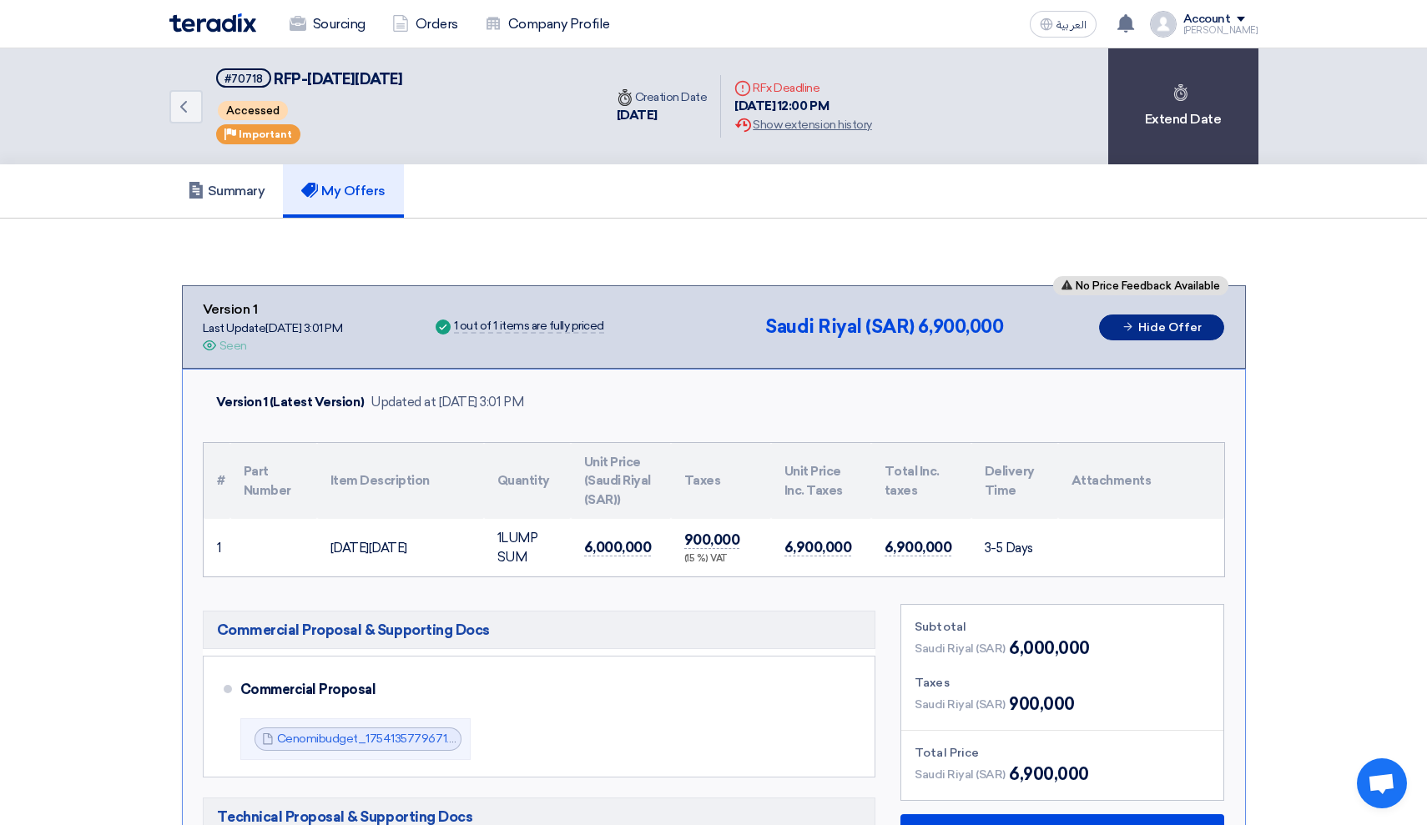
click at [1173, 324] on button "Hide Offer" at bounding box center [1161, 328] width 125 height 26
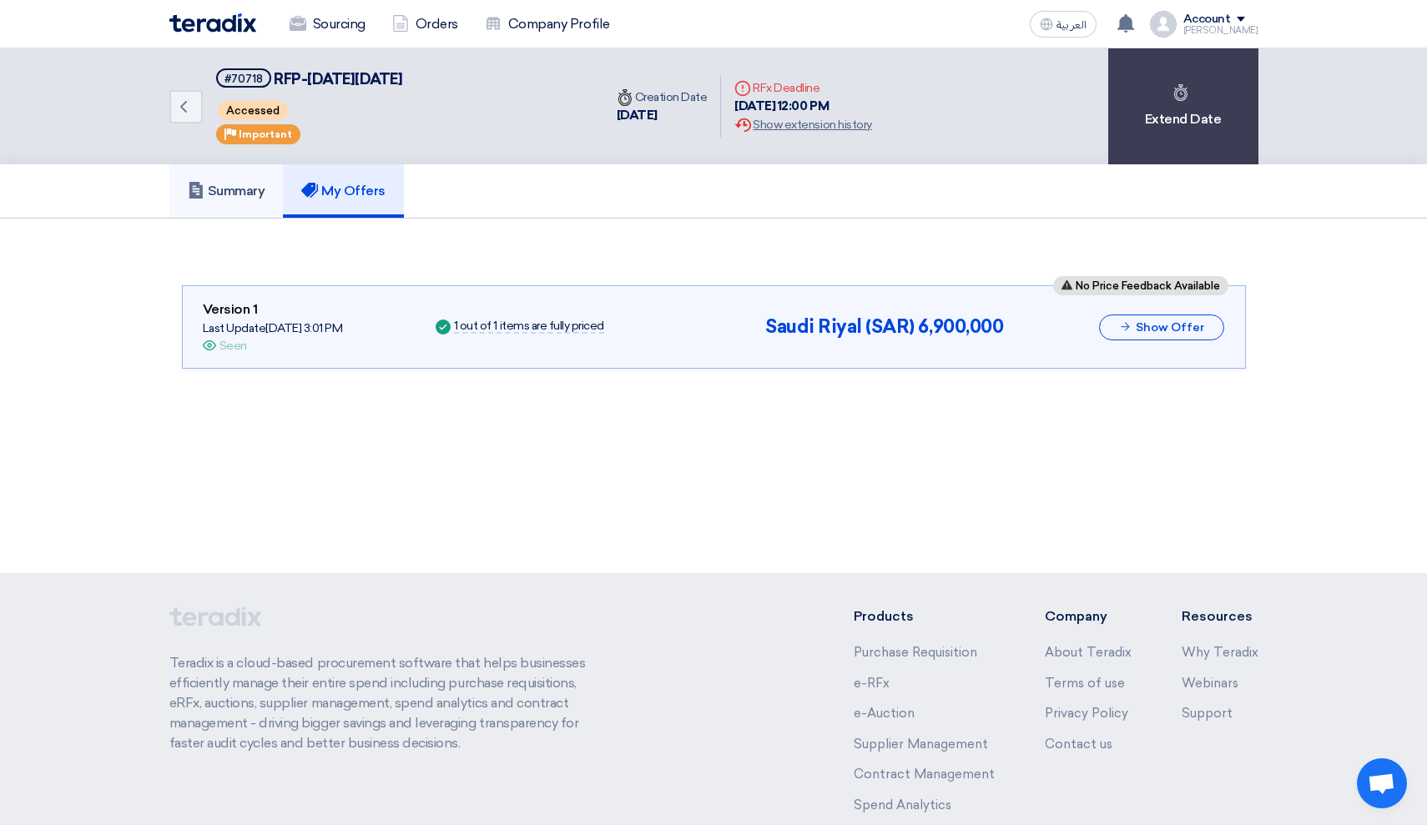
click at [242, 183] on h5 "Summary" at bounding box center [227, 191] width 78 height 17
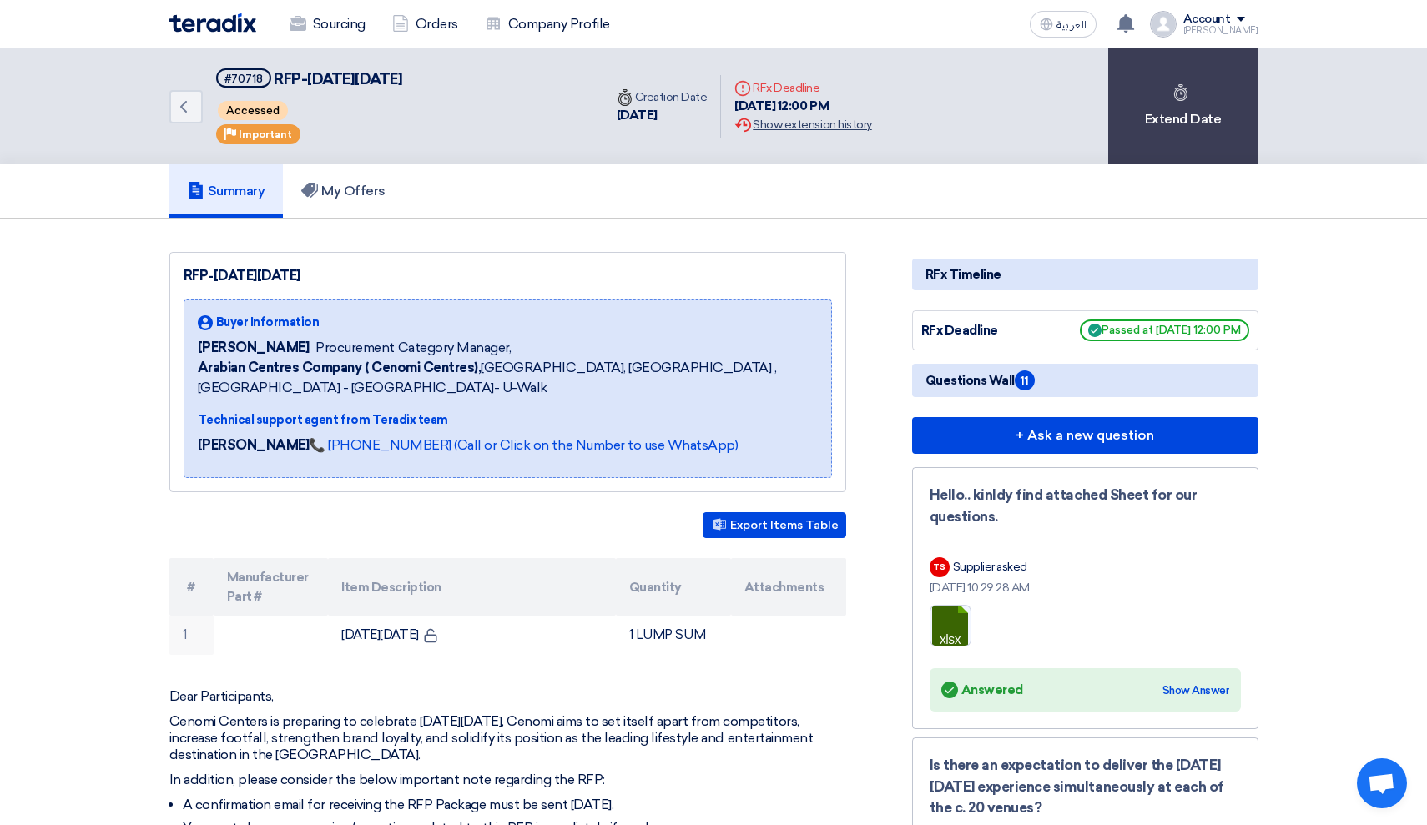
click at [871, 124] on div "Extension History Show extension history" at bounding box center [803, 125] width 137 height 18
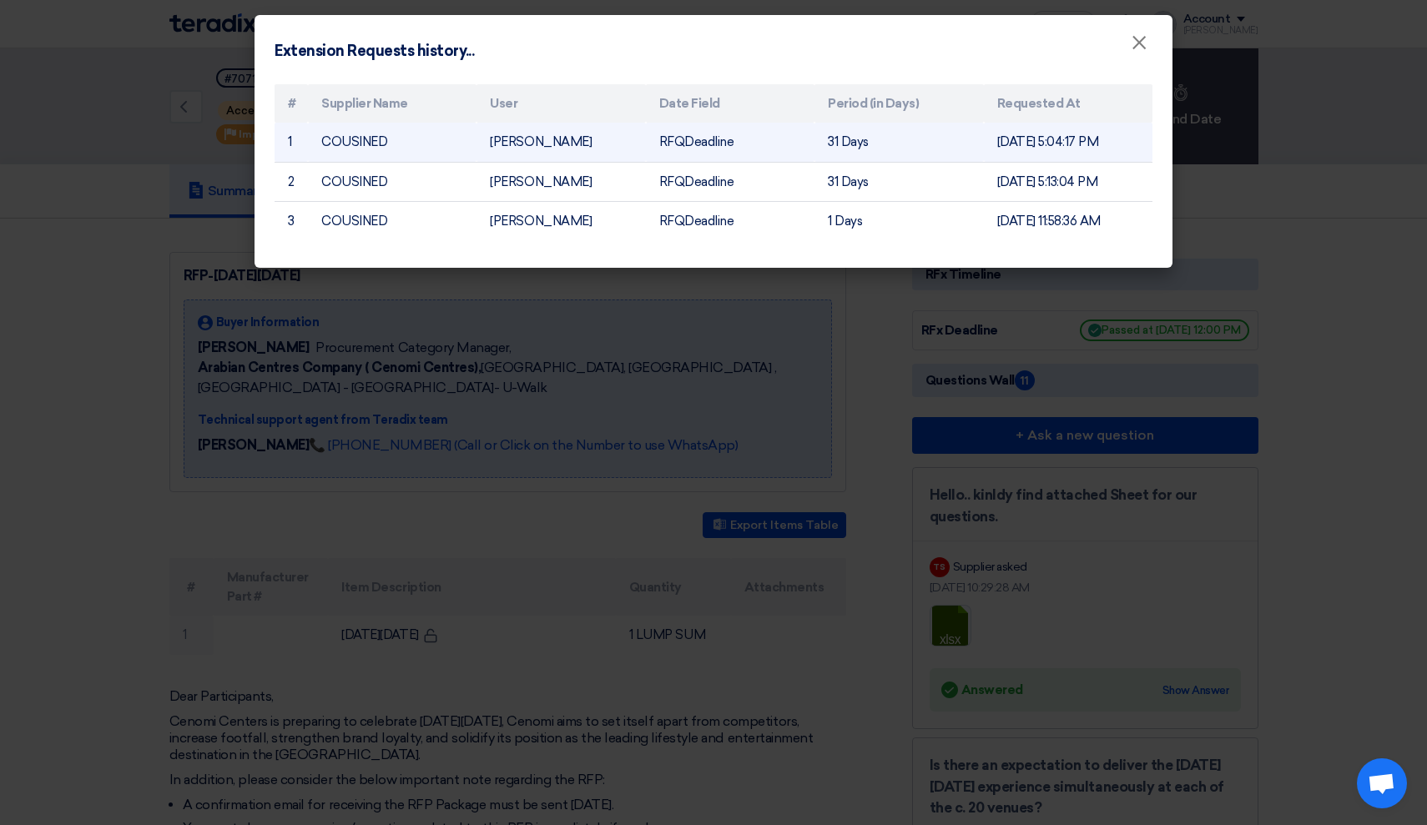
click at [870, 142] on td "31 Days" at bounding box center [899, 142] width 169 height 39
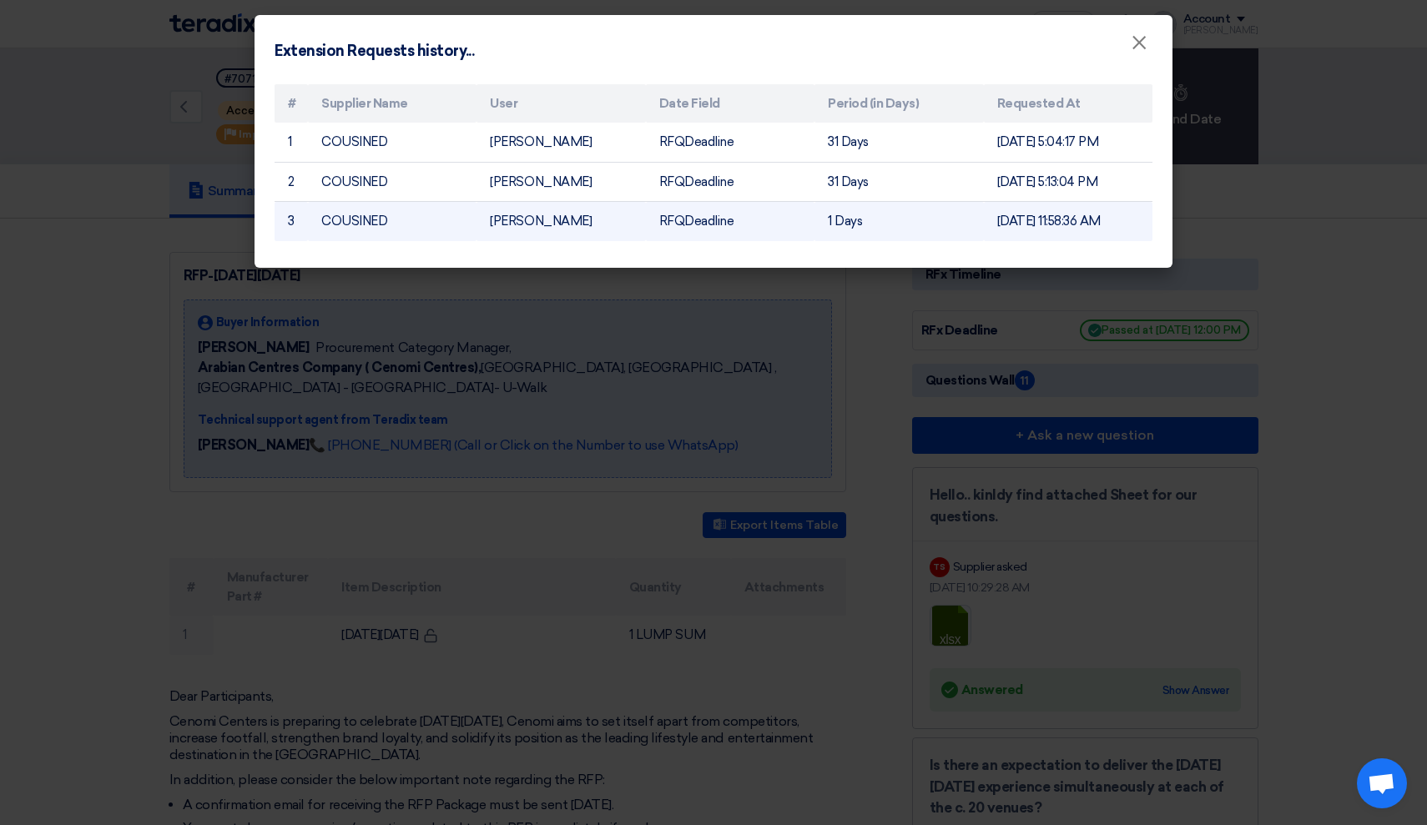
drag, startPoint x: 870, startPoint y: 142, endPoint x: 1138, endPoint y: 220, distance: 280.0
click at [1138, 220] on tbody "1 COUSINED [PERSON_NAME] RFQDeadline 31 Days [DATE] 5:04:17 PM 2 COUSINED [PERS…" at bounding box center [714, 182] width 878 height 119
click at [1138, 220] on td "[DATE] 11:58:36 AM" at bounding box center [1068, 221] width 169 height 39
click at [1140, 225] on td "[DATE] 11:58:36 AM" at bounding box center [1068, 221] width 169 height 39
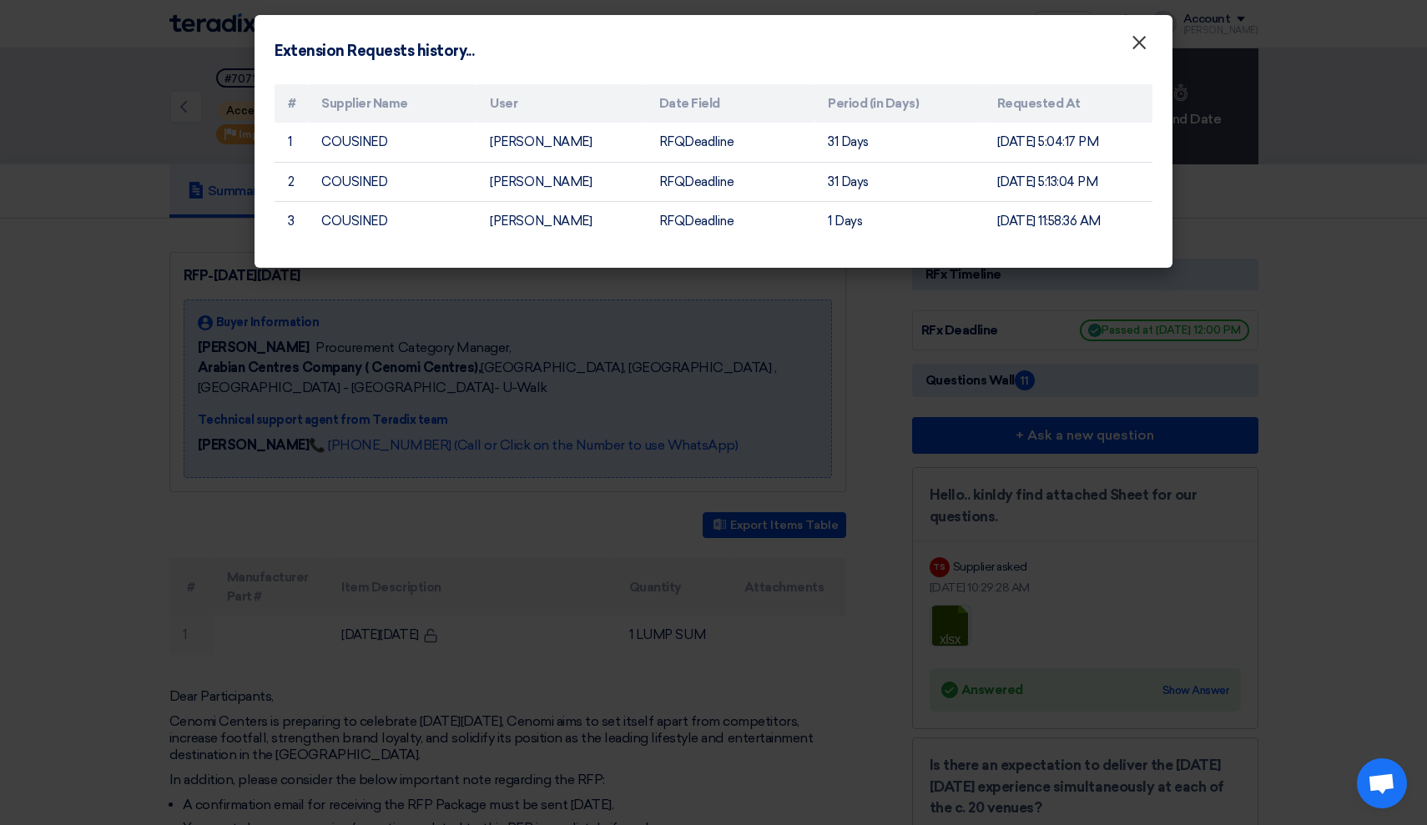
click at [1145, 48] on span "×" at bounding box center [1139, 46] width 17 height 33
